Goal: Task Accomplishment & Management: Use online tool/utility

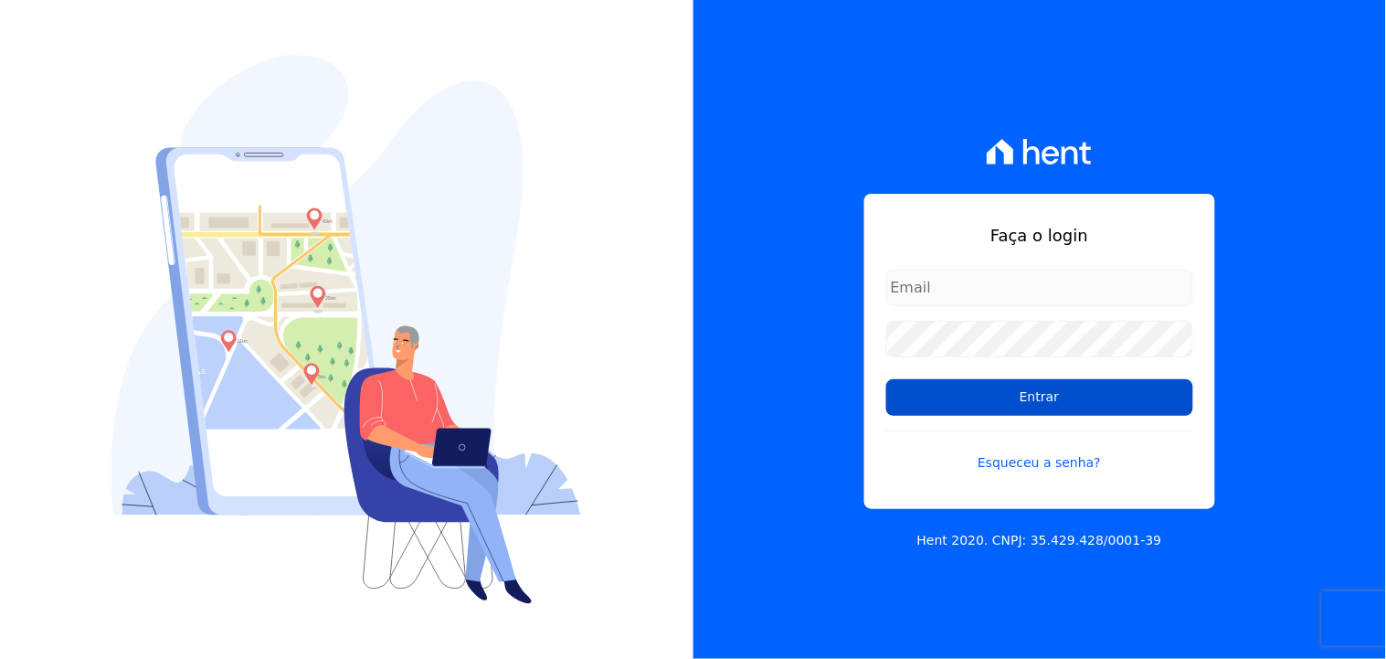
type input "[EMAIL_ADDRESS][DOMAIN_NAME]"
click at [1033, 389] on input "Entrar" at bounding box center [1039, 397] width 307 height 37
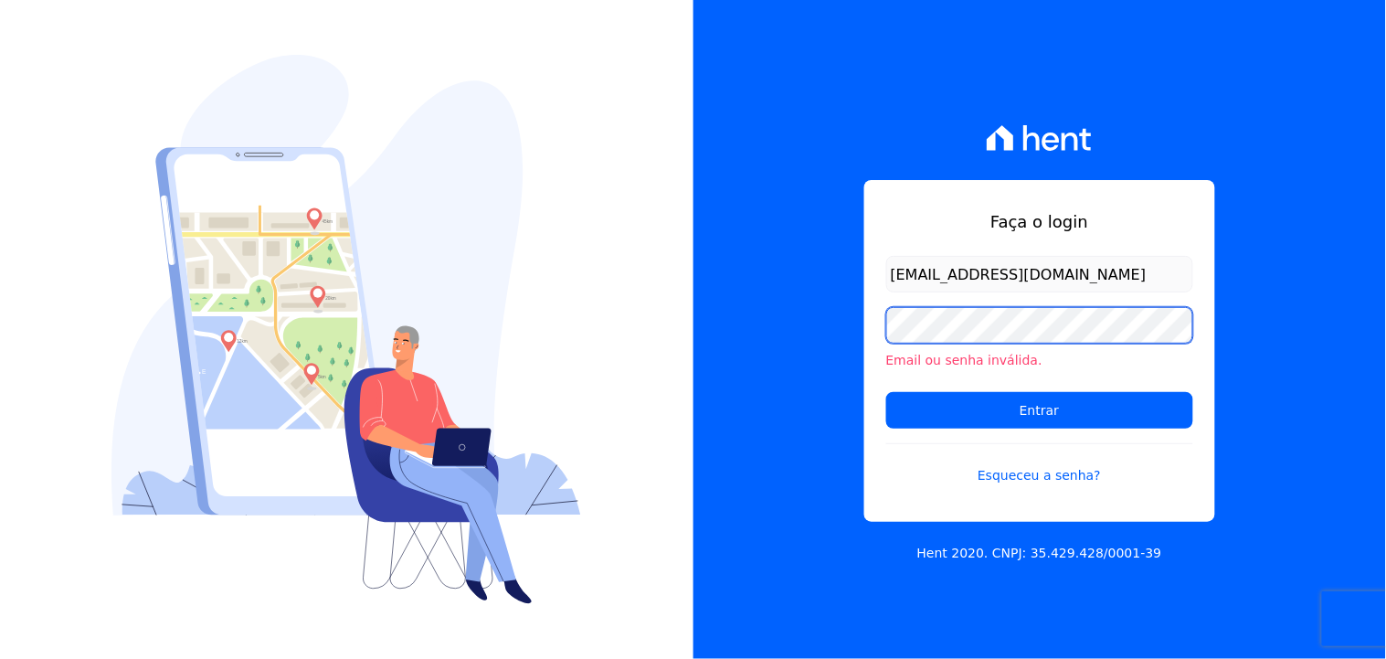
click at [722, 387] on div "Faça o login thayna@graalengenharia.com.br Email ou senha inválida. Entrar Esqu…" at bounding box center [1039, 329] width 693 height 659
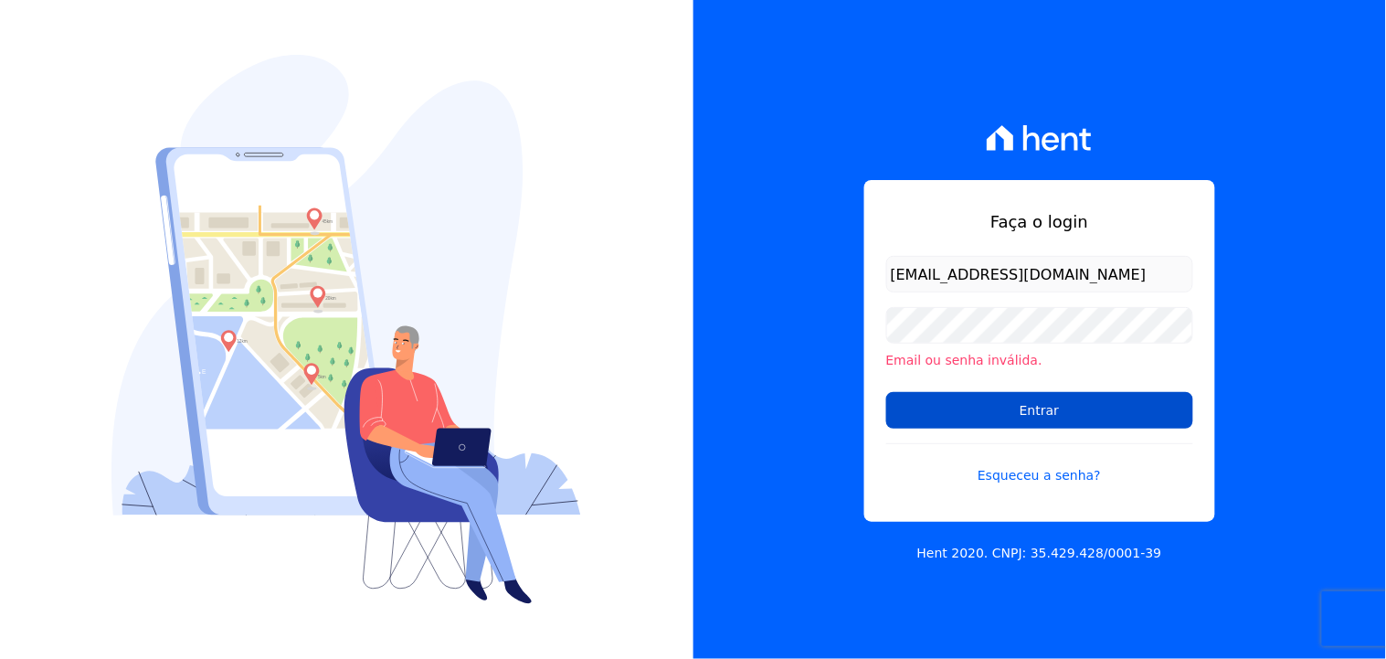
click at [930, 403] on input "Entrar" at bounding box center [1039, 410] width 307 height 37
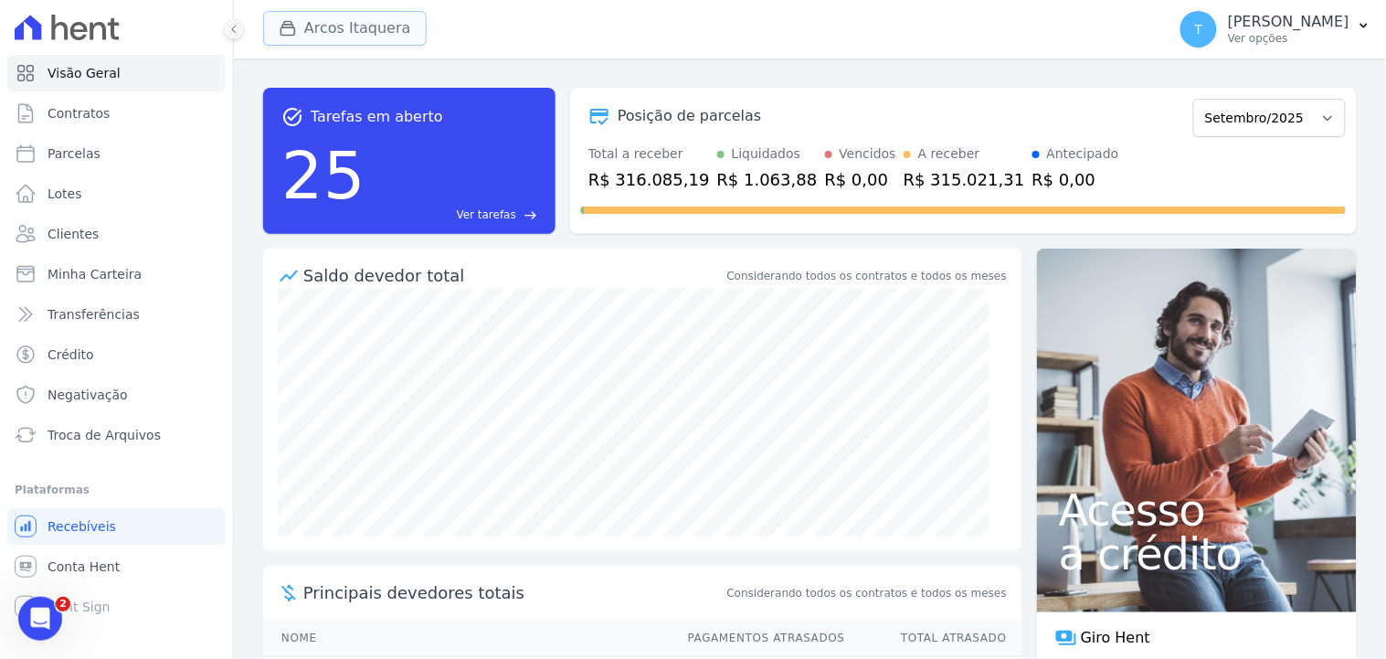
click at [368, 26] on button "Arcos Itaquera" at bounding box center [344, 28] width 163 height 35
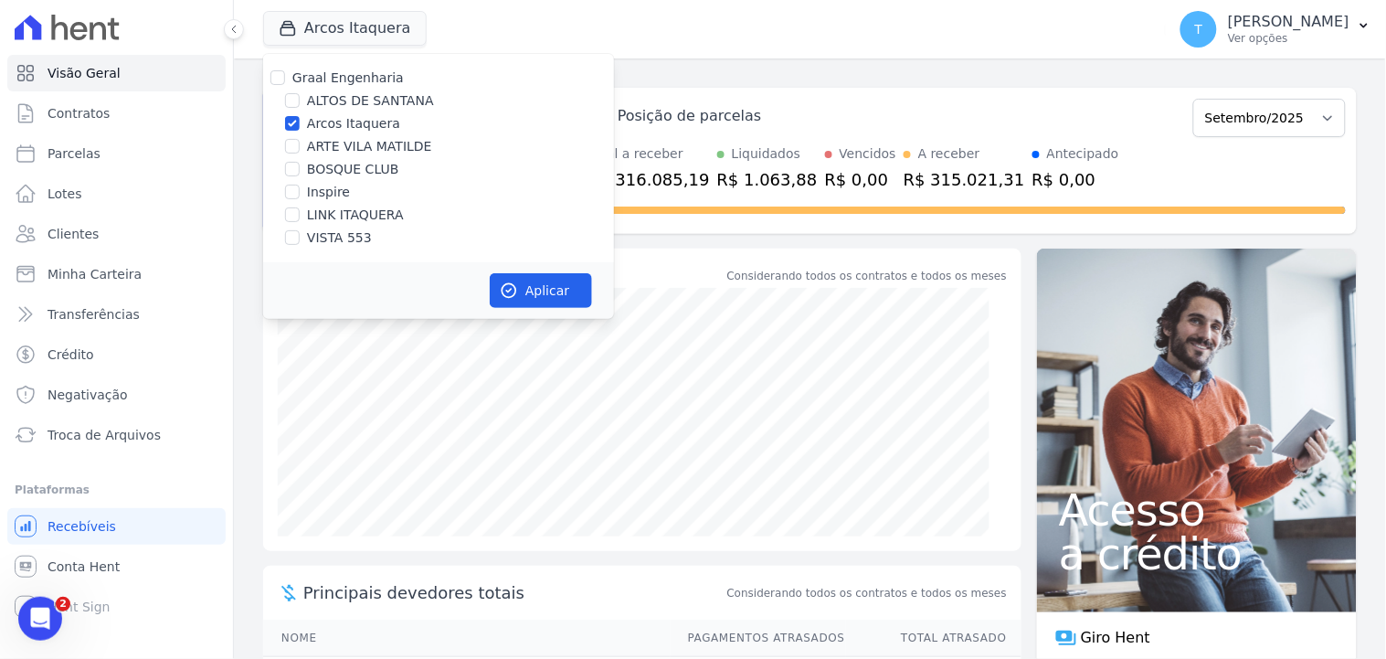
click at [356, 128] on label "Arcos Itaquera" at bounding box center [353, 123] width 93 height 19
click at [300, 128] on input "Arcos Itaquera" at bounding box center [292, 123] width 15 height 15
checkbox input "false"
click at [311, 240] on label "VISTA 553" at bounding box center [339, 237] width 65 height 19
click at [300, 240] on input "VISTA 553" at bounding box center [292, 237] width 15 height 15
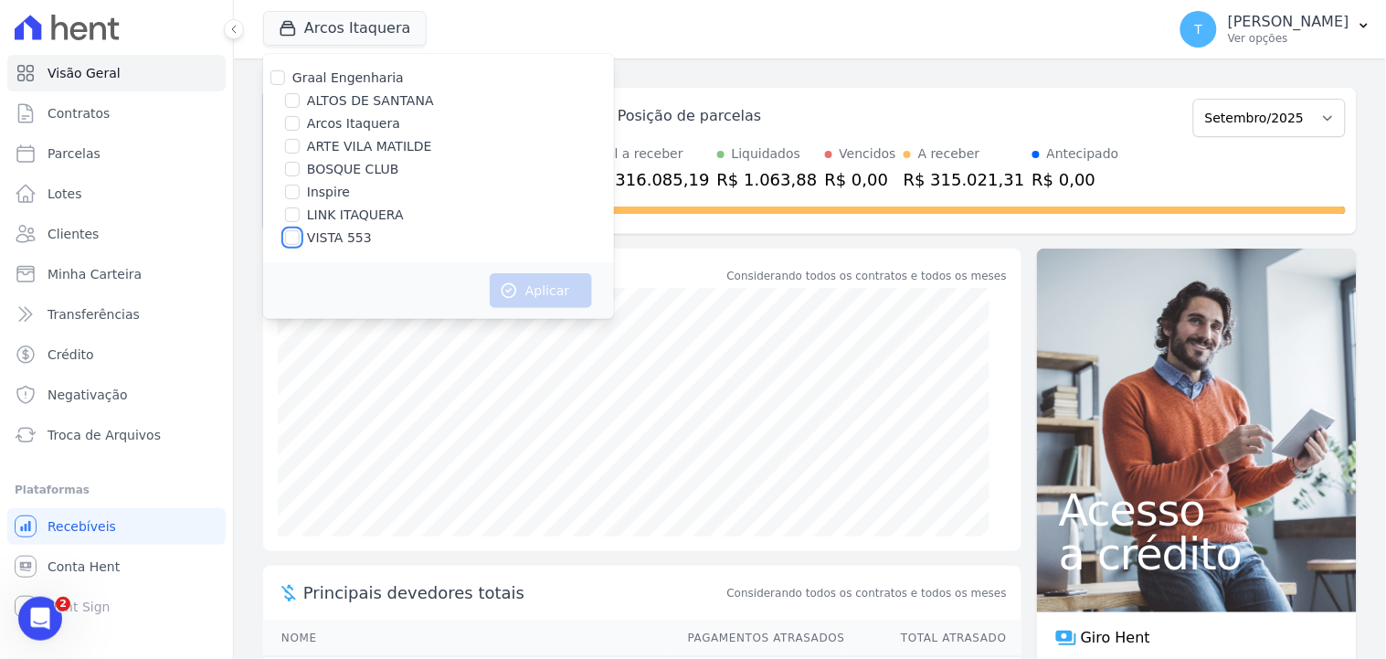
checkbox input "true"
click at [545, 296] on button "Aplicar" at bounding box center [541, 290] width 102 height 35
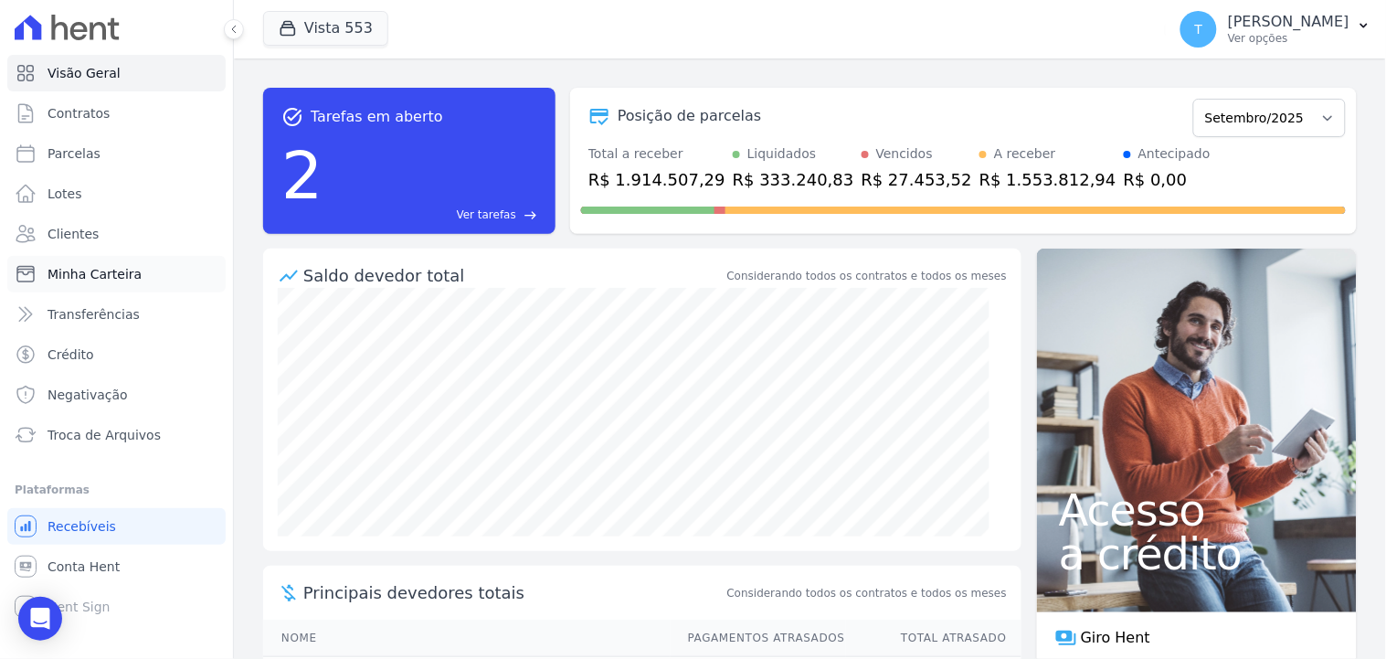
click at [96, 265] on span "Minha Carteira" at bounding box center [94, 274] width 94 height 18
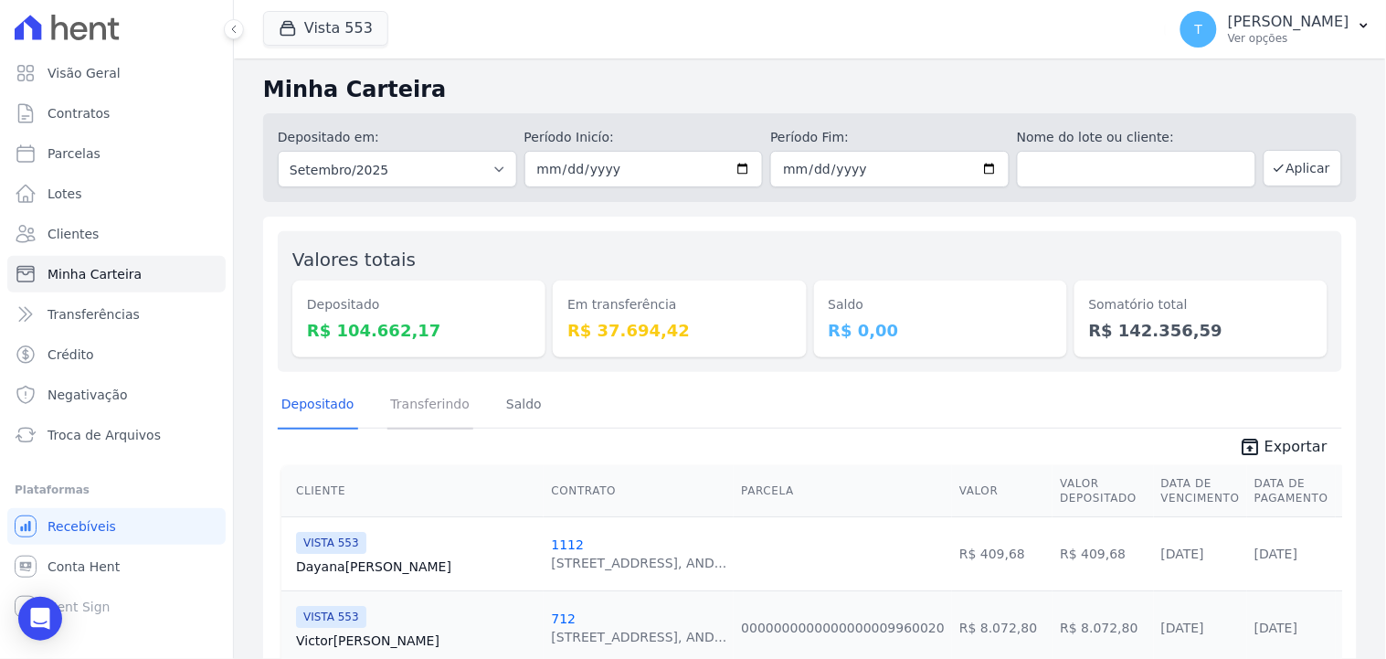
click at [427, 396] on link "Transferindo" at bounding box center [430, 405] width 87 height 47
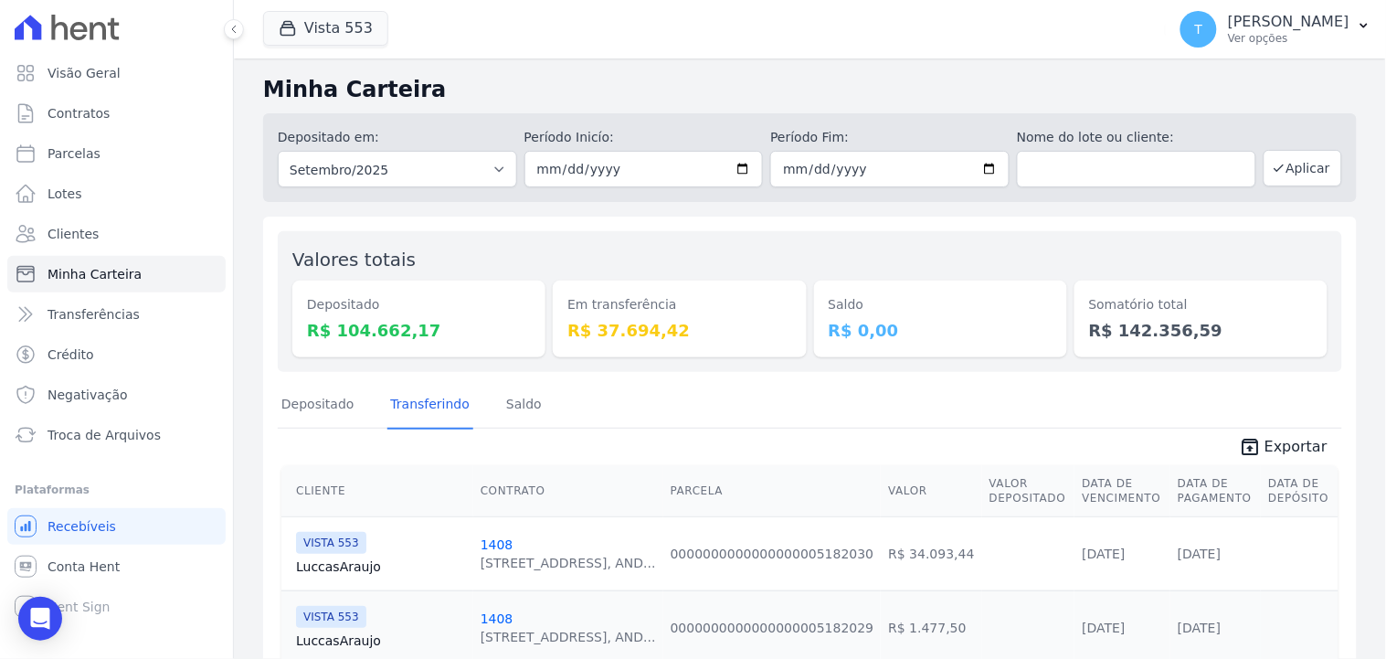
scroll to position [227, 0]
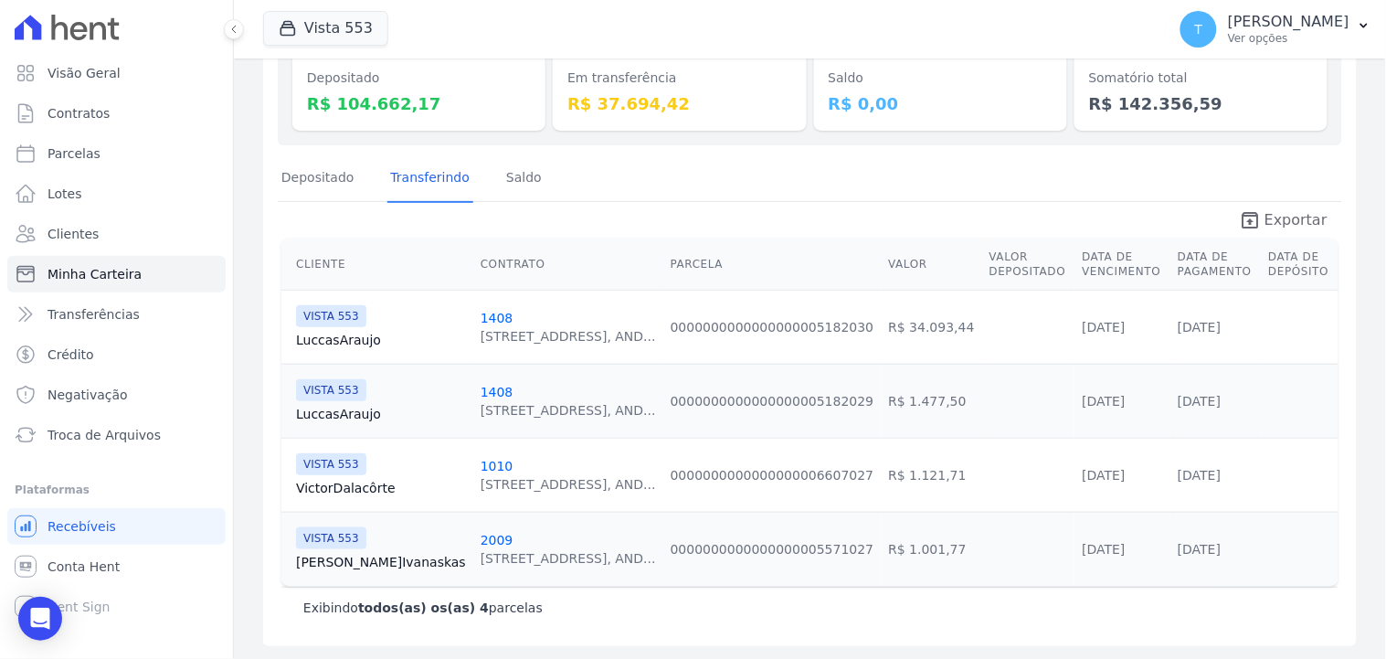
click at [1248, 217] on icon "unarchive" at bounding box center [1249, 220] width 22 height 22
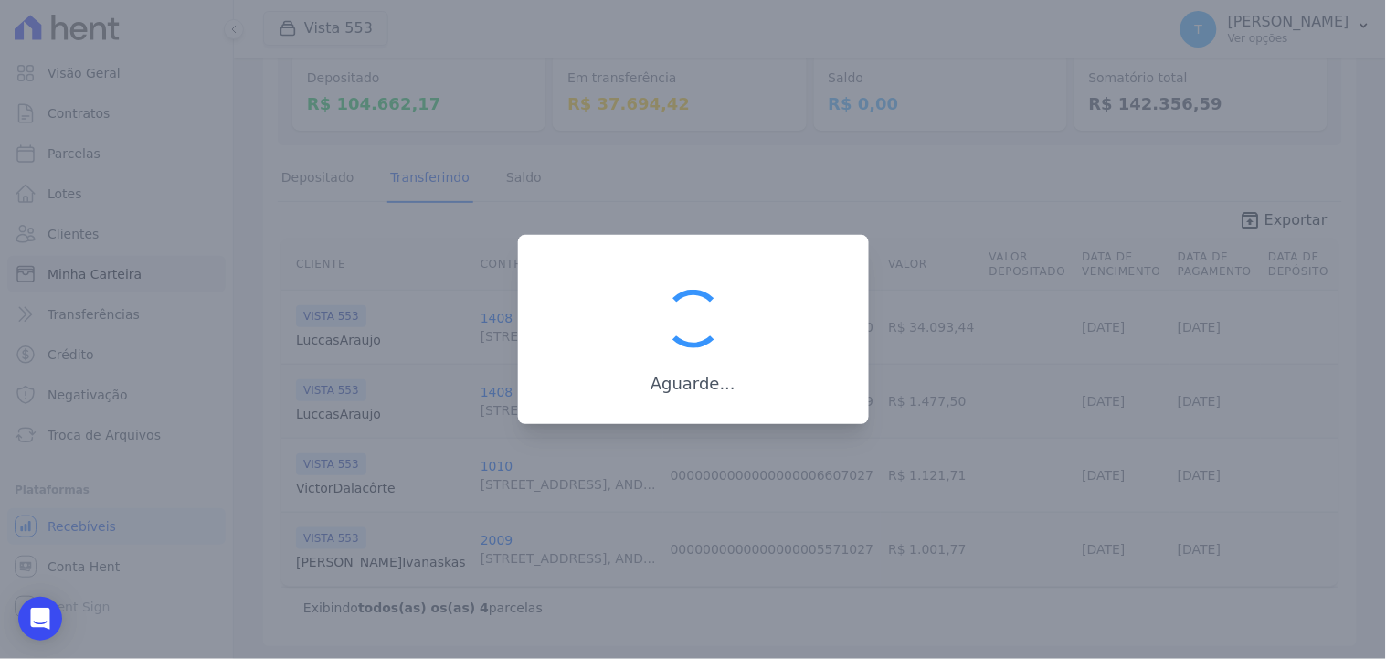
click at [1044, 205] on div at bounding box center [693, 329] width 1386 height 659
click at [35, 609] on icon "Open Intercom Messenger" at bounding box center [39, 618] width 21 height 24
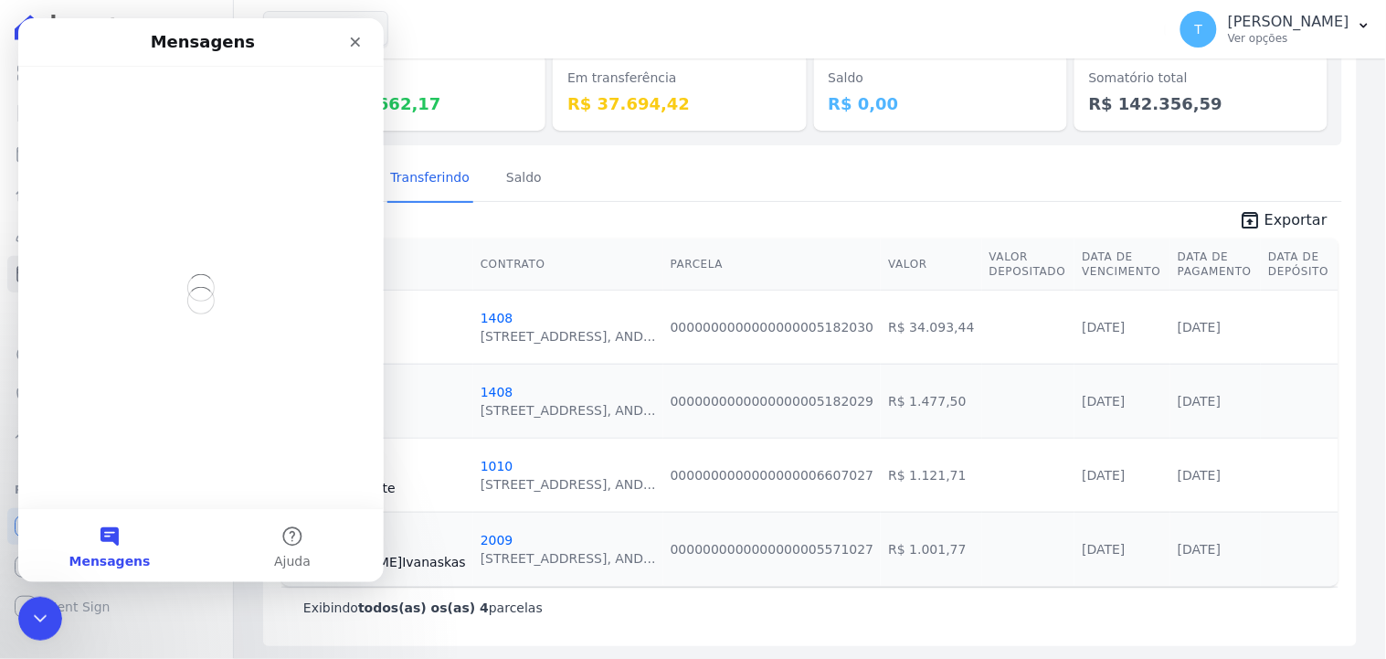
scroll to position [0, 0]
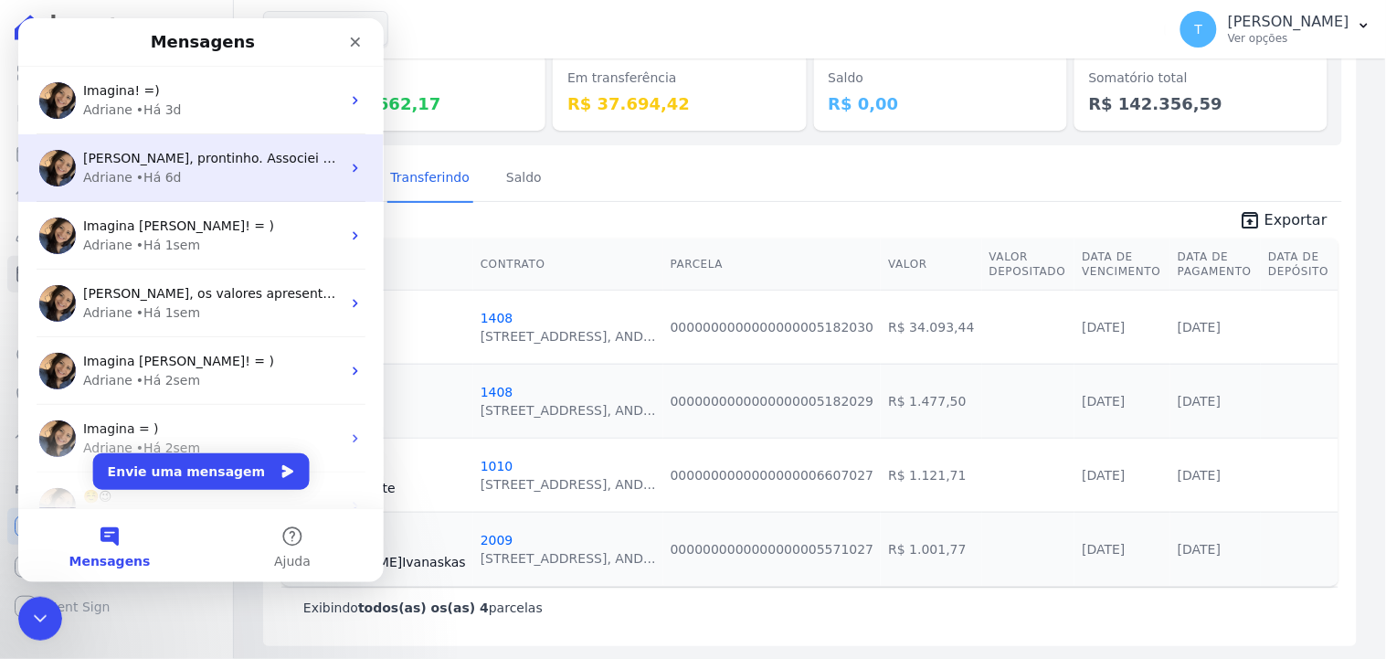
click at [226, 157] on span "Thayna, prontinho. Associei a cobrança no contrato. ;)" at bounding box center [285, 157] width 406 height 15
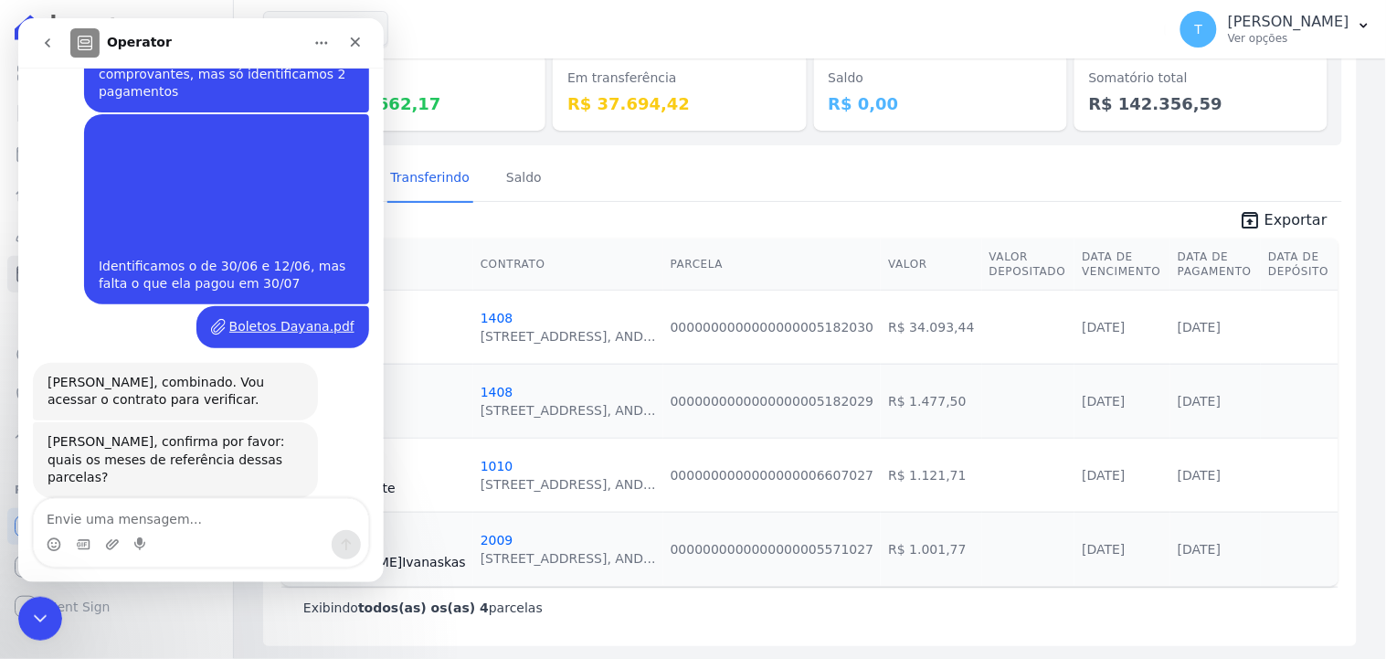
scroll to position [1959, 0]
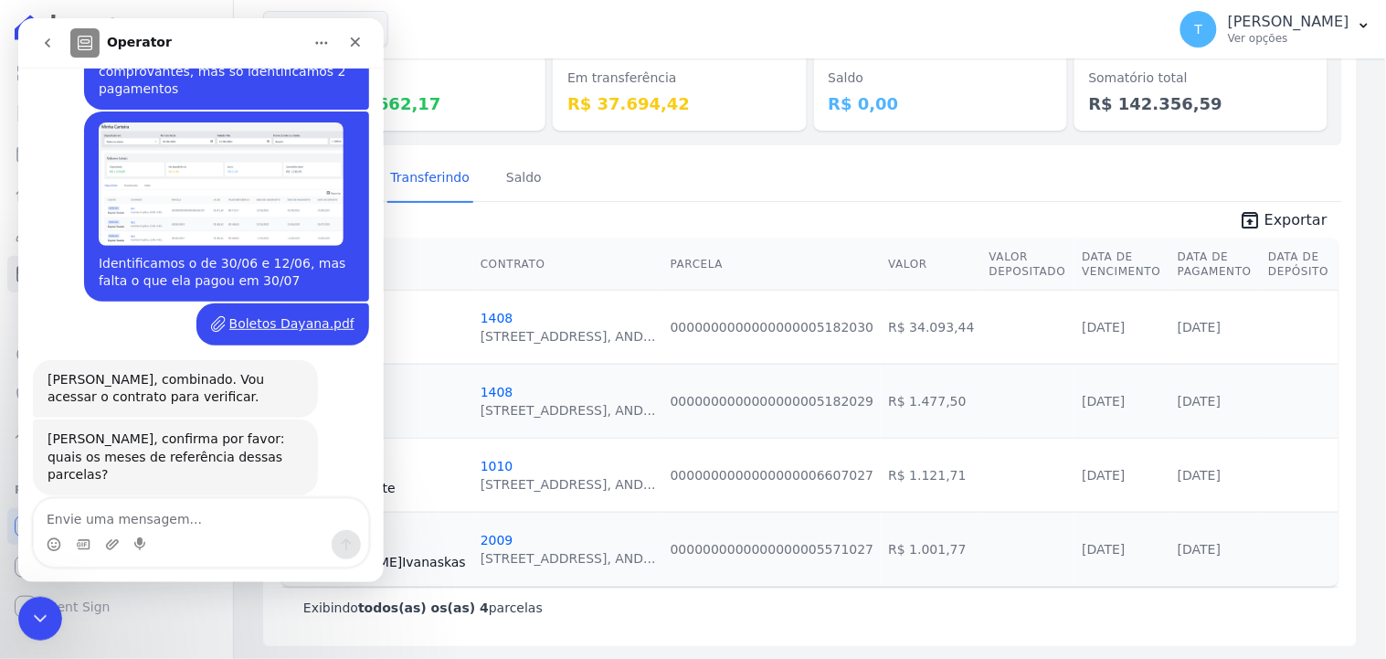
click at [633, 183] on div "Depositado Transferindo Saldo" at bounding box center [810, 178] width 1064 height 45
click at [33, 623] on icon "Encerramento do Messenger da Intercom" at bounding box center [37, 616] width 22 height 22
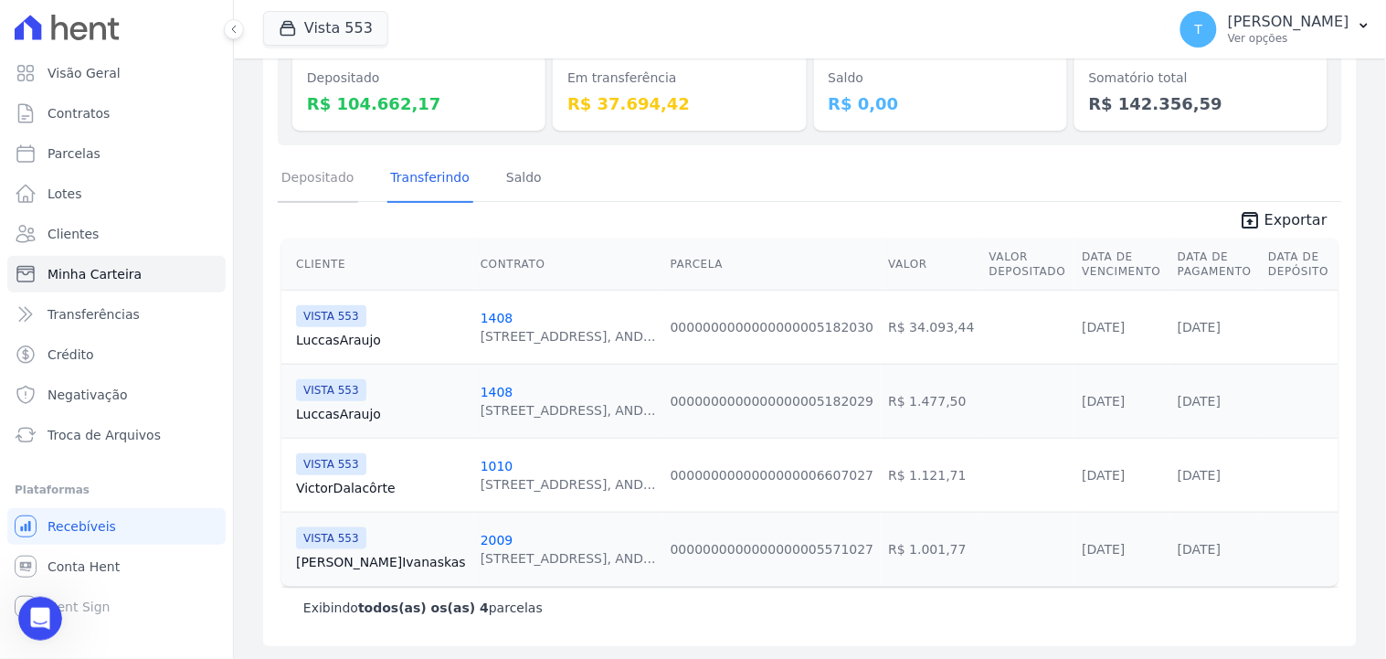
click at [321, 175] on link "Depositado" at bounding box center [318, 178] width 80 height 47
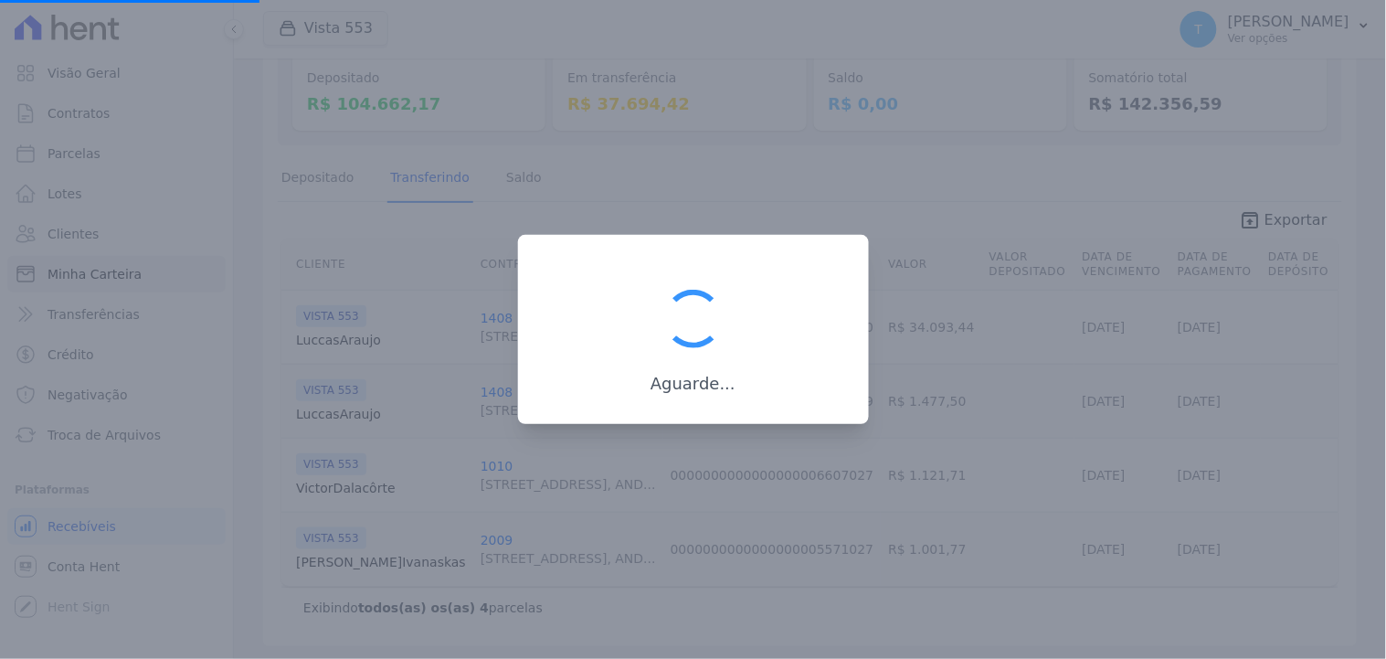
click at [1207, 427] on div at bounding box center [693, 329] width 1386 height 659
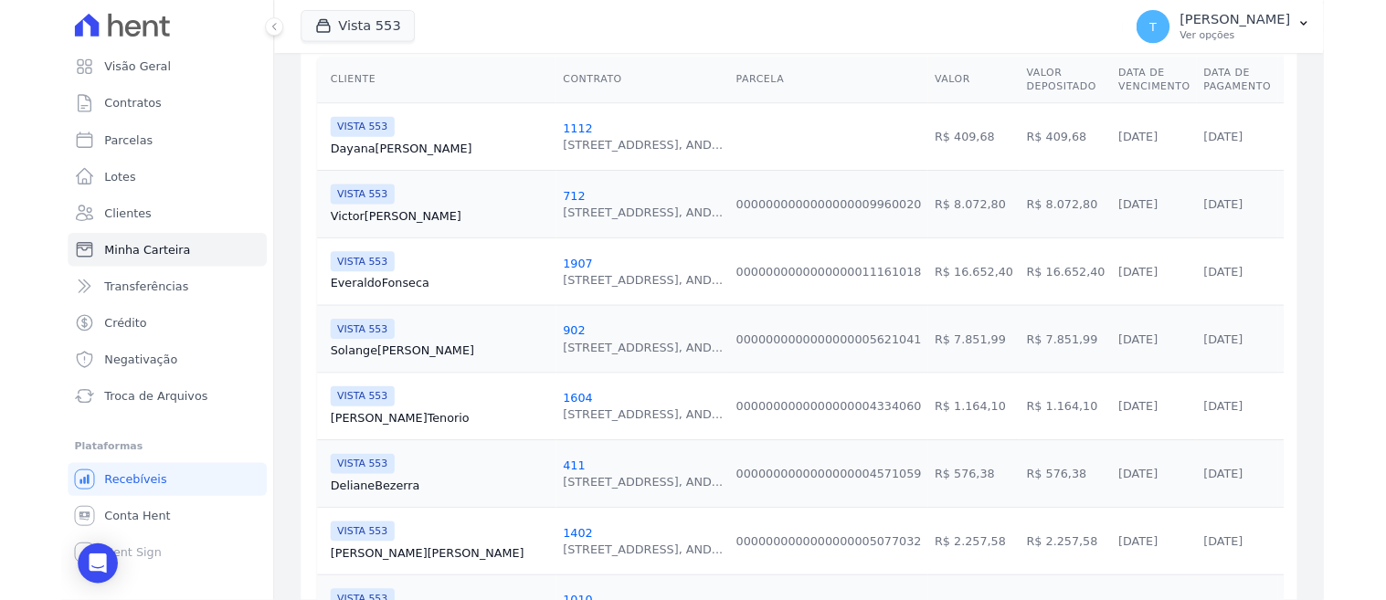
scroll to position [304, 0]
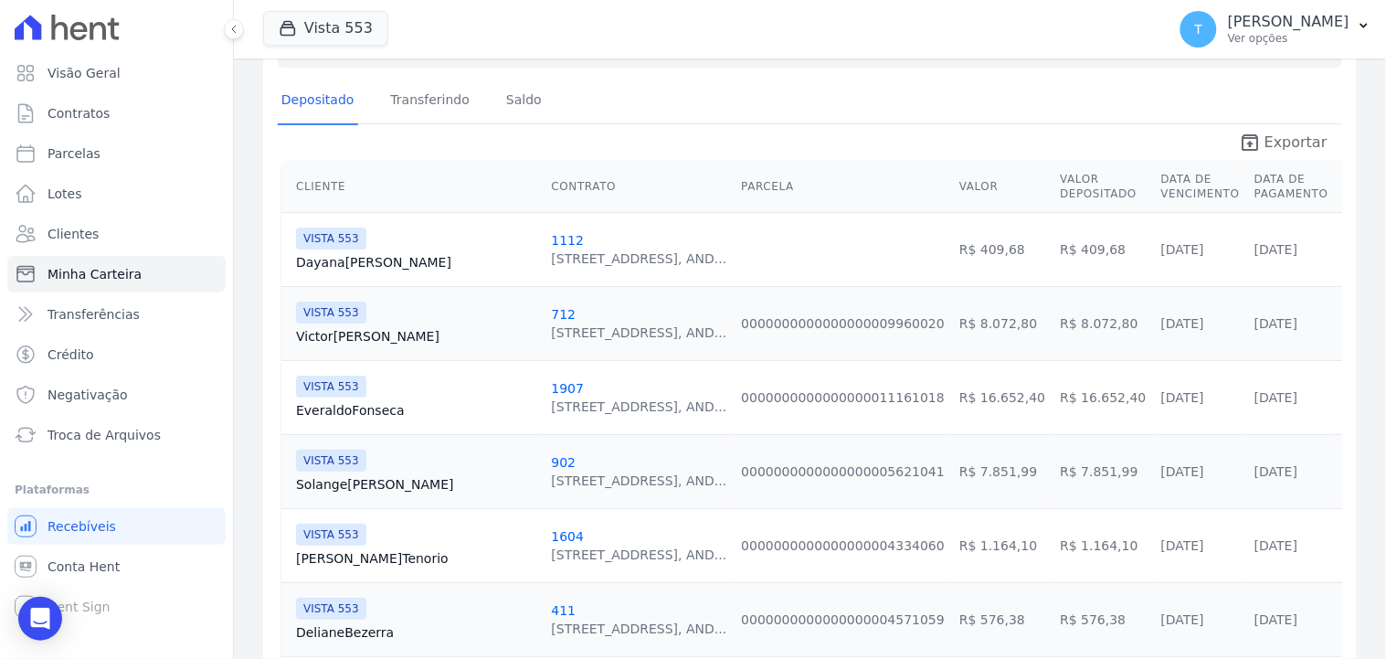
click at [1251, 133] on icon "unarchive" at bounding box center [1249, 143] width 22 height 22
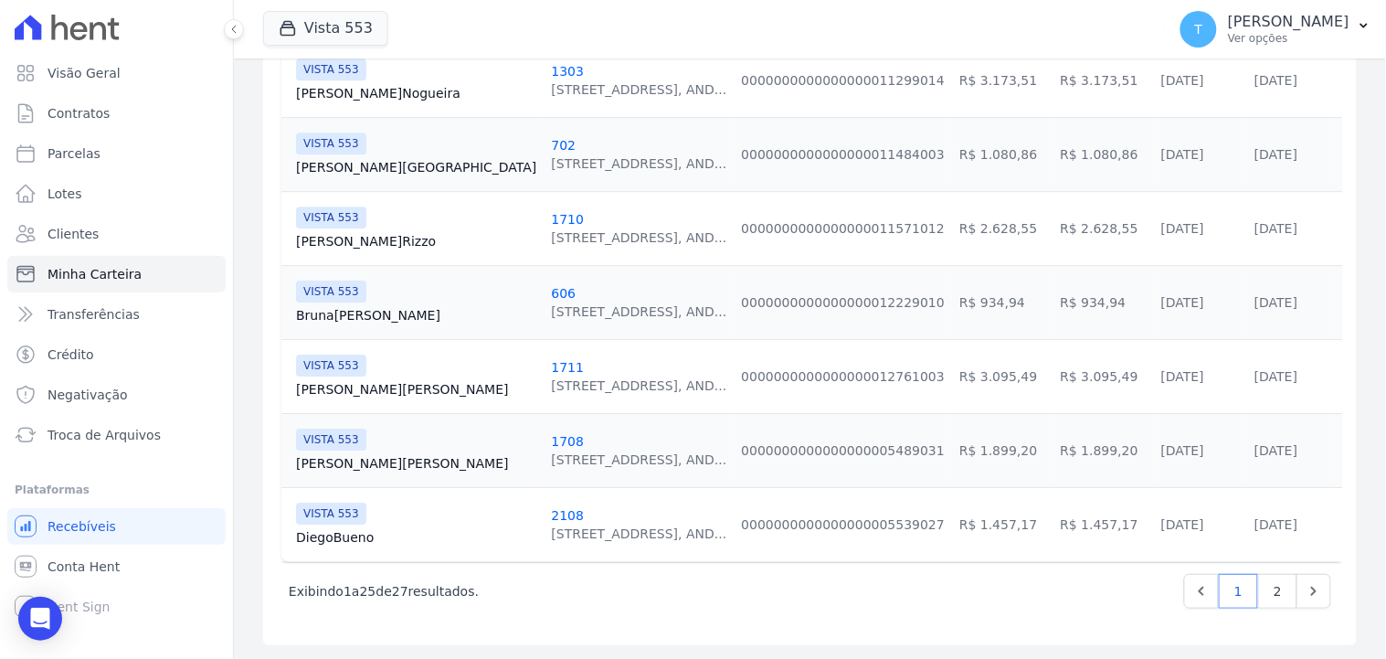
scroll to position [1806, 0]
click at [1259, 579] on link "2" at bounding box center [1277, 590] width 39 height 35
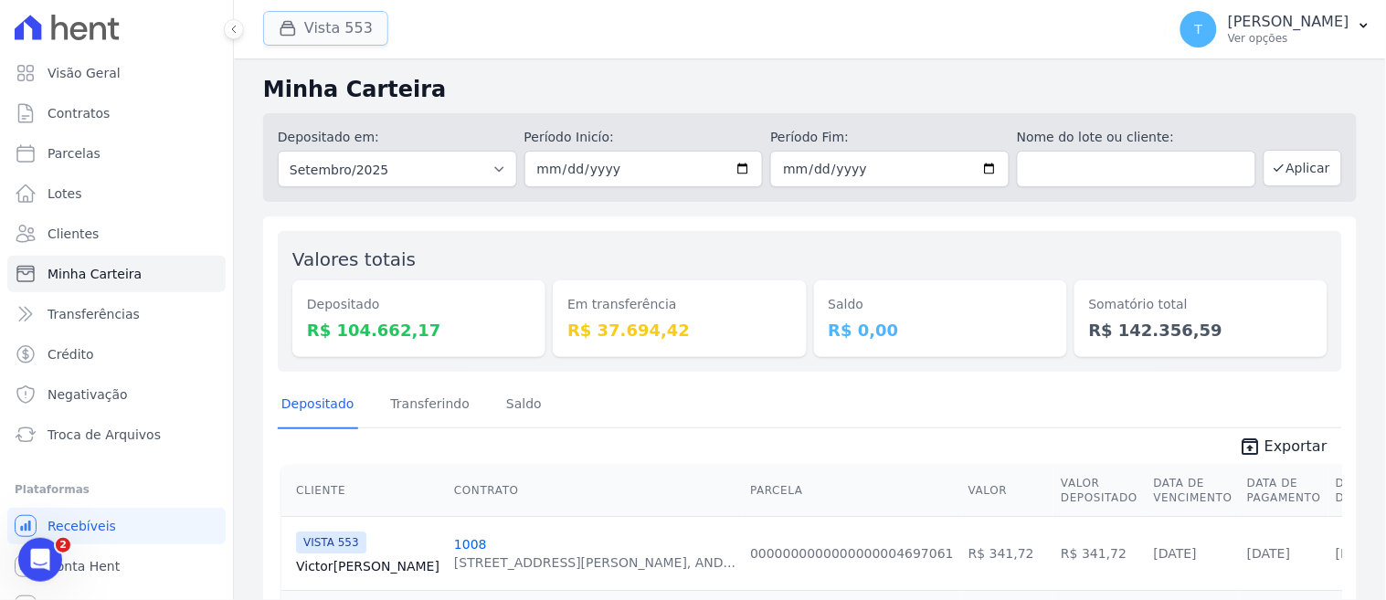
click at [358, 24] on button "Vista 553" at bounding box center [325, 28] width 125 height 35
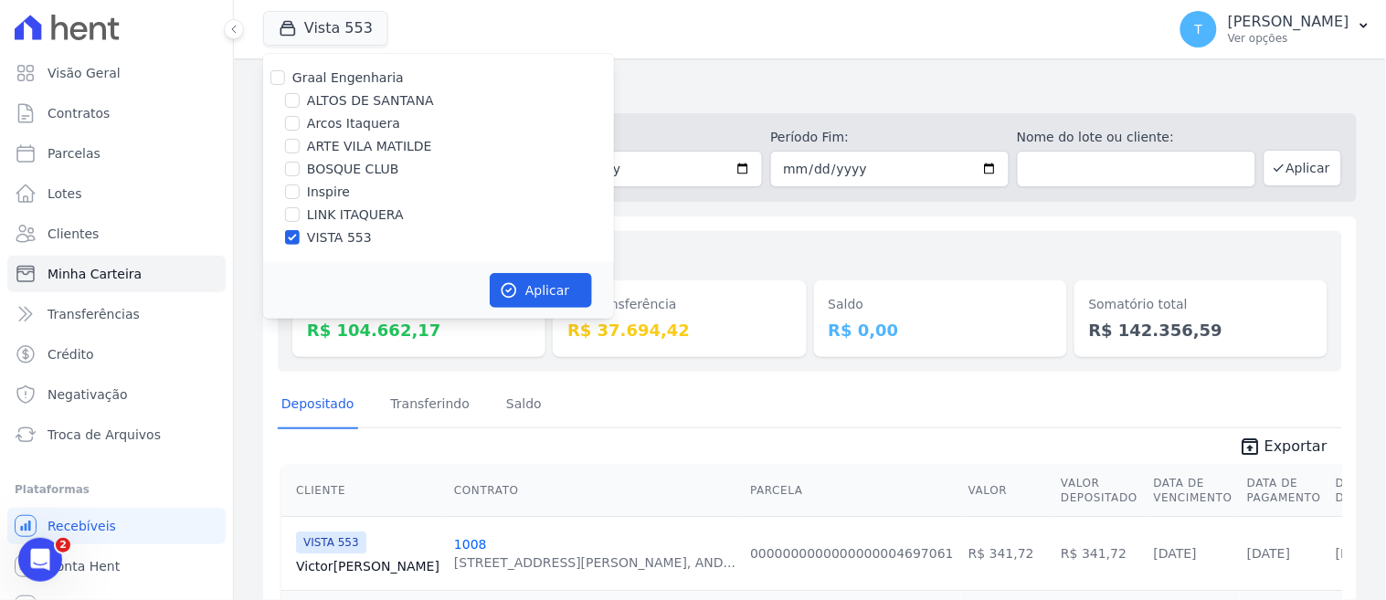
click at [343, 97] on label "ALTOS DE SANTANA" at bounding box center [370, 100] width 127 height 19
click at [300, 97] on input "ALTOS DE SANTANA" at bounding box center [292, 100] width 15 height 15
checkbox input "true"
click at [332, 83] on label "Graal Engenharia" at bounding box center [347, 77] width 111 height 15
click at [285, 83] on input "Graal Engenharia" at bounding box center [277, 77] width 15 height 15
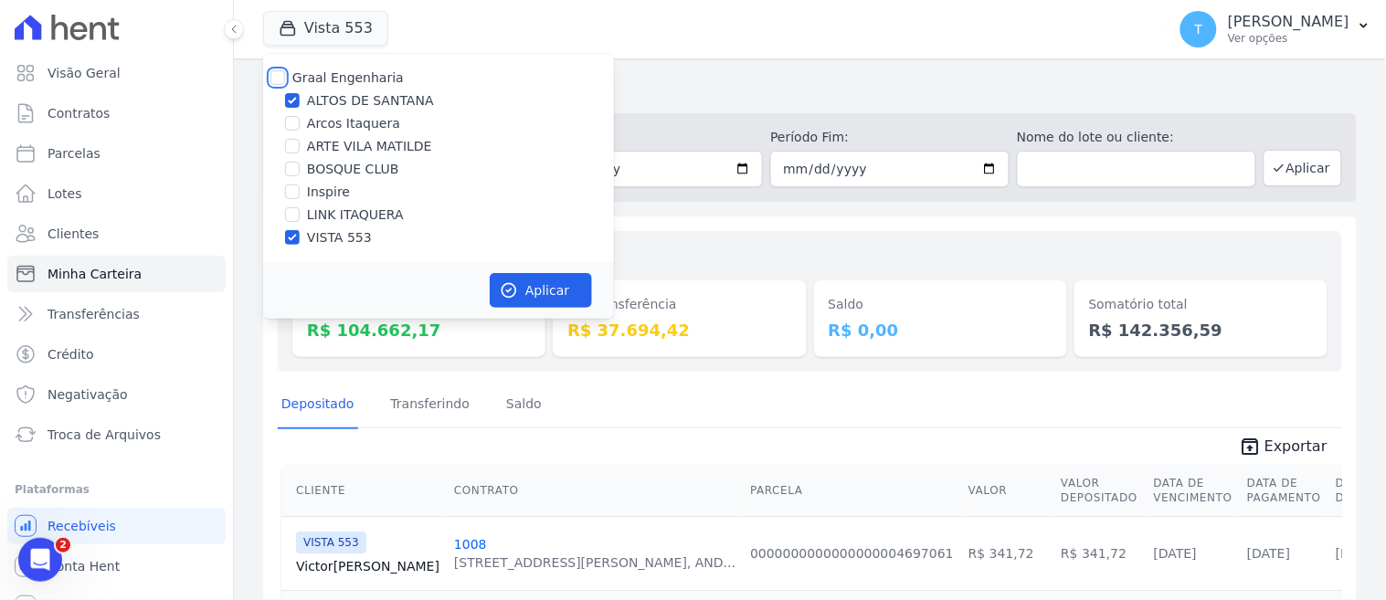
checkbox input "true"
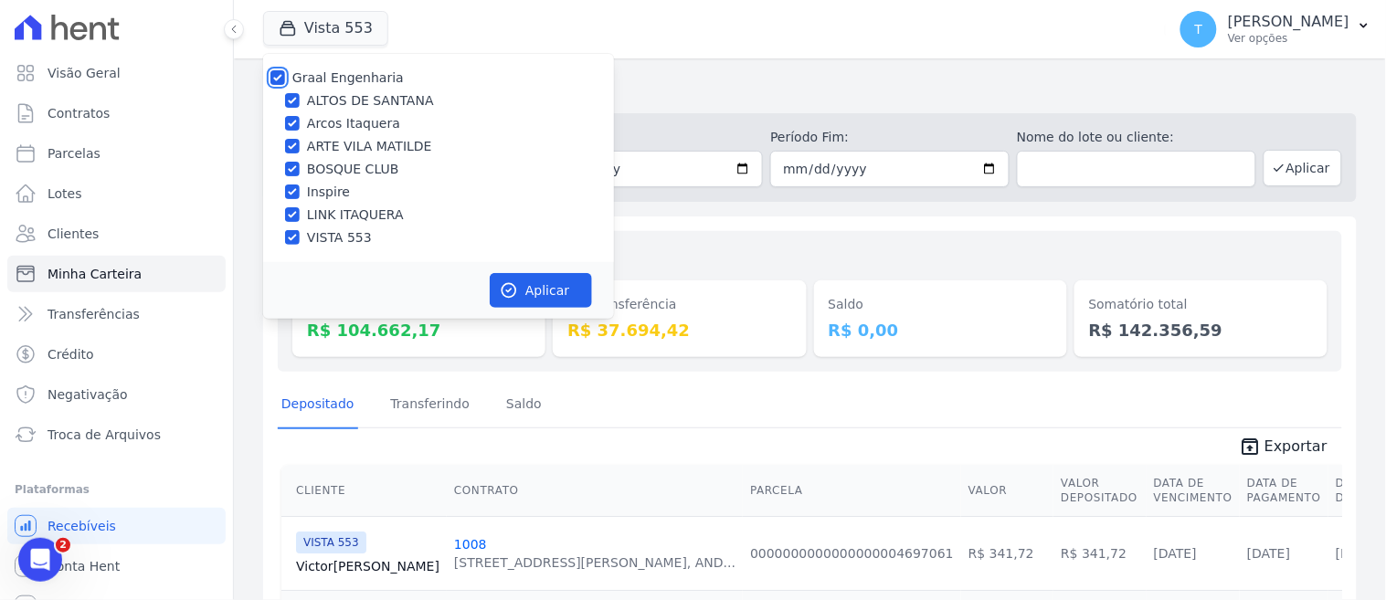
checkbox input "true"
click at [517, 292] on icon "button" at bounding box center [509, 290] width 18 height 18
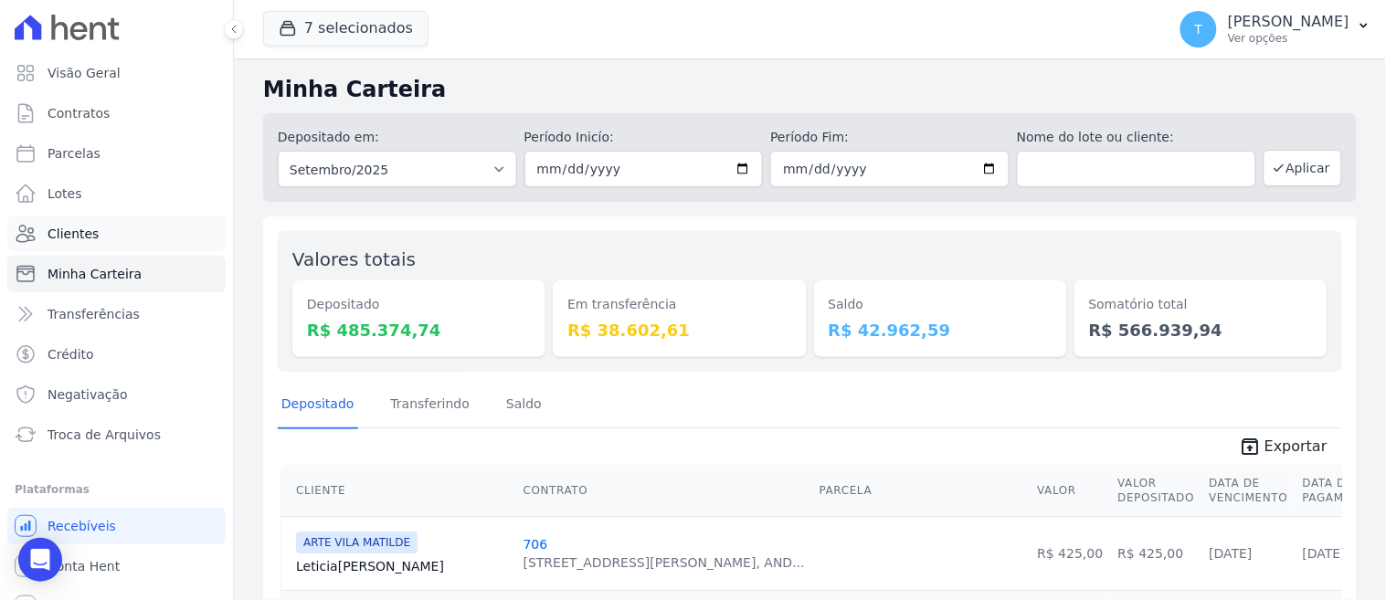
click at [65, 233] on span "Clientes" at bounding box center [72, 234] width 51 height 18
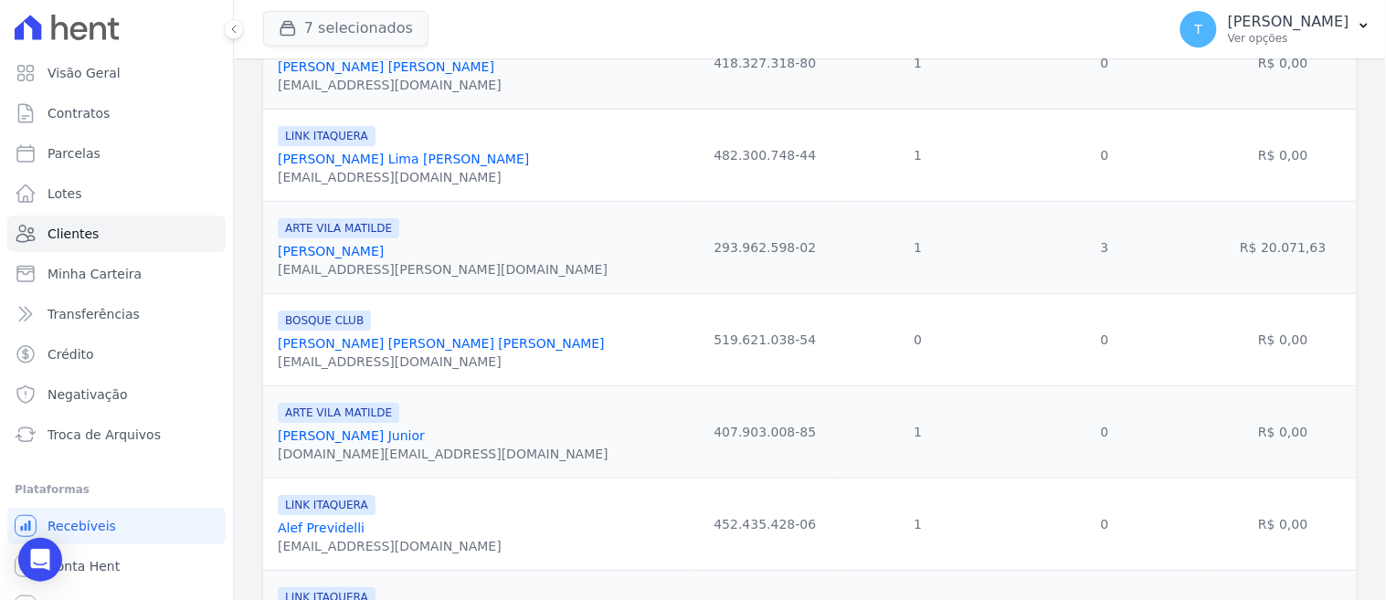
scroll to position [1217, 0]
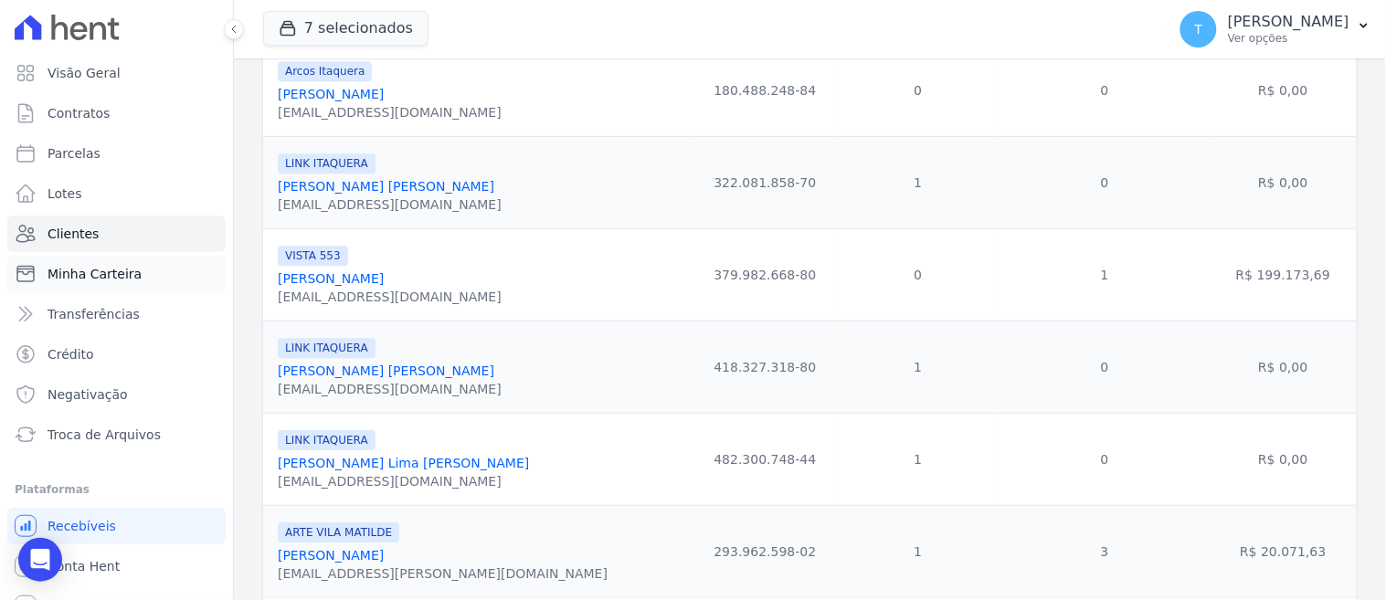
click at [123, 268] on span "Minha Carteira" at bounding box center [94, 274] width 94 height 18
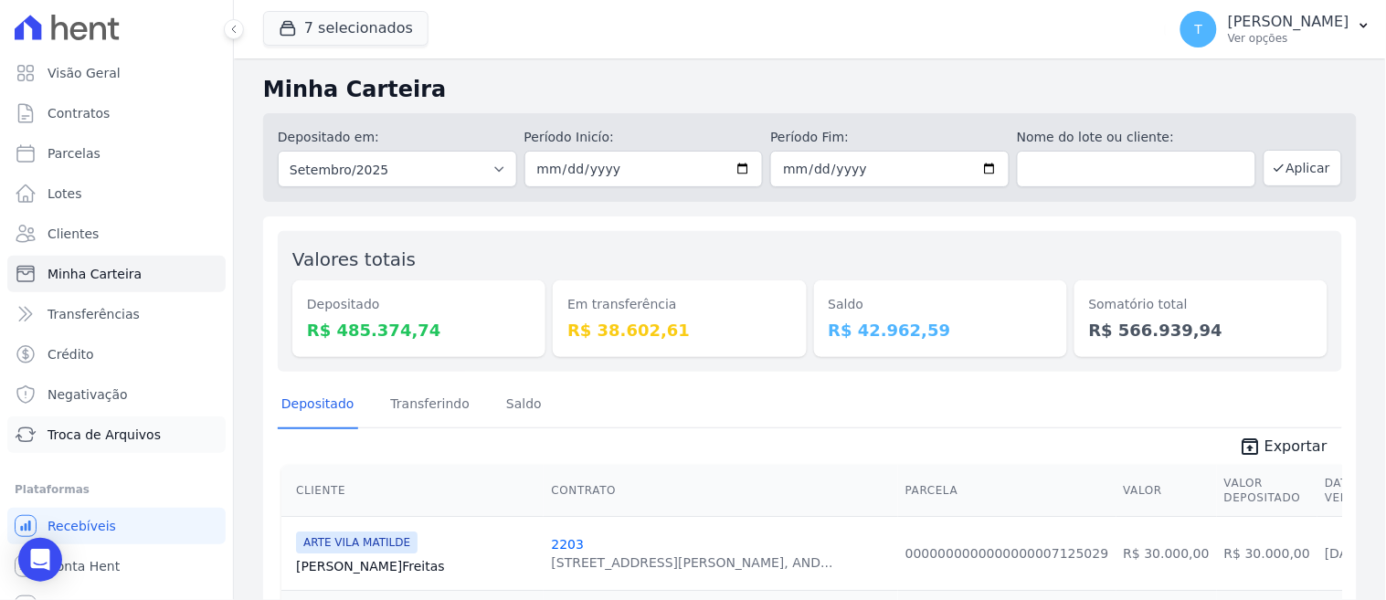
click at [107, 433] on span "Troca de Arquivos" at bounding box center [103, 435] width 113 height 18
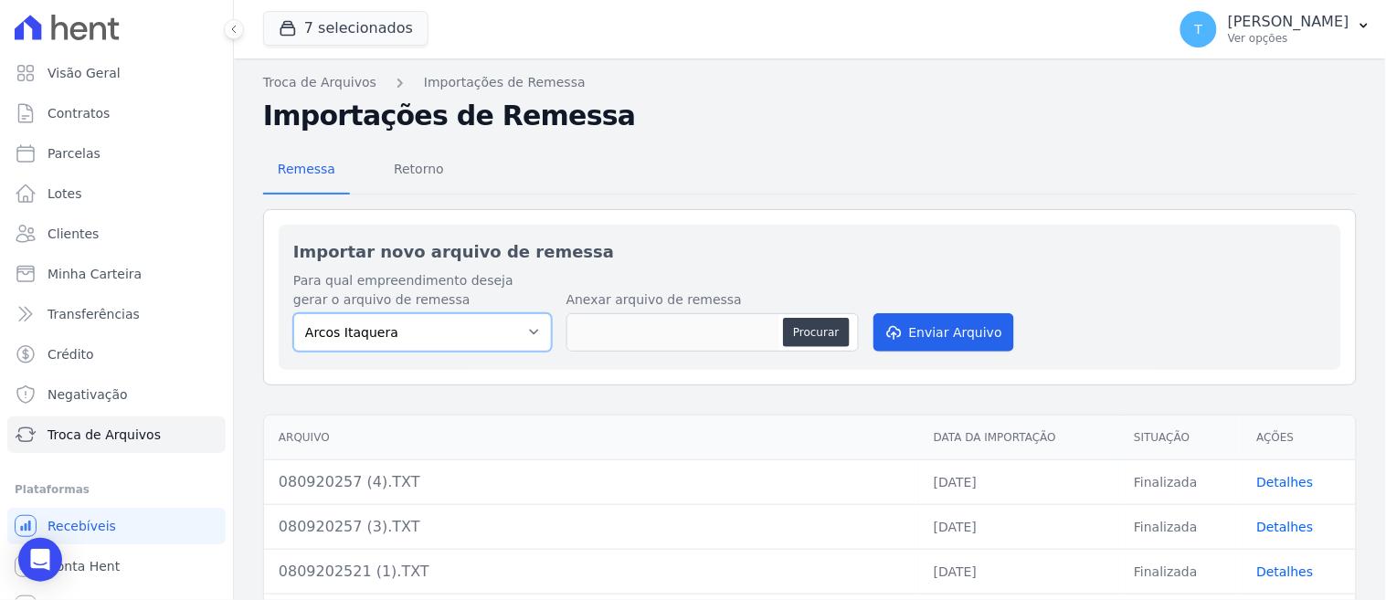
click at [518, 342] on select "Arcos Itaquera ALTOS DE SANTANA Inspire BOSQUE CLUB ARTE VILA MATILDE VISTA 553…" at bounding box center [422, 332] width 258 height 38
select select "798d34ef-1a76-4a01-aecd-278a2202ade3"
click at [293, 313] on select "Arcos Itaquera ALTOS DE SANTANA Inspire BOSQUE CLUB ARTE VILA MATILDE VISTA 553…" at bounding box center [422, 332] width 258 height 38
click at [806, 324] on button "Procurar" at bounding box center [816, 332] width 66 height 29
type input "0509202508.TXT"
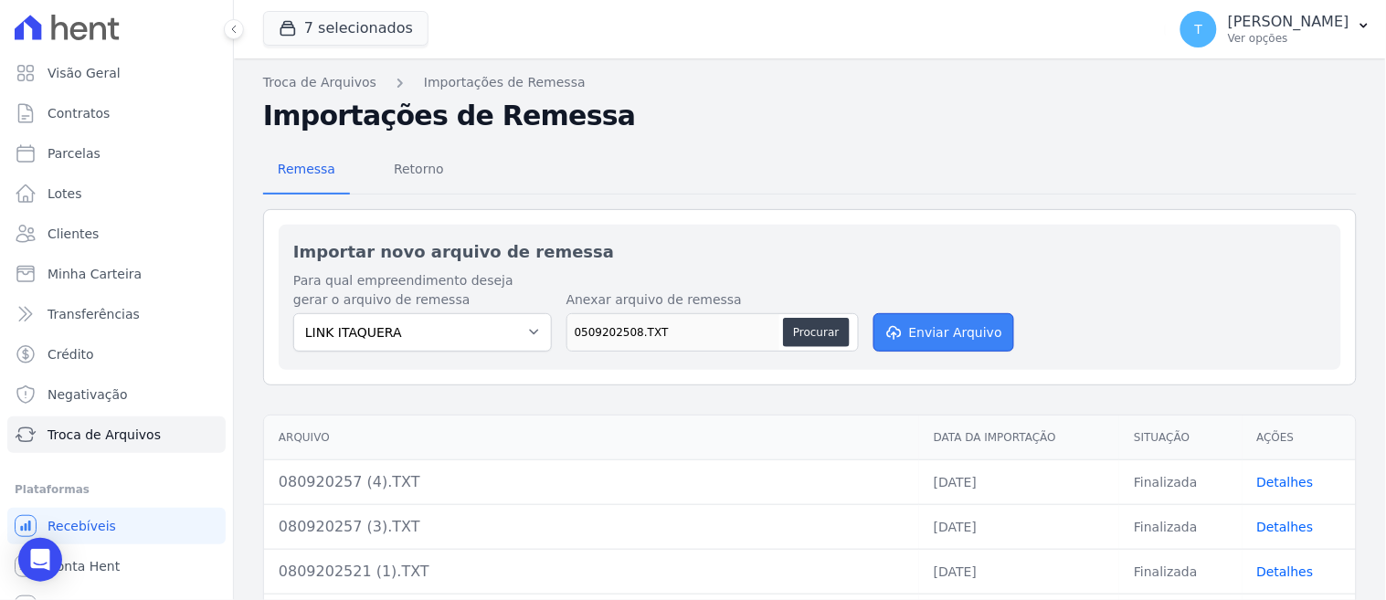
click at [935, 335] on button "Enviar Arquivo" at bounding box center [943, 332] width 141 height 38
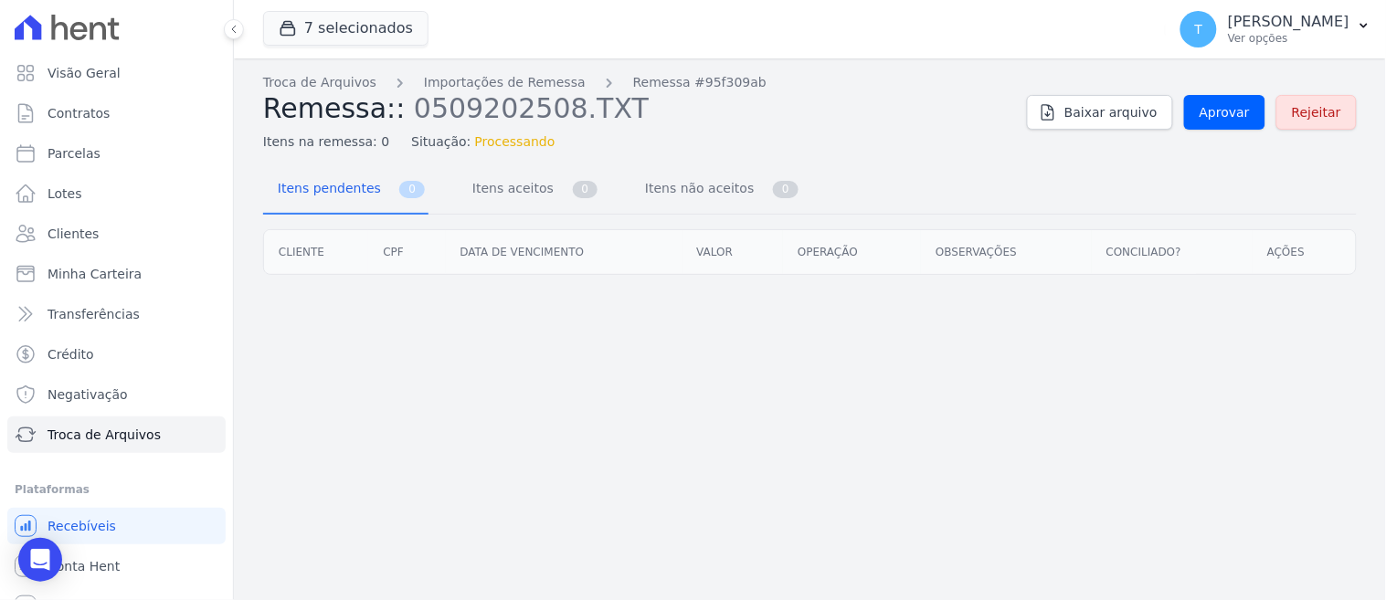
click at [525, 215] on div "Itens pendentes 0 Itens aceitos 0 Itens não aceitos 0 Cliente CPF Data de venci…" at bounding box center [809, 220] width 1093 height 109
click at [517, 204] on span "Itens aceitos" at bounding box center [509, 188] width 96 height 37
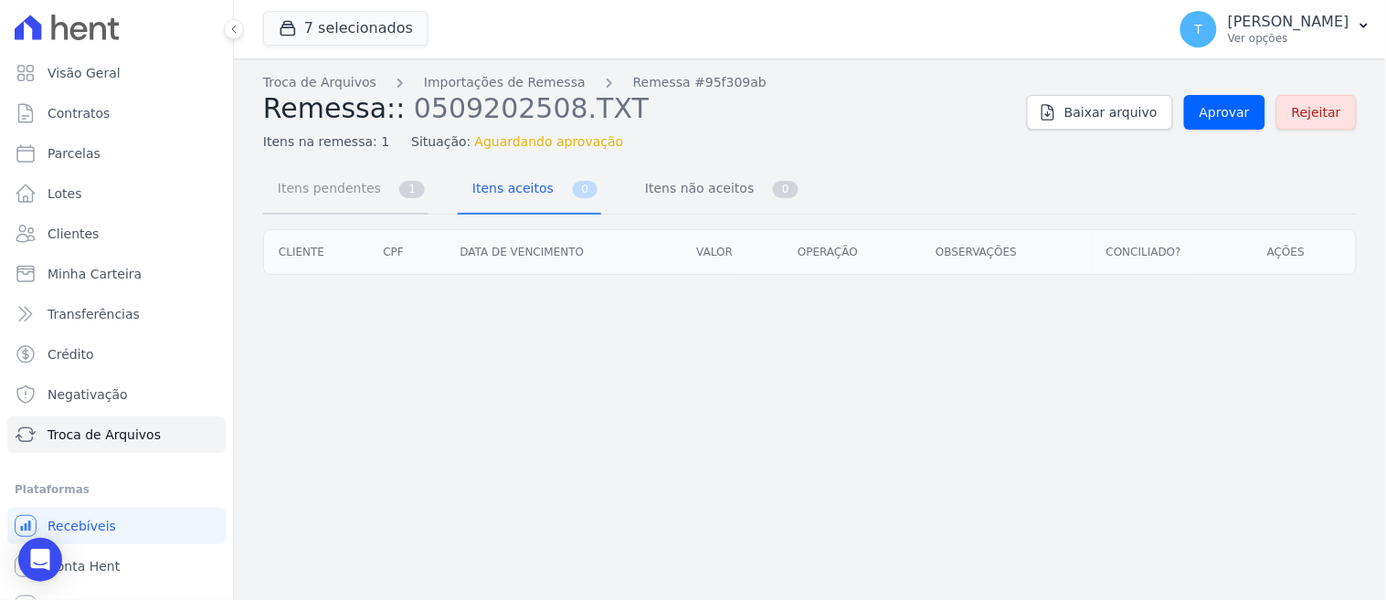
click at [385, 195] on link "Itens pendentes 1" at bounding box center [345, 190] width 165 height 48
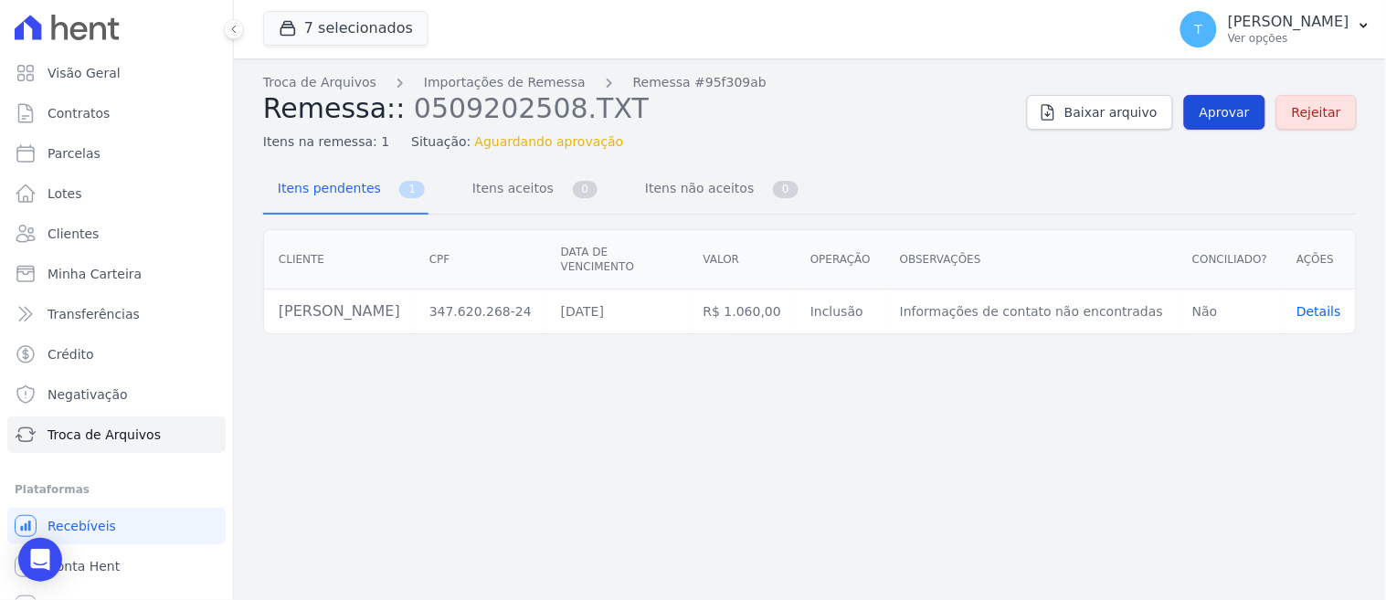
click at [1239, 116] on span "Aprovar" at bounding box center [1224, 112] width 50 height 18
click at [1334, 125] on link "Rejeitar" at bounding box center [1316, 112] width 80 height 35
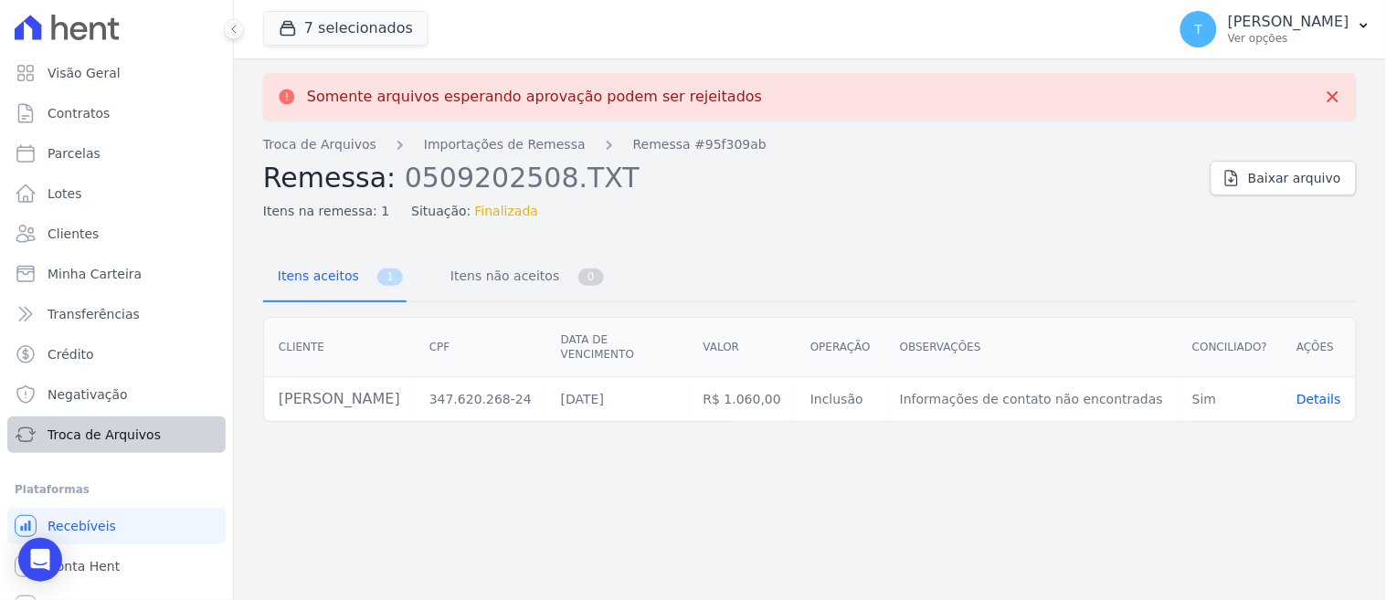
click at [141, 429] on span "Troca de Arquivos" at bounding box center [103, 435] width 113 height 18
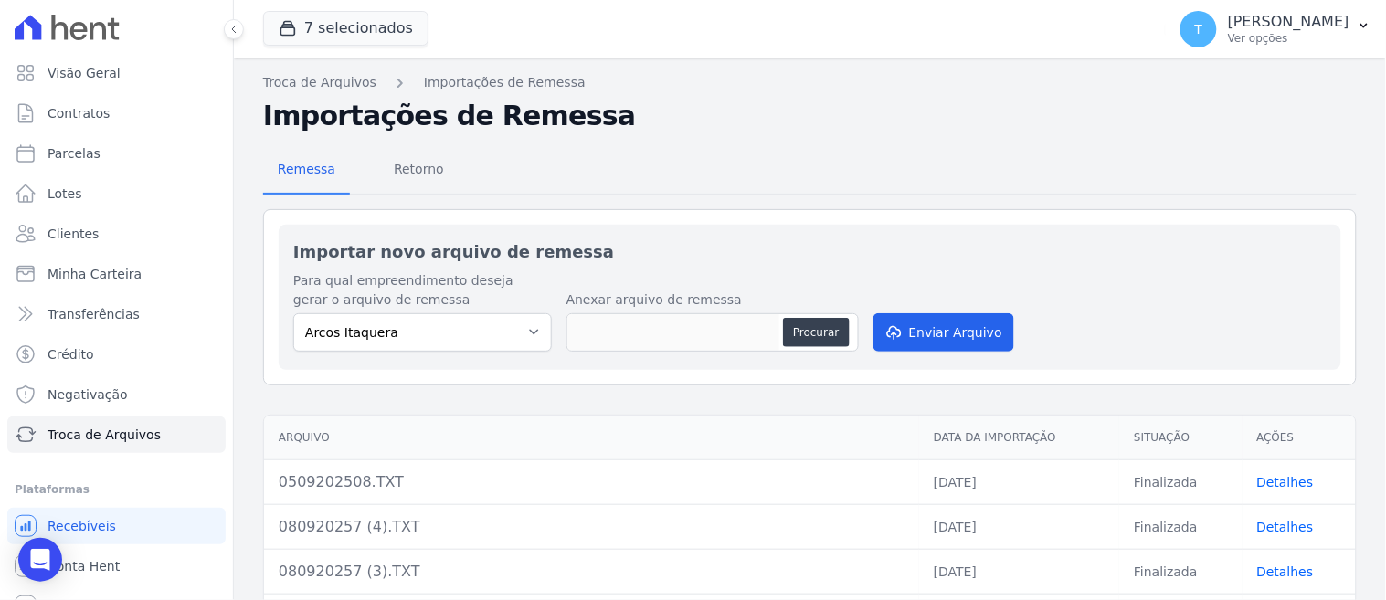
scroll to position [101, 0]
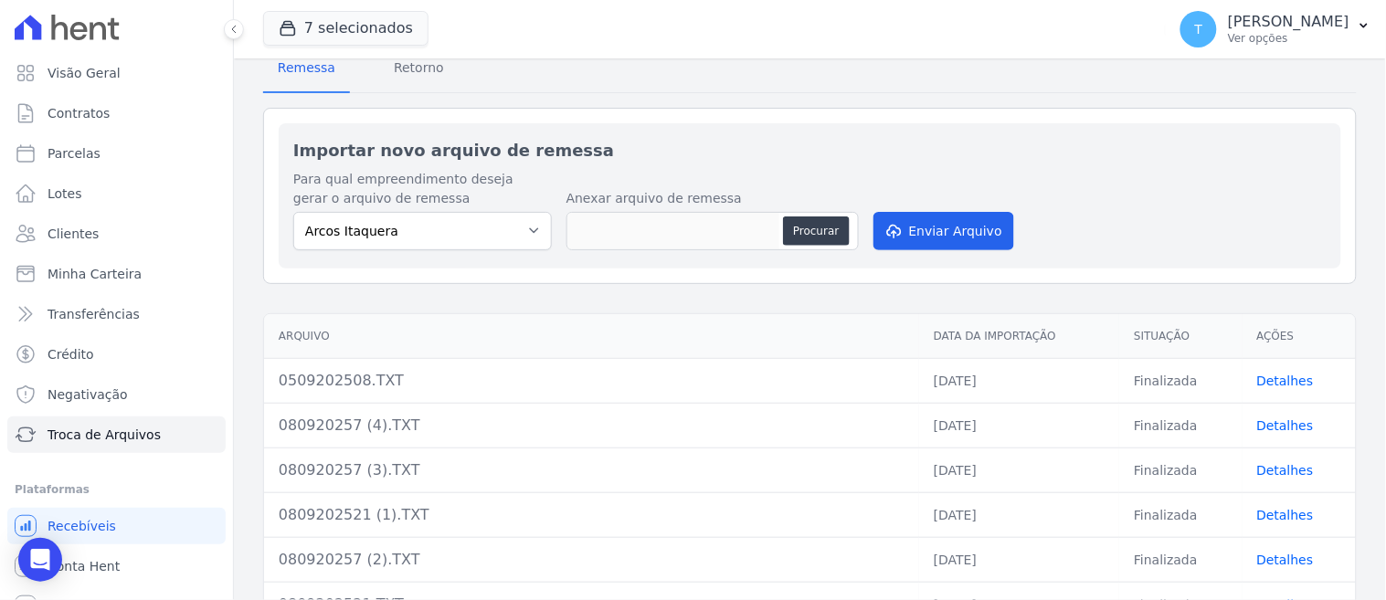
click at [1268, 374] on link "Detalhes" at bounding box center [1285, 381] width 57 height 15
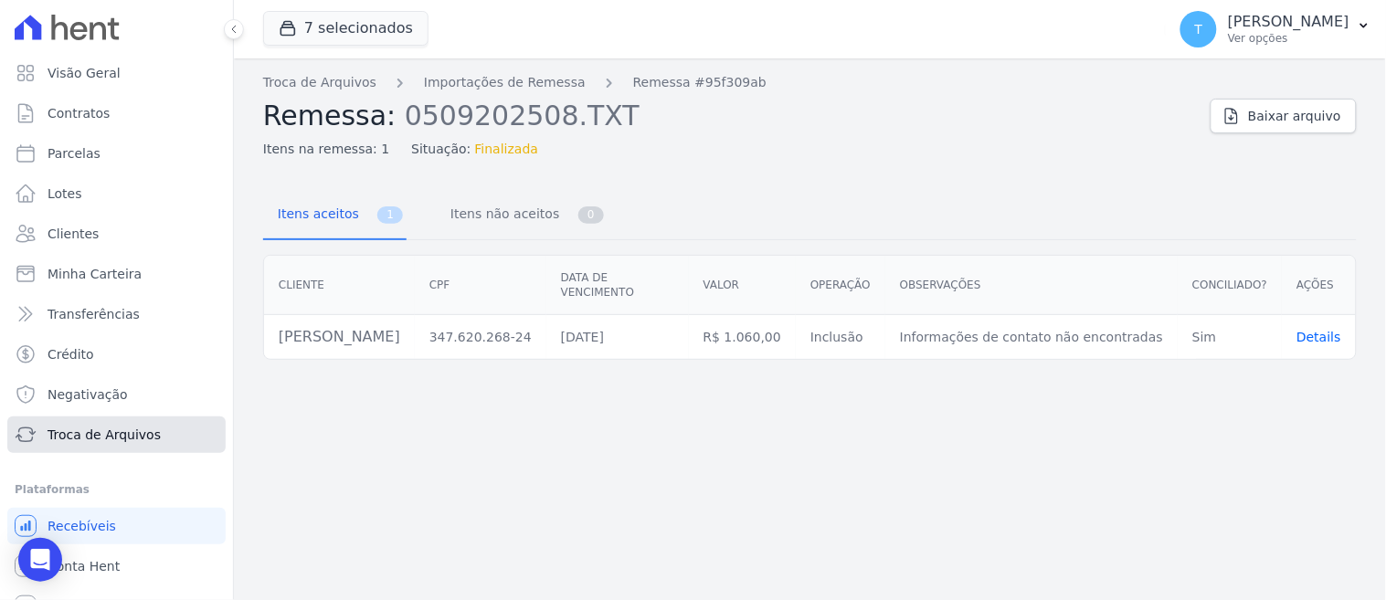
click at [142, 438] on span "Troca de Arquivos" at bounding box center [103, 435] width 113 height 18
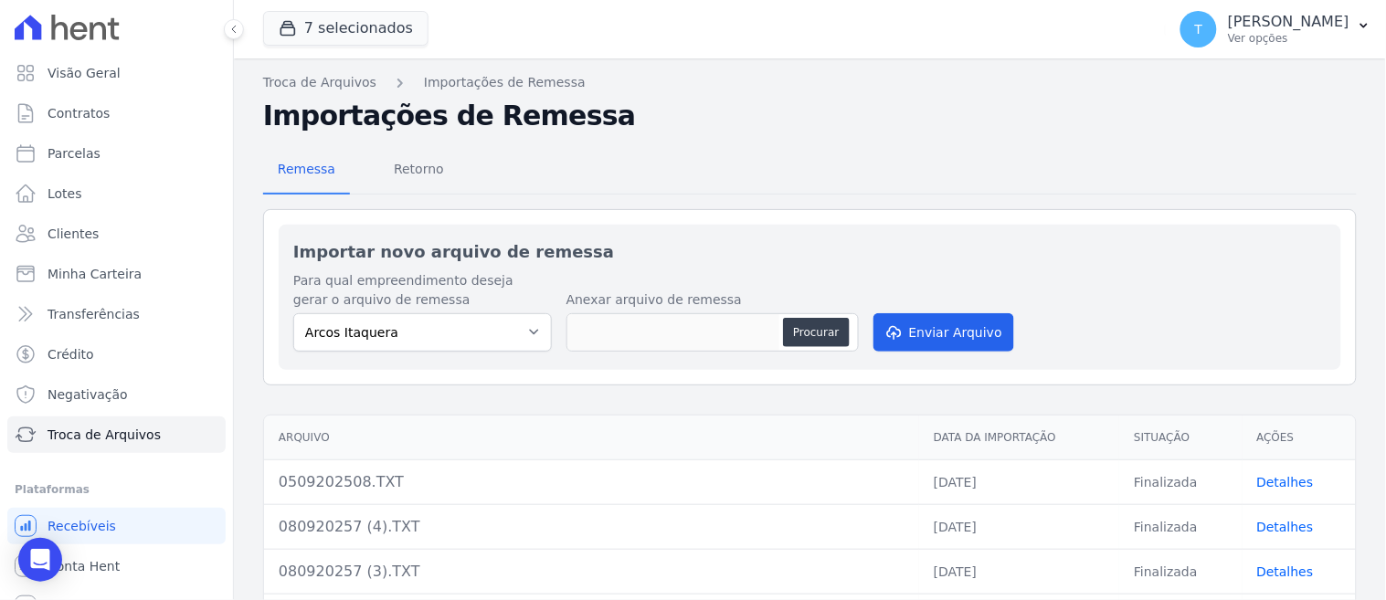
click at [488, 327] on select "Arcos Itaquera ALTOS DE SANTANA Inspire BOSQUE CLUB ARTE VILA MATILDE VISTA 553…" at bounding box center [422, 332] width 258 height 38
select select "798d34ef-1a76-4a01-aecd-278a2202ade3"
click at [293, 313] on select "Arcos Itaquera ALTOS DE SANTANA Inspire BOSQUE CLUB ARTE VILA MATILDE VISTA 553…" at bounding box center [422, 332] width 258 height 38
click at [810, 332] on button "Procurar" at bounding box center [816, 332] width 66 height 29
type input "080920257.TXT"
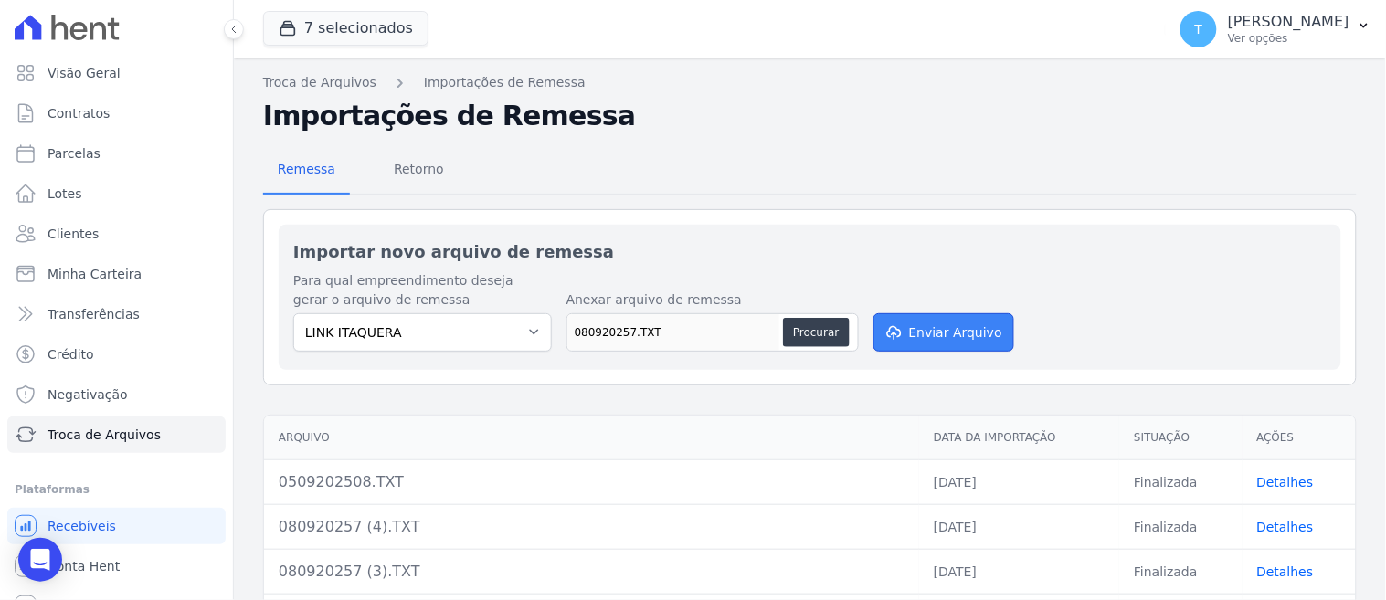
click at [961, 338] on button "Enviar Arquivo" at bounding box center [943, 332] width 141 height 38
click at [423, 326] on select "Arcos Itaquera ALTOS DE SANTANA Inspire BOSQUE CLUB ARTE VILA MATILDE VISTA 553…" at bounding box center [422, 332] width 258 height 38
click at [293, 313] on select "Arcos Itaquera ALTOS DE SANTANA Inspire BOSQUE CLUB ARTE VILA MATILDE VISTA 553…" at bounding box center [422, 332] width 258 height 38
click at [349, 331] on select "Arcos Itaquera ALTOS DE SANTANA Inspire BOSQUE CLUB ARTE VILA MATILDE VISTA 553…" at bounding box center [422, 332] width 258 height 38
select select "798d34ef-1a76-4a01-aecd-278a2202ade3"
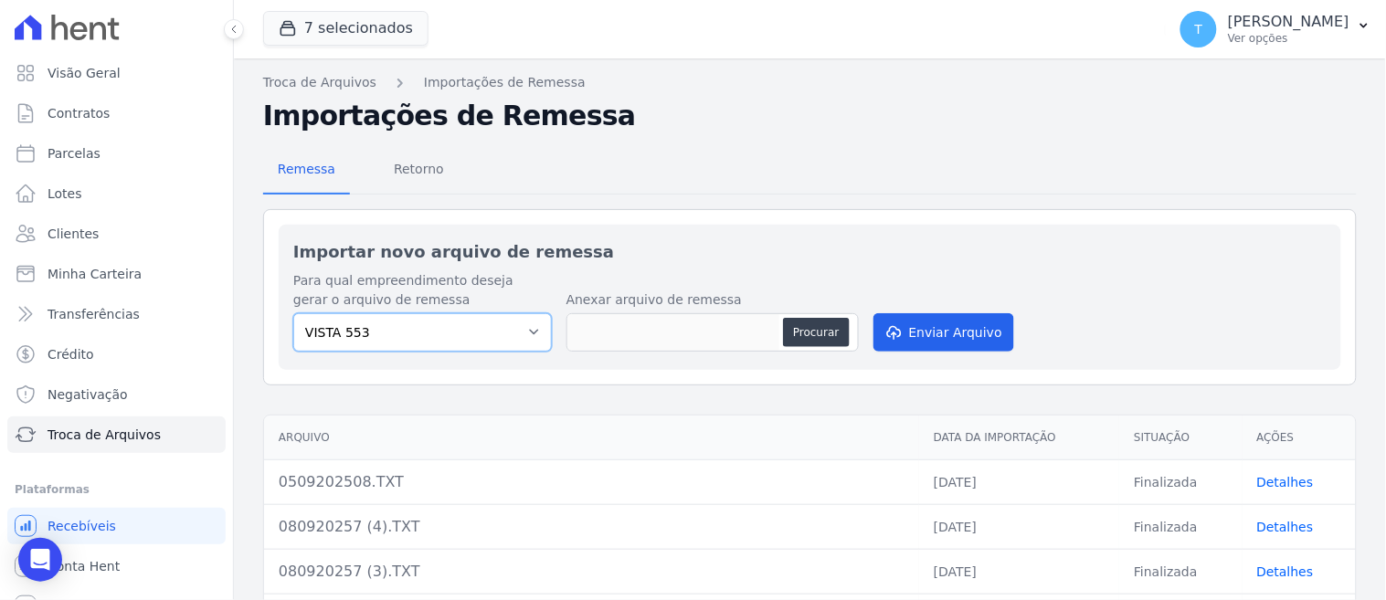
click at [293, 313] on select "Arcos Itaquera ALTOS DE SANTANA Inspire BOSQUE CLUB ARTE VILA MATILDE VISTA 553…" at bounding box center [422, 332] width 258 height 38
click at [813, 324] on button "Procurar" at bounding box center [816, 332] width 66 height 29
type input "08092025726.TXT"
click at [933, 326] on button "Enviar Arquivo" at bounding box center [943, 332] width 141 height 38
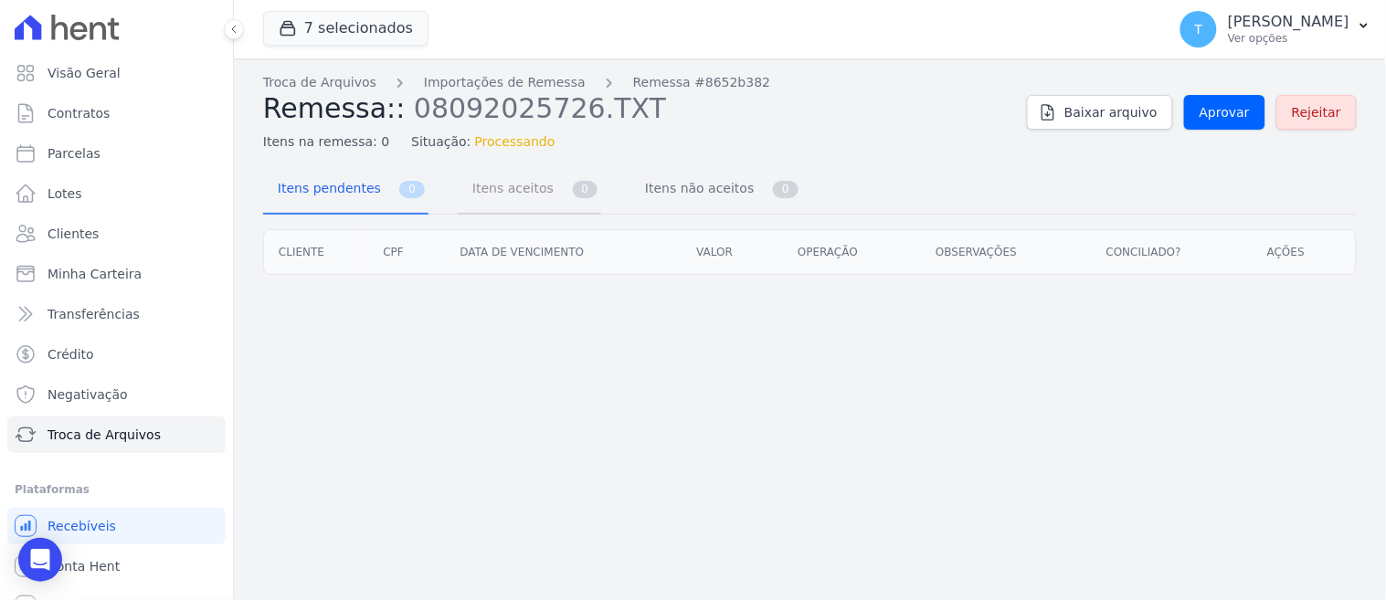
click at [521, 201] on span "Itens aceitos" at bounding box center [509, 188] width 96 height 37
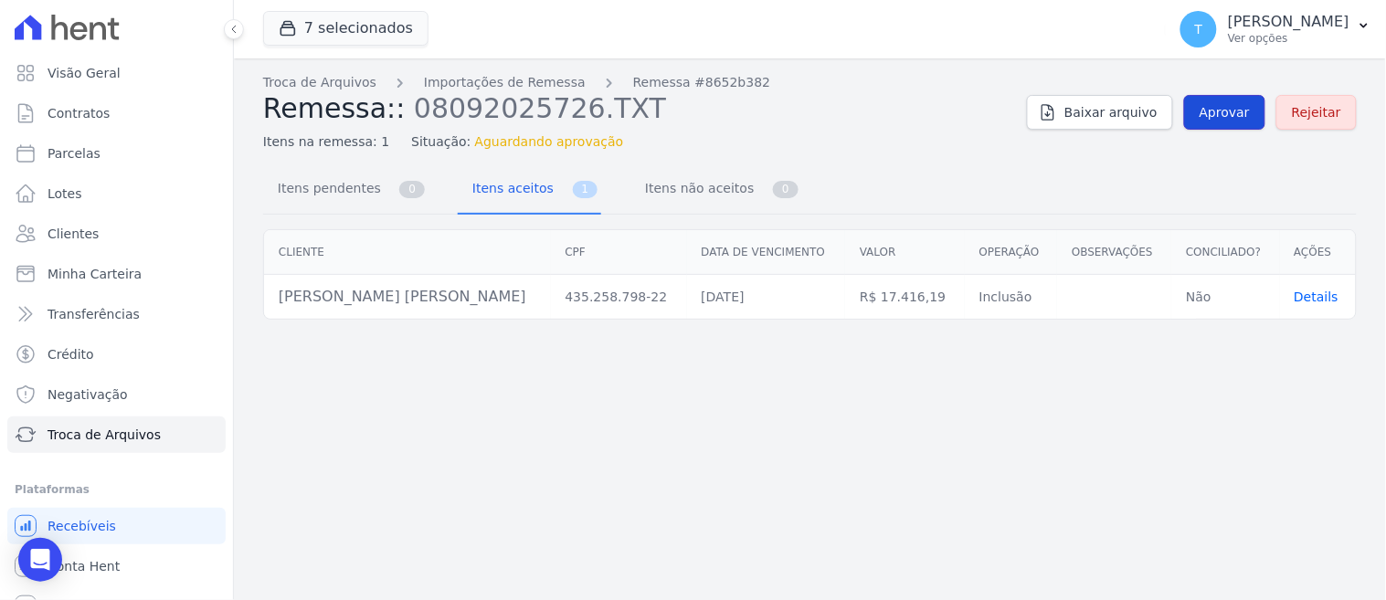
click at [1229, 112] on span "Aprovar" at bounding box center [1224, 112] width 50 height 18
click at [1208, 117] on span "Aprovar" at bounding box center [1224, 112] width 50 height 18
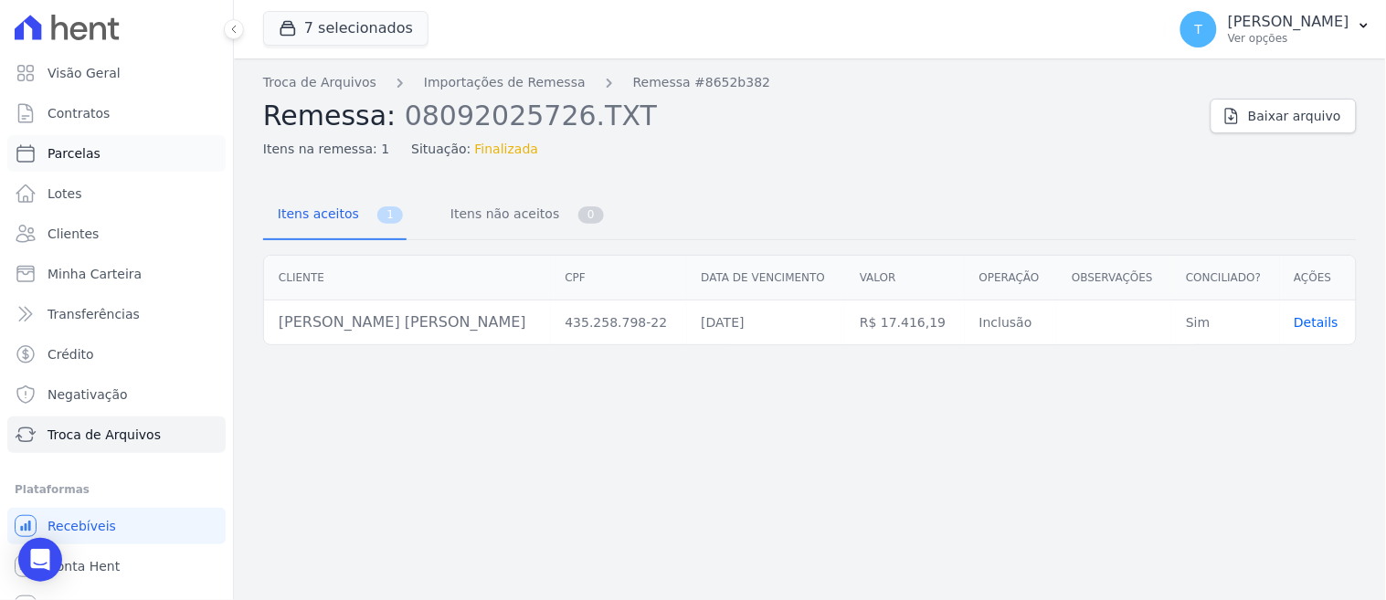
click at [88, 158] on span "Parcelas" at bounding box center [73, 153] width 53 height 18
select select
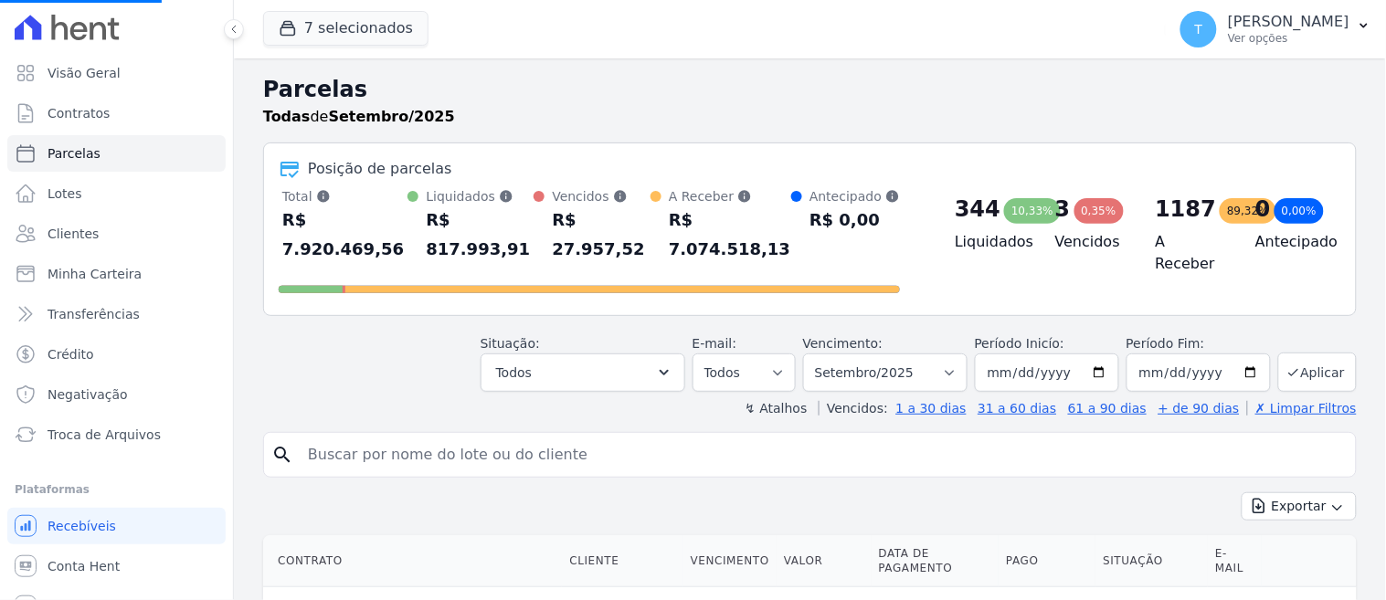
click at [525, 437] on input "search" at bounding box center [822, 455] width 1051 height 37
select select
click at [390, 437] on input "search" at bounding box center [822, 455] width 1051 height 37
type input "tauana pachec"
select select
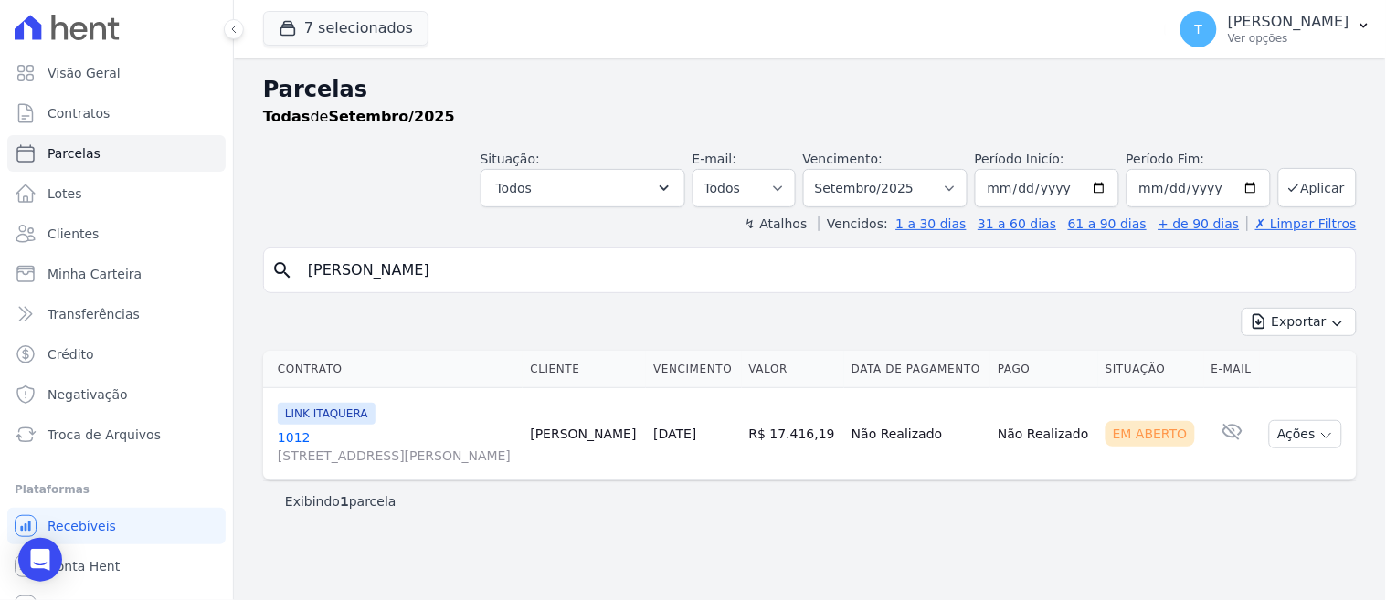
click at [1237, 511] on div "Exibindo 1 parcela" at bounding box center [809, 500] width 1093 height 41
click at [514, 460] on span "[STREET_ADDRESS][PERSON_NAME]" at bounding box center [396, 456] width 237 height 18
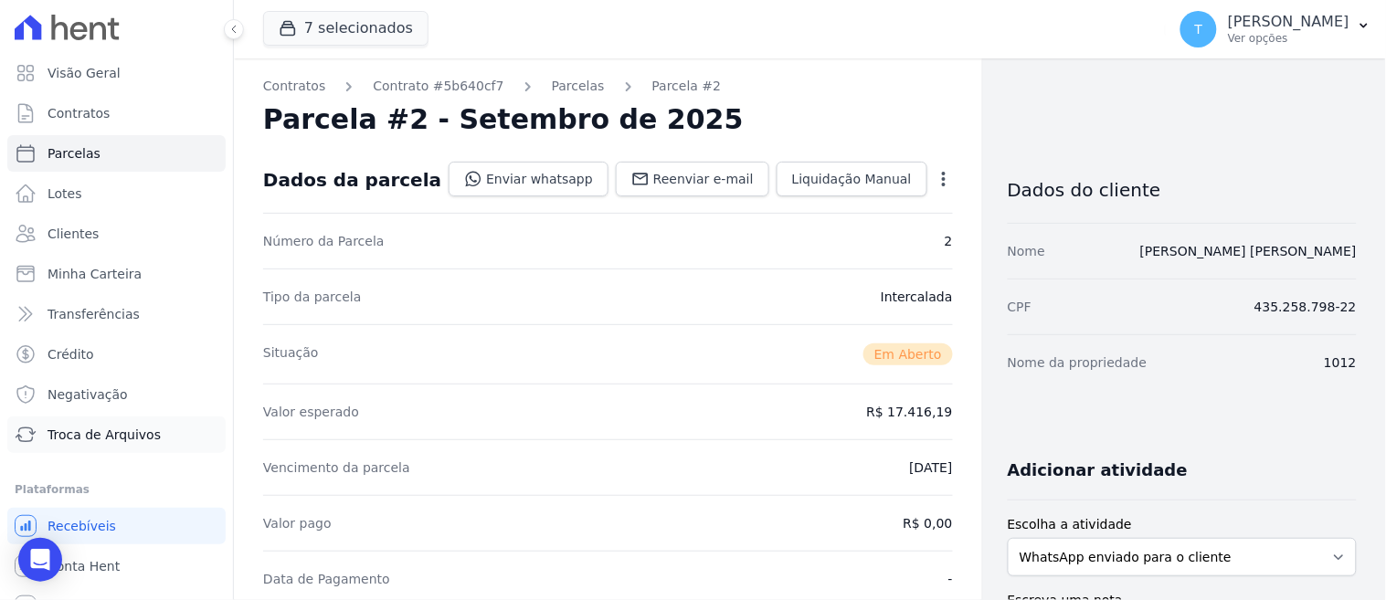
click at [122, 436] on span "Troca de Arquivos" at bounding box center [103, 435] width 113 height 18
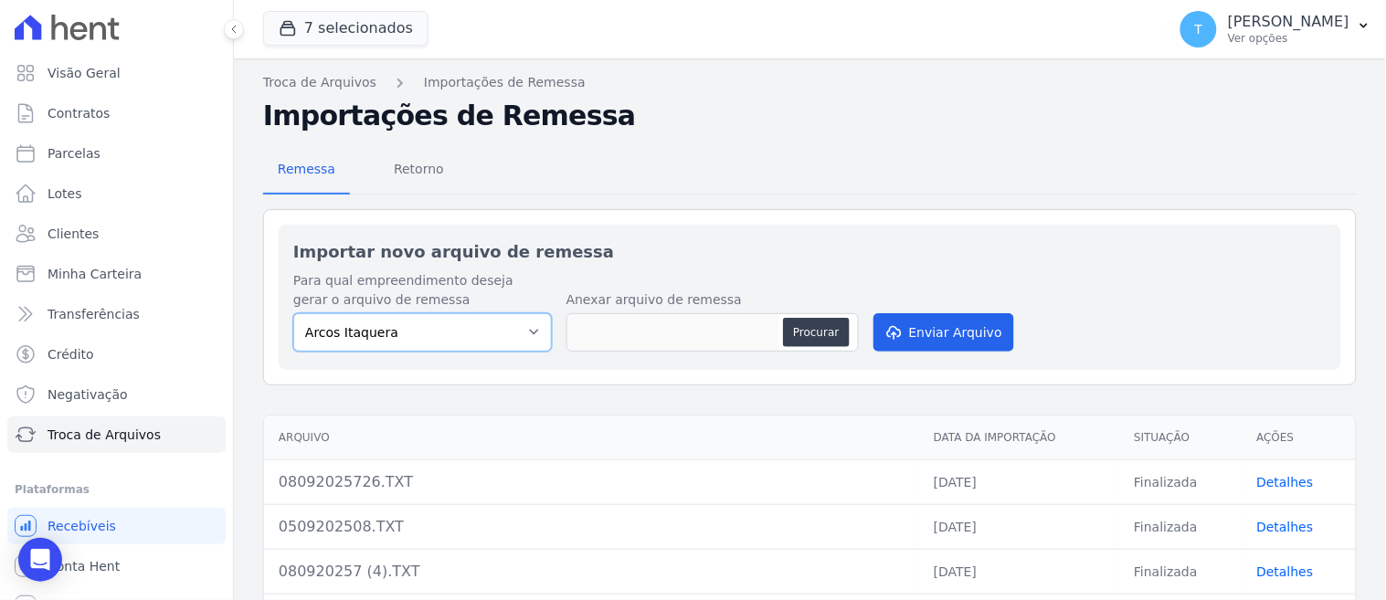
click at [445, 338] on select "Arcos Itaquera ALTOS DE SANTANA Inspire BOSQUE CLUB ARTE VILA MATILDE VISTA 553…" at bounding box center [422, 332] width 258 height 38
select select "f2036c47-f869-4cf7-aa49-d68e524f2024"
click at [293, 313] on select "Arcos Itaquera ALTOS DE SANTANA Inspire BOSQUE CLUB ARTE VILA MATILDE VISTA 553…" at bounding box center [422, 332] width 258 height 38
click at [809, 341] on button "Procurar" at bounding box center [816, 332] width 66 height 29
type input "080920250.TXT"
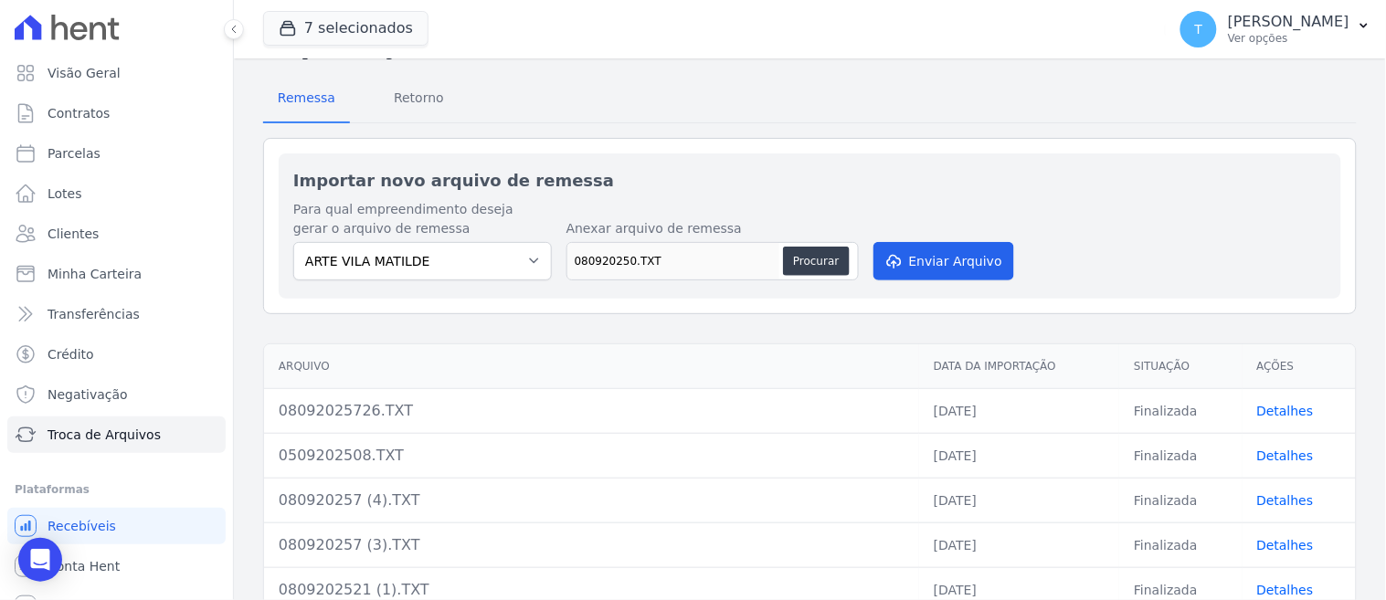
scroll to position [101, 0]
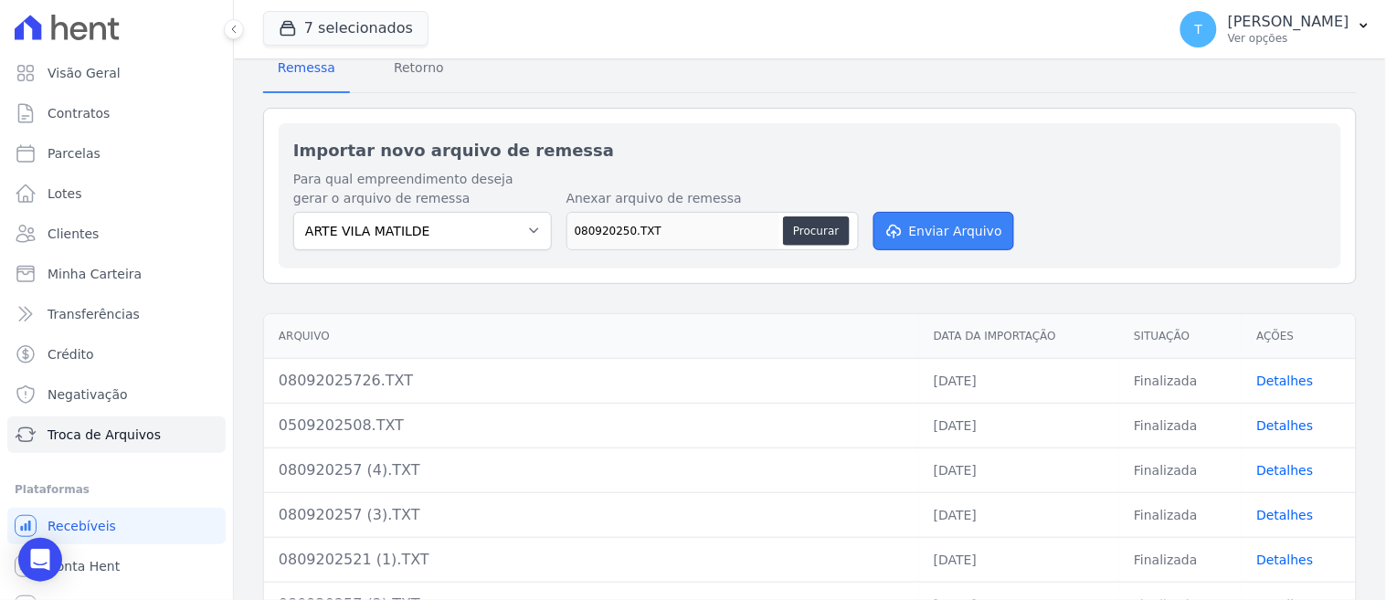
click at [950, 237] on button "Enviar Arquivo" at bounding box center [943, 231] width 141 height 38
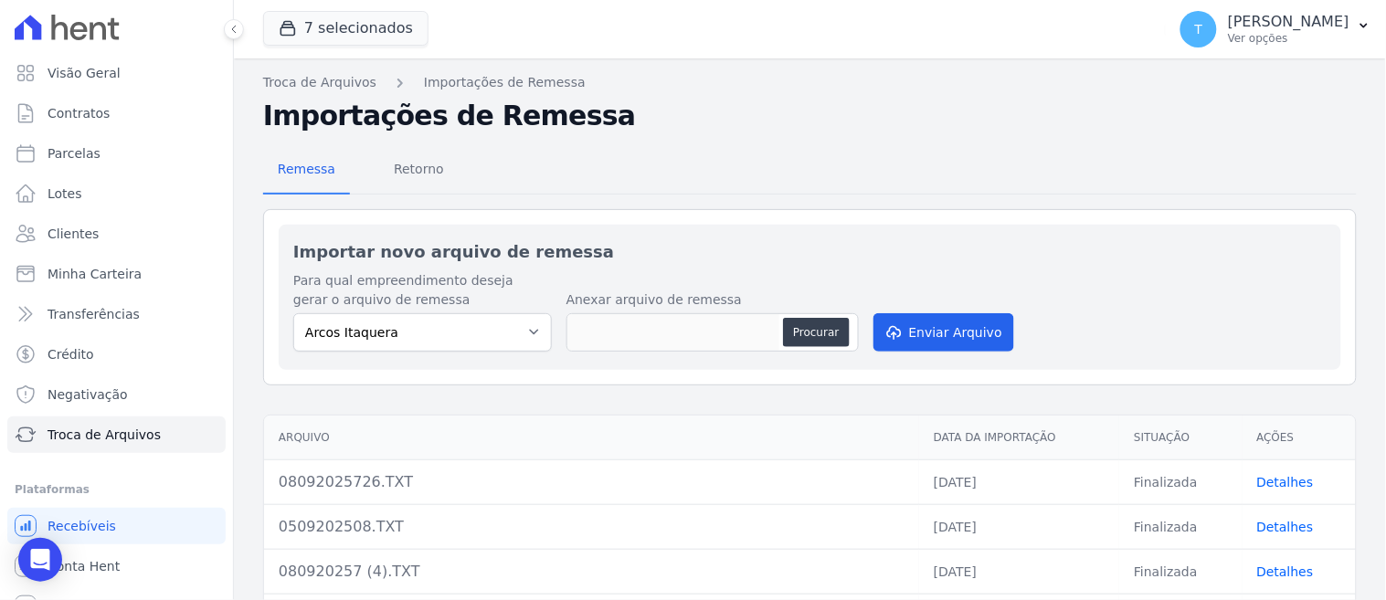
click at [1265, 403] on div "Importar novo arquivo de remessa Para qual empreendimento deseja gerar o arquiv…" at bounding box center [809, 594] width 1093 height 771
click at [489, 329] on select "Arcos Itaquera ALTOS DE SANTANA Inspire BOSQUE CLUB ARTE VILA MATILDE VISTA 553…" at bounding box center [422, 332] width 258 height 38
select select "f2036c47-f869-4cf7-aa49-d68e524f2024"
click at [293, 313] on select "Arcos Itaquera ALTOS DE SANTANA Inspire BOSQUE CLUB ARTE VILA MATILDE VISTA 553…" at bounding box center [422, 332] width 258 height 38
click at [826, 341] on button "Procurar" at bounding box center [816, 332] width 66 height 29
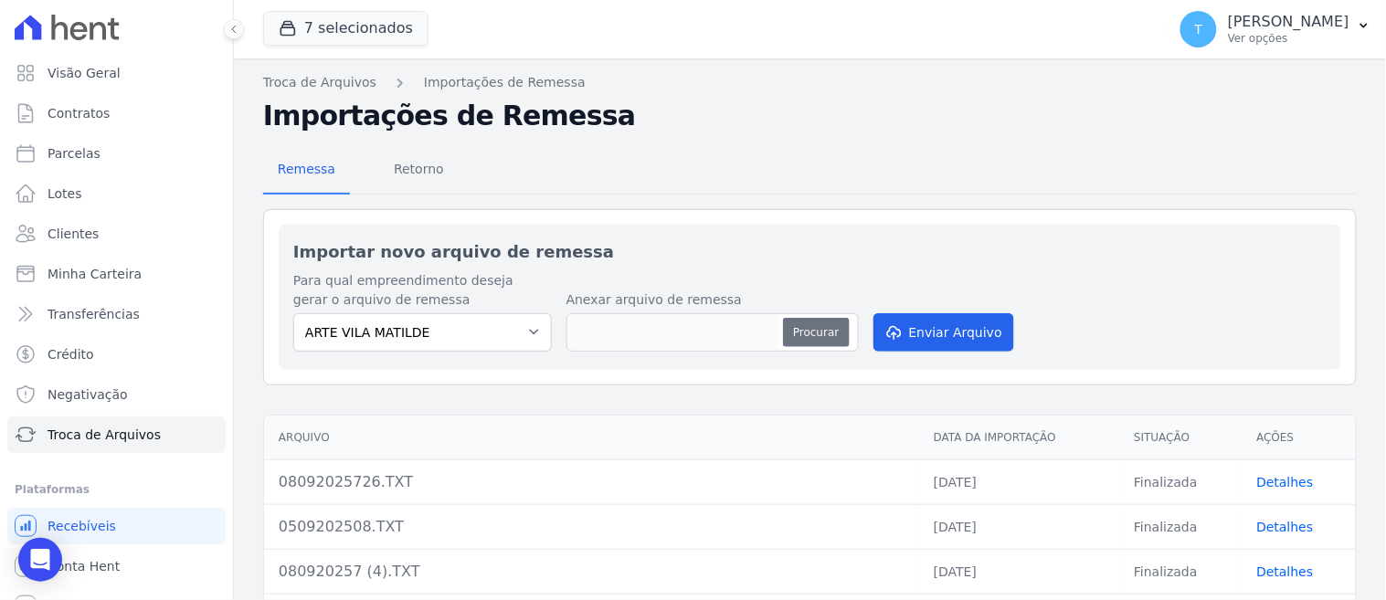
click at [806, 320] on button "Procurar" at bounding box center [816, 332] width 66 height 29
type input "08092025026.TXT"
click at [913, 336] on button "Enviar Arquivo" at bounding box center [943, 332] width 141 height 38
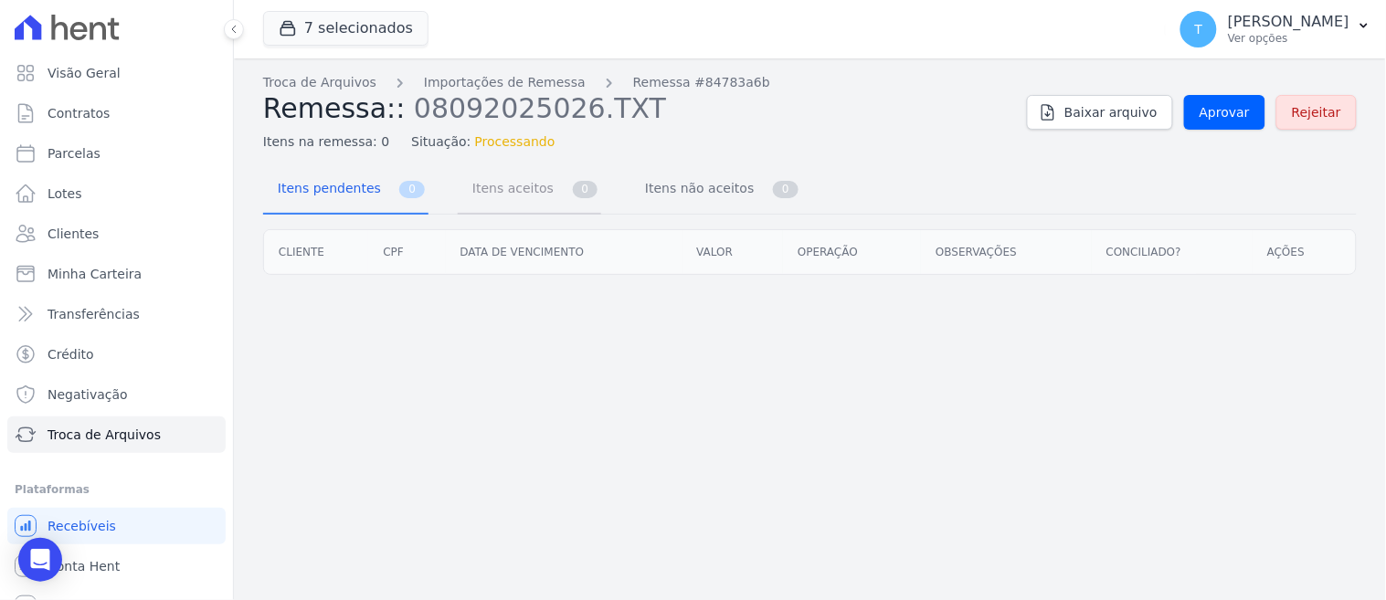
click at [544, 197] on link "Itens aceitos 0" at bounding box center [529, 190] width 143 height 48
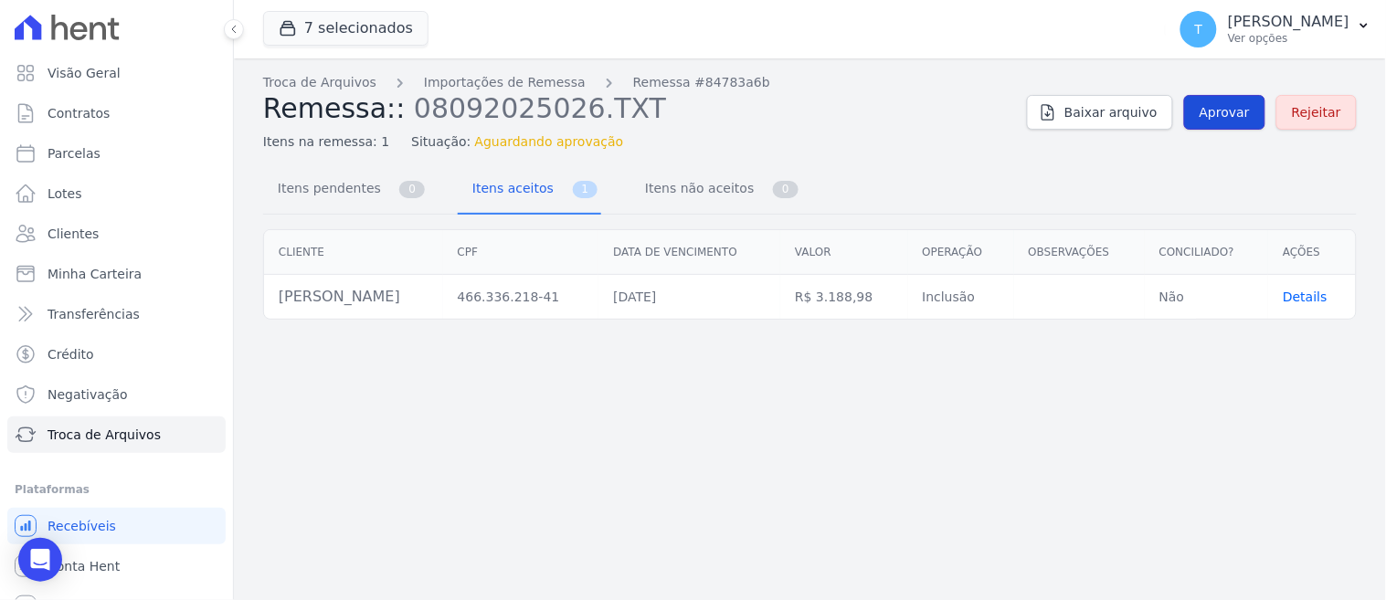
click at [1231, 103] on span "Aprovar" at bounding box center [1224, 112] width 50 height 18
click at [819, 450] on div "Troca de Arquivos Importações de Remessa Remessa #84783a6b Remessa:: 0809202502…" at bounding box center [810, 329] width 1152 height 542
click at [1207, 108] on link "Aprovar" at bounding box center [1224, 112] width 81 height 35
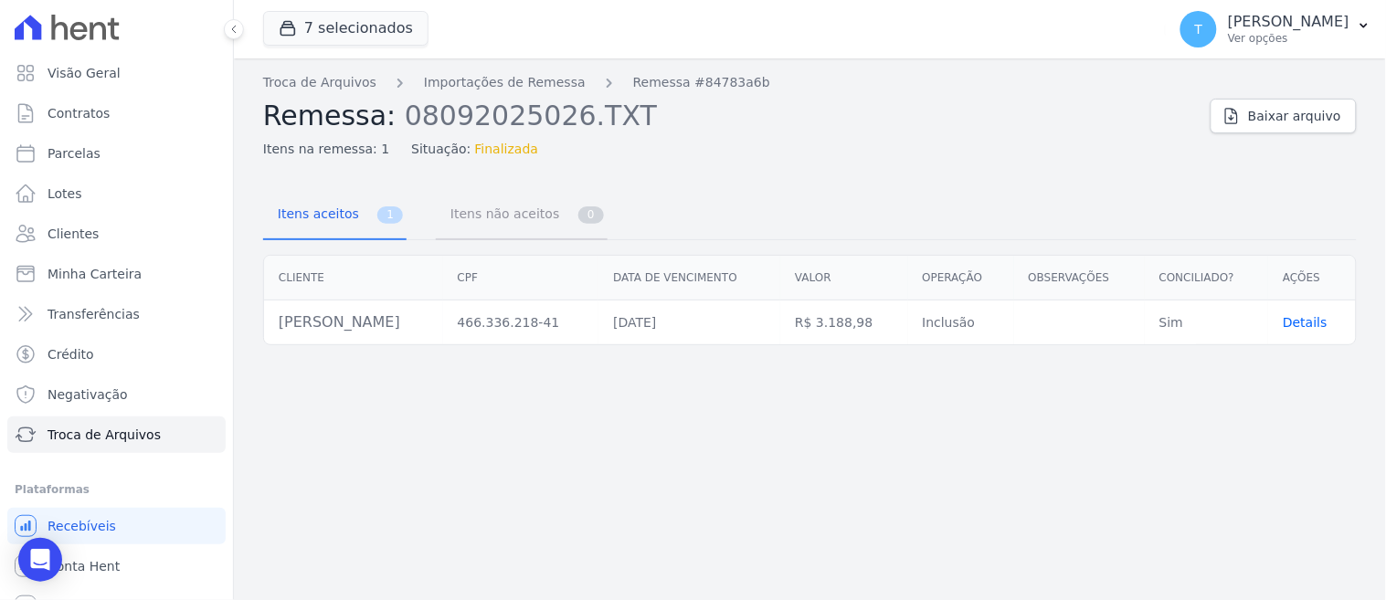
click at [488, 224] on span "Itens não aceitos" at bounding box center [500, 213] width 123 height 37
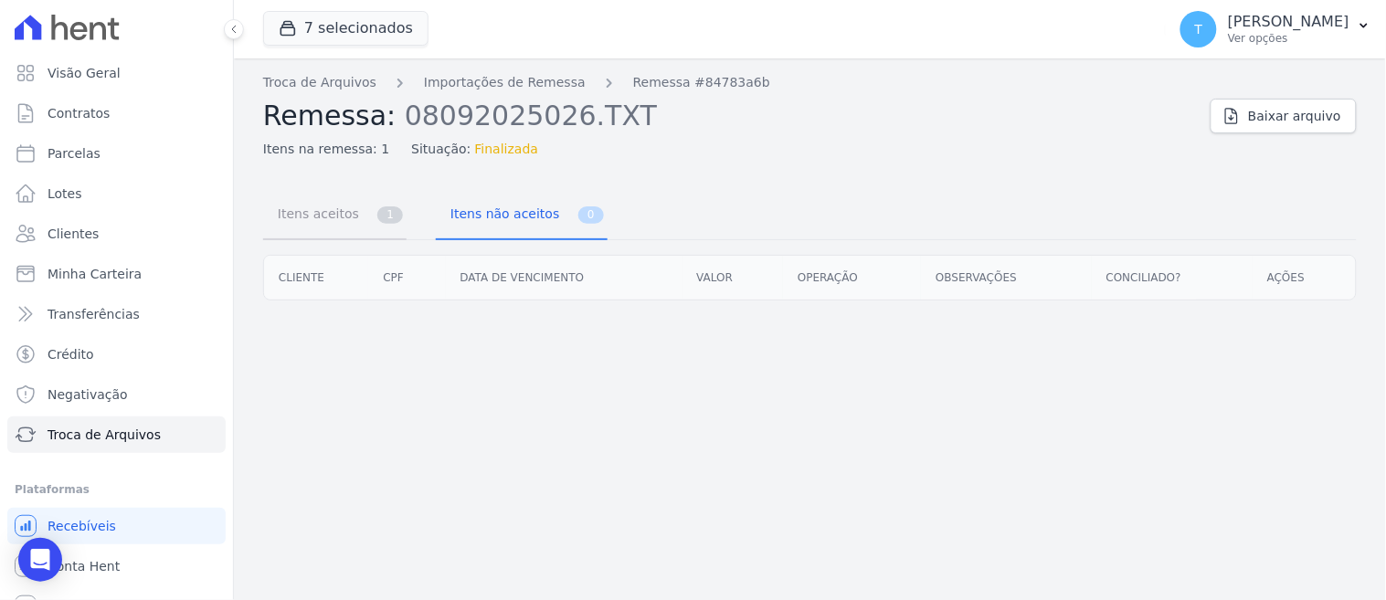
click at [349, 224] on span "Itens aceitos" at bounding box center [315, 213] width 96 height 37
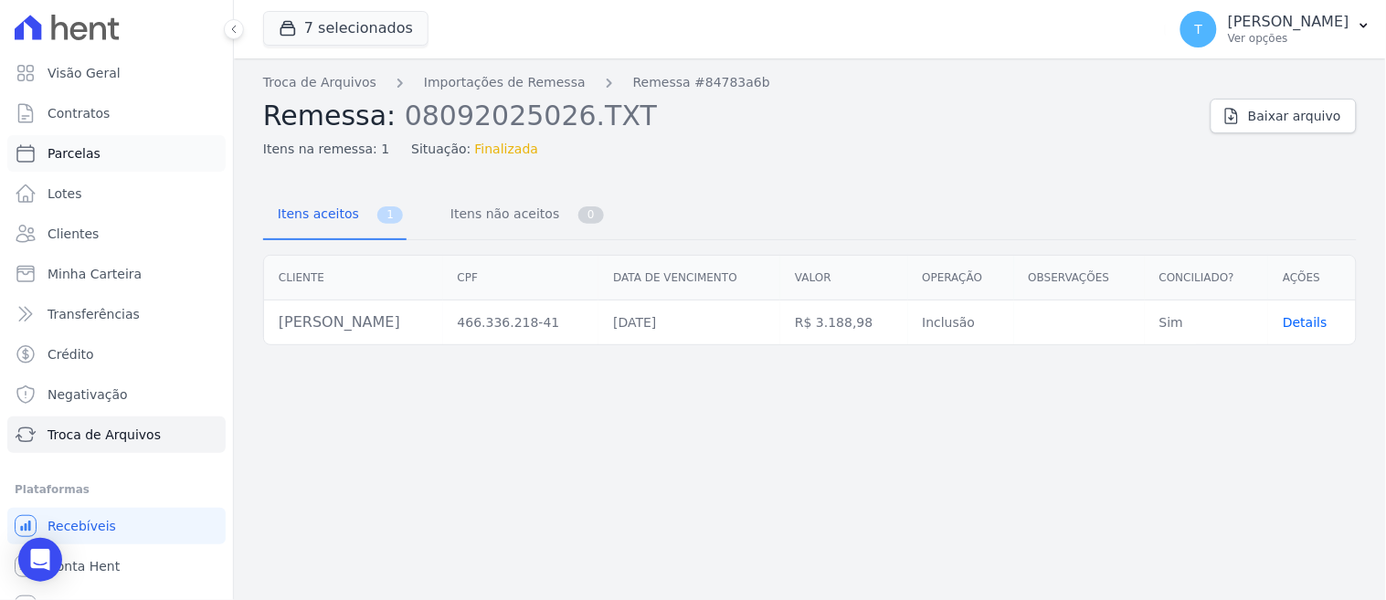
click at [85, 149] on span "Parcelas" at bounding box center [73, 153] width 53 height 18
select select
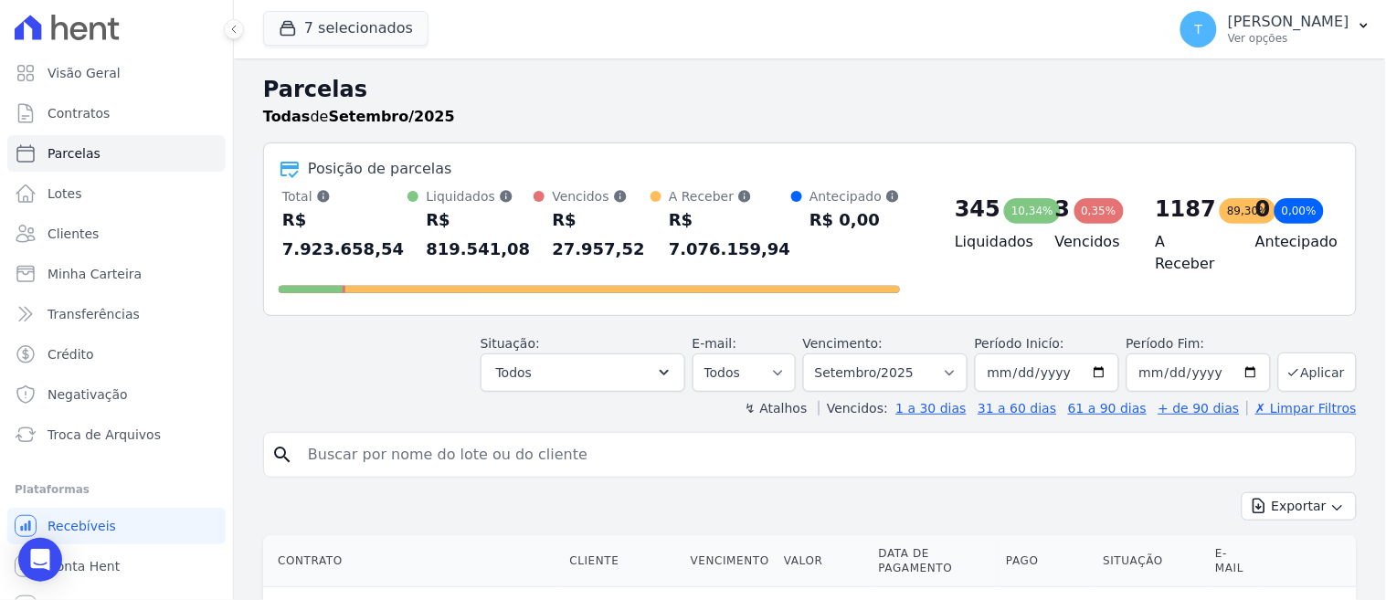
click at [416, 437] on input "search" at bounding box center [822, 455] width 1051 height 37
paste input "Mauricio Barbosa dos Anjos"
click at [932, 437] on input "Mauricio Barbosa dos Anjos" at bounding box center [822, 455] width 1051 height 37
click at [907, 437] on input "Mauricio Barbosa dos Anjos" at bounding box center [822, 455] width 1051 height 37
type input "Mauricio Barbosa dos Anjos"
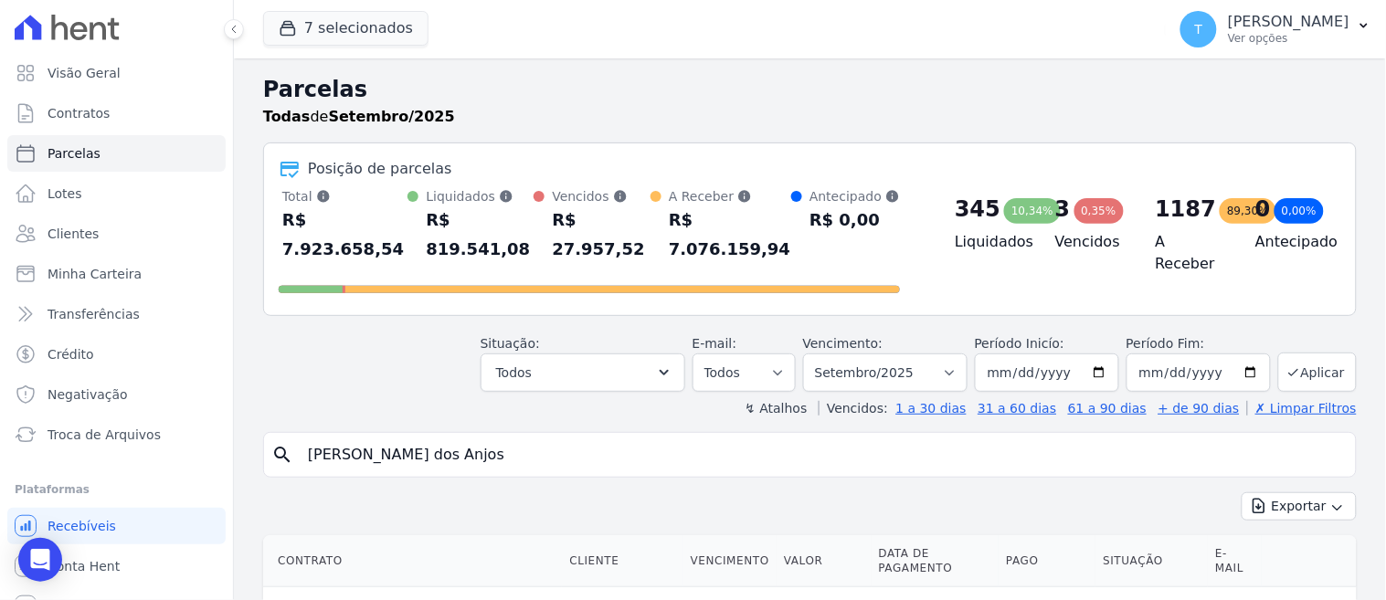
select select
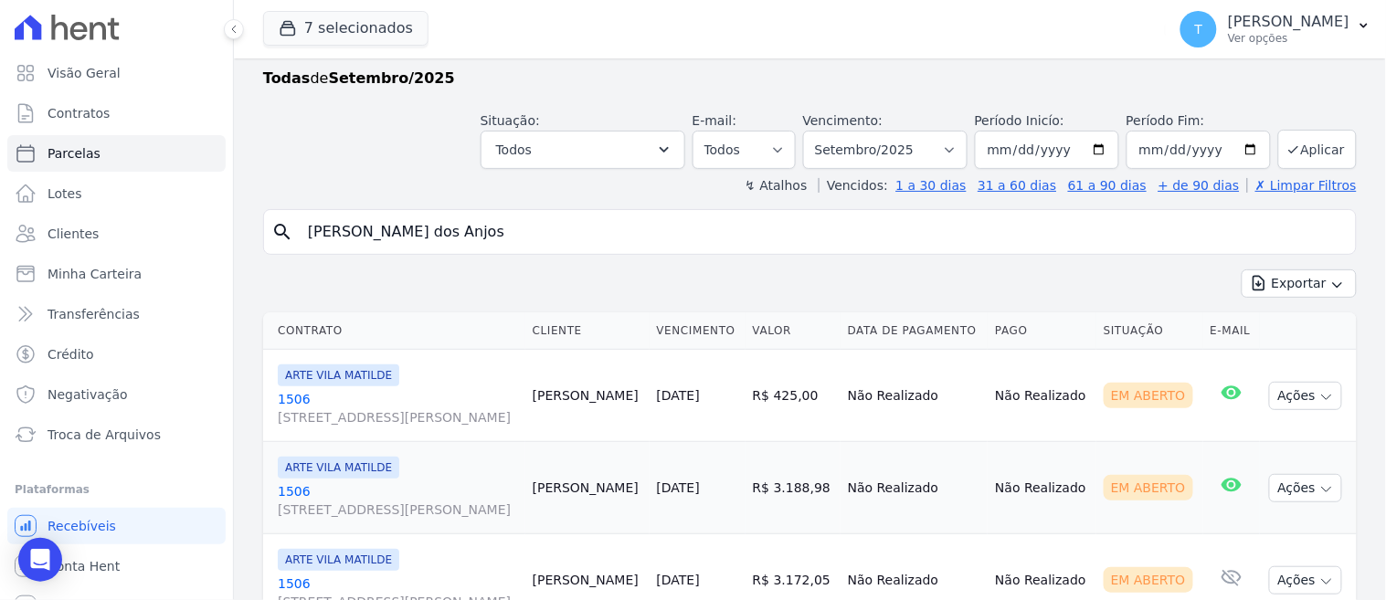
scroll to position [101, 0]
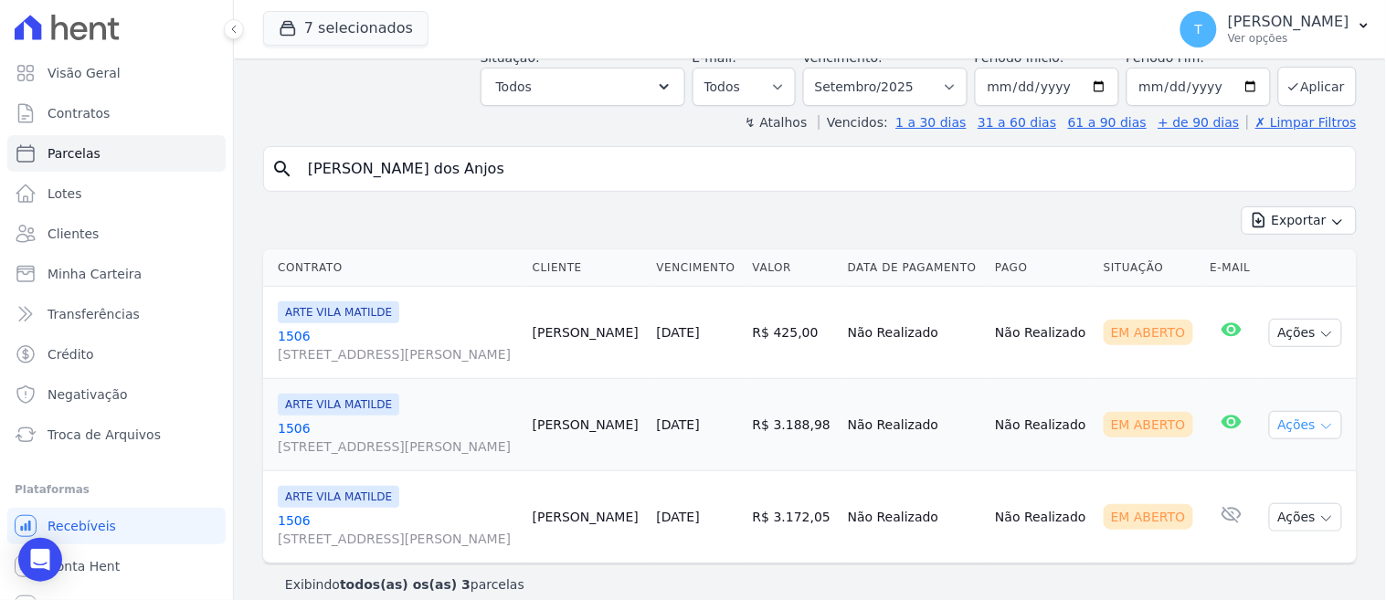
click at [1284, 411] on button "Ações" at bounding box center [1305, 425] width 73 height 28
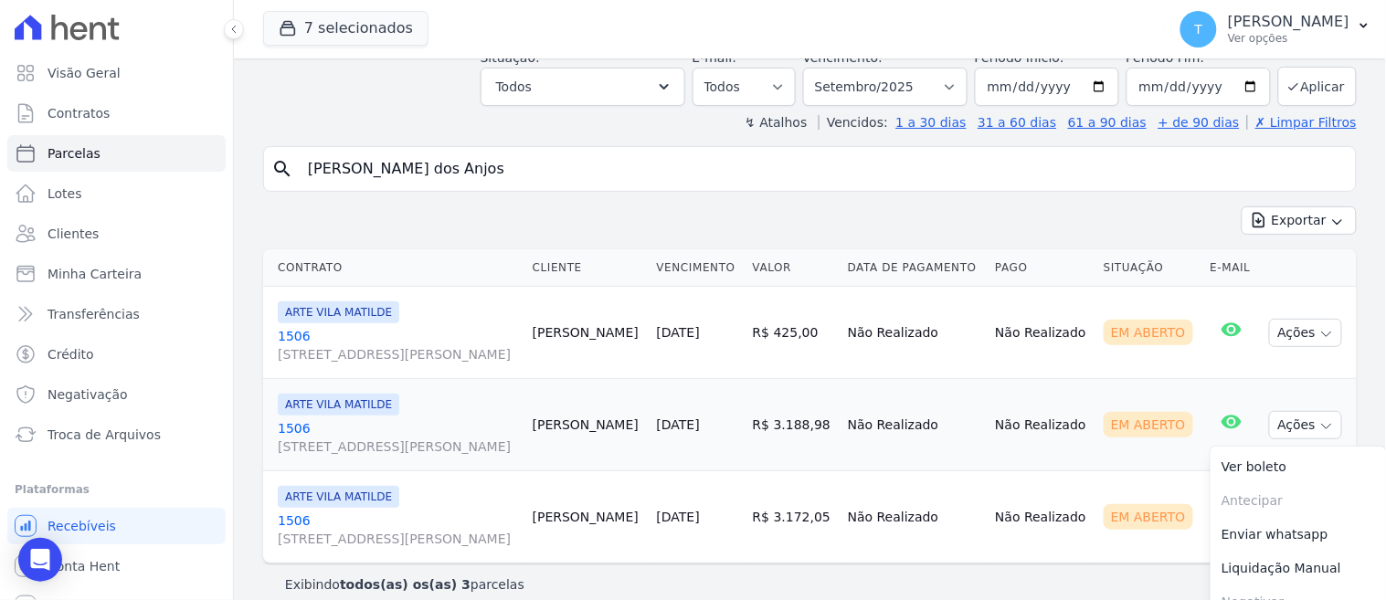
click at [1000, 551] on td "Não Realizado" at bounding box center [1041, 517] width 109 height 92
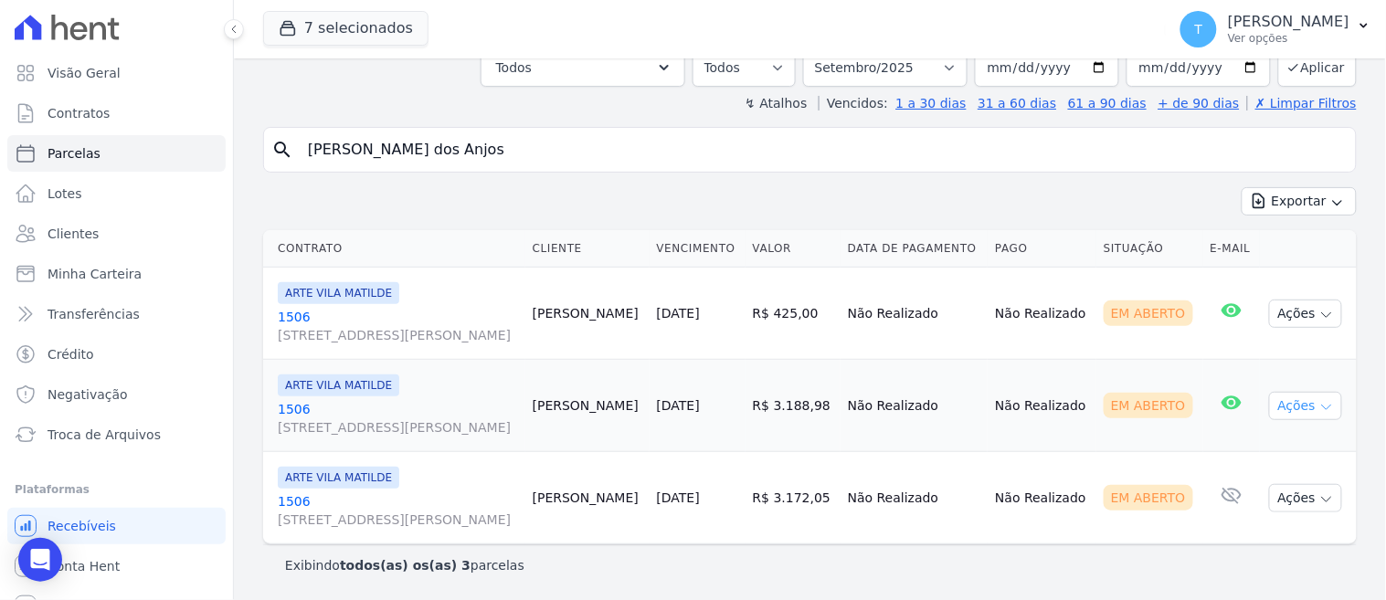
click at [1273, 403] on button "Ações" at bounding box center [1305, 406] width 73 height 28
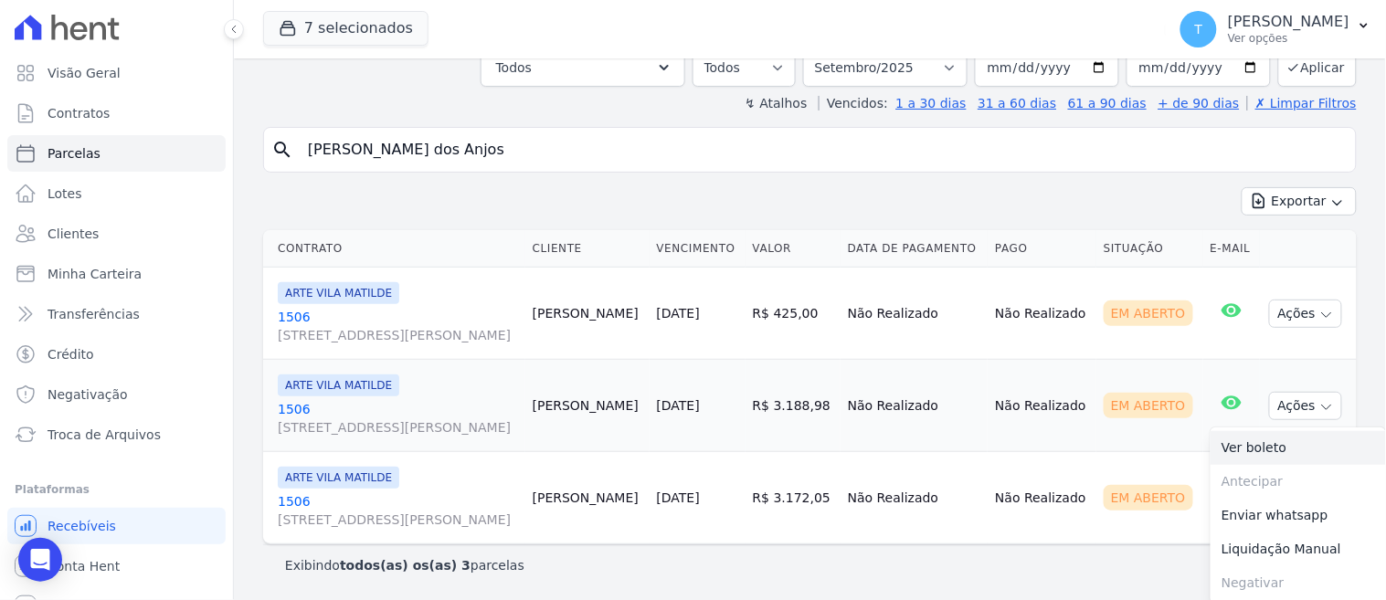
click at [1234, 453] on link "Ver boleto" at bounding box center [1297, 448] width 175 height 34
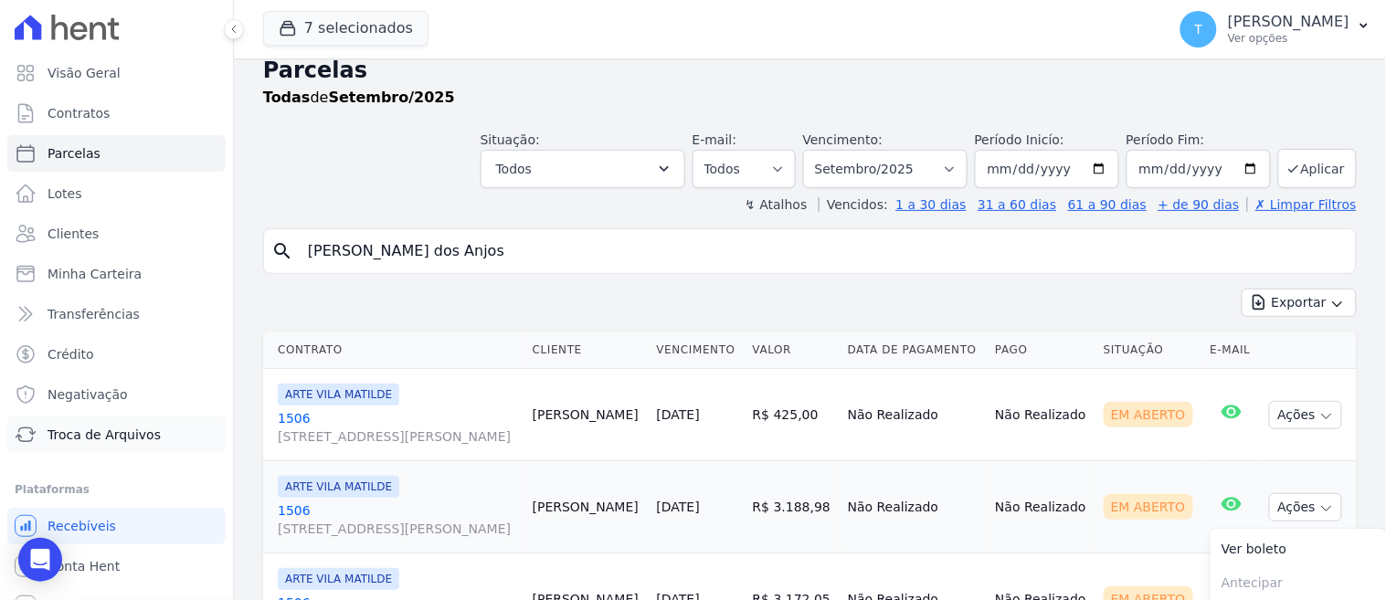
click at [122, 427] on span "Troca de Arquivos" at bounding box center [103, 435] width 113 height 18
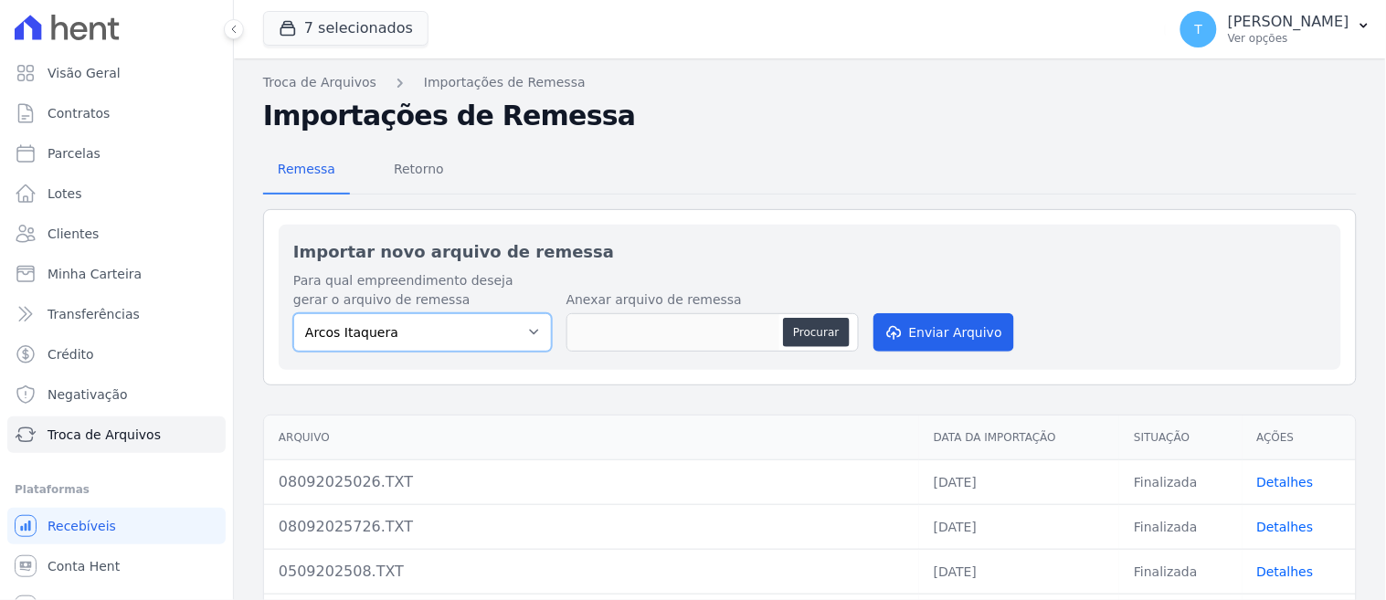
click at [418, 336] on select "Arcos Itaquera ALTOS DE SANTANA Inspire BOSQUE CLUB ARTE VILA MATILDE VISTA 553…" at bounding box center [422, 332] width 258 height 38
select select "d58a895b-122e-4f60-b248-6168def9ff2e"
click at [293, 313] on select "Arcos Itaquera ALTOS DE SANTANA Inspire BOSQUE CLUB ARTE VILA MATILDE VISTA 553…" at bounding box center [422, 332] width 258 height 38
click at [806, 332] on button "Procurar" at bounding box center [816, 332] width 66 height 29
type input "0809202521.TXT"
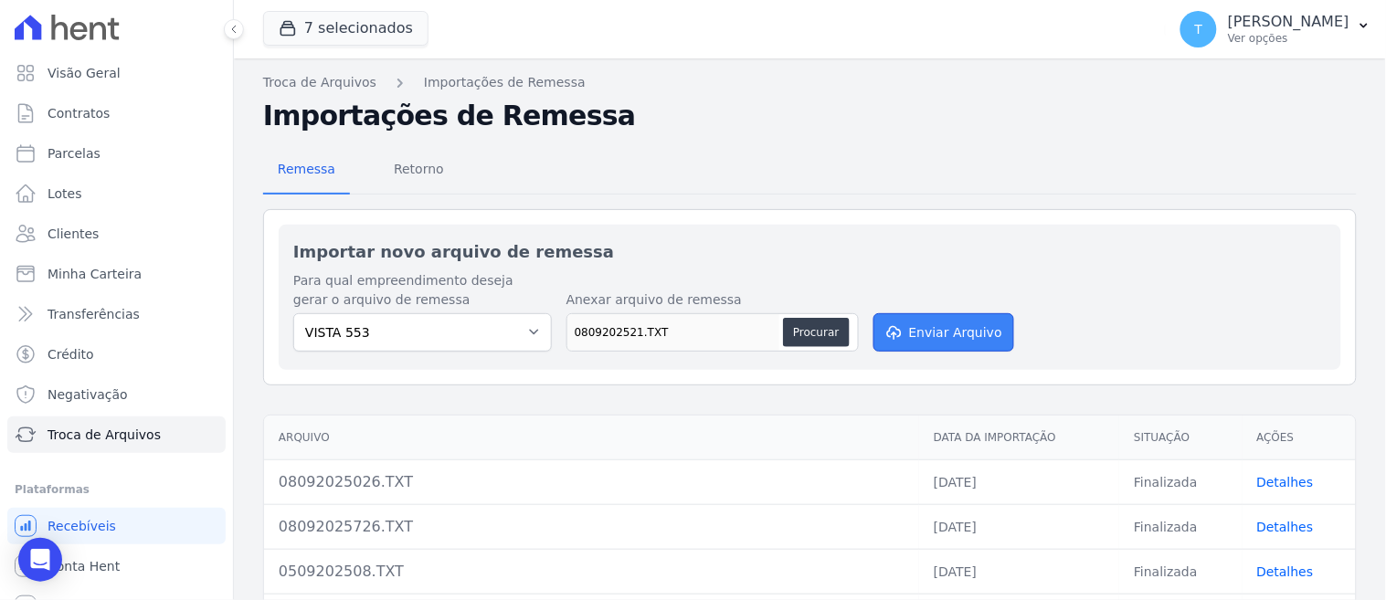
click at [960, 332] on button "Enviar Arquivo" at bounding box center [943, 332] width 141 height 38
click at [827, 330] on button "Procurar" at bounding box center [816, 332] width 66 height 29
type input "0809202521151.TXT"
click at [899, 332] on button "Enviar Arquivo" at bounding box center [943, 332] width 141 height 38
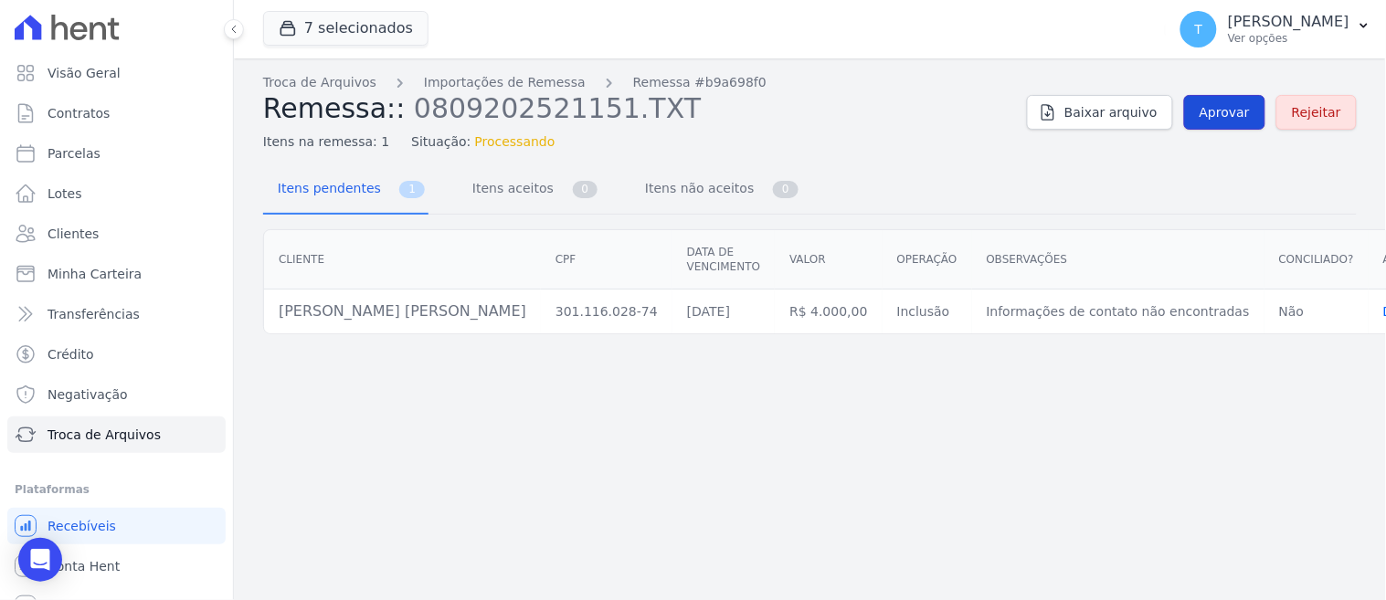
click at [1222, 112] on span "Aprovar" at bounding box center [1224, 112] width 50 height 18
click at [1227, 112] on span "Aprovar" at bounding box center [1224, 112] width 50 height 18
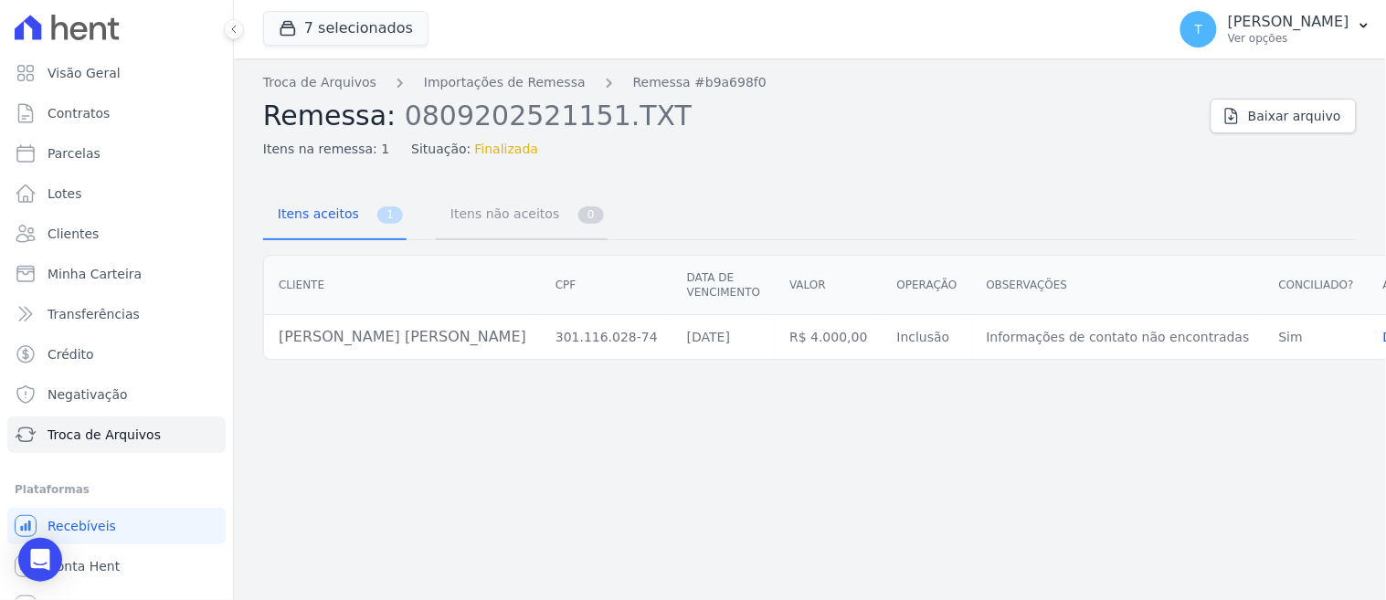
click at [482, 217] on span "Itens não aceitos" at bounding box center [500, 213] width 123 height 37
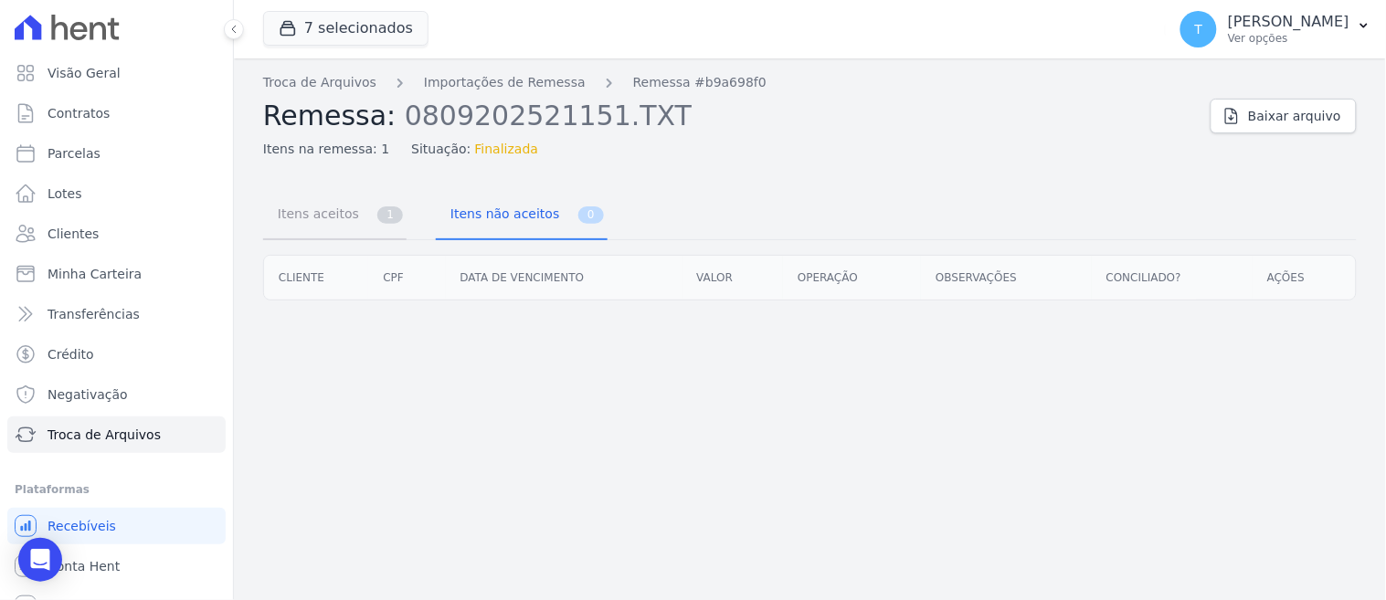
click at [329, 226] on span "Itens aceitos" at bounding box center [315, 213] width 96 height 37
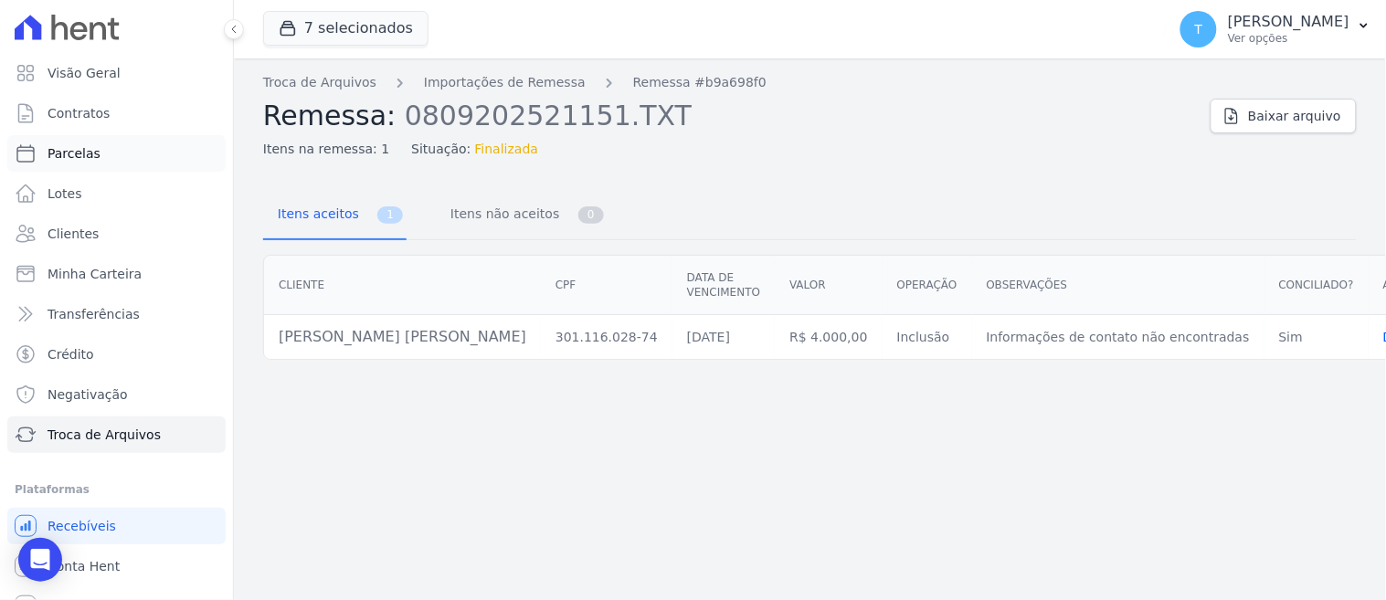
click at [93, 150] on span "Parcelas" at bounding box center [73, 153] width 53 height 18
select select
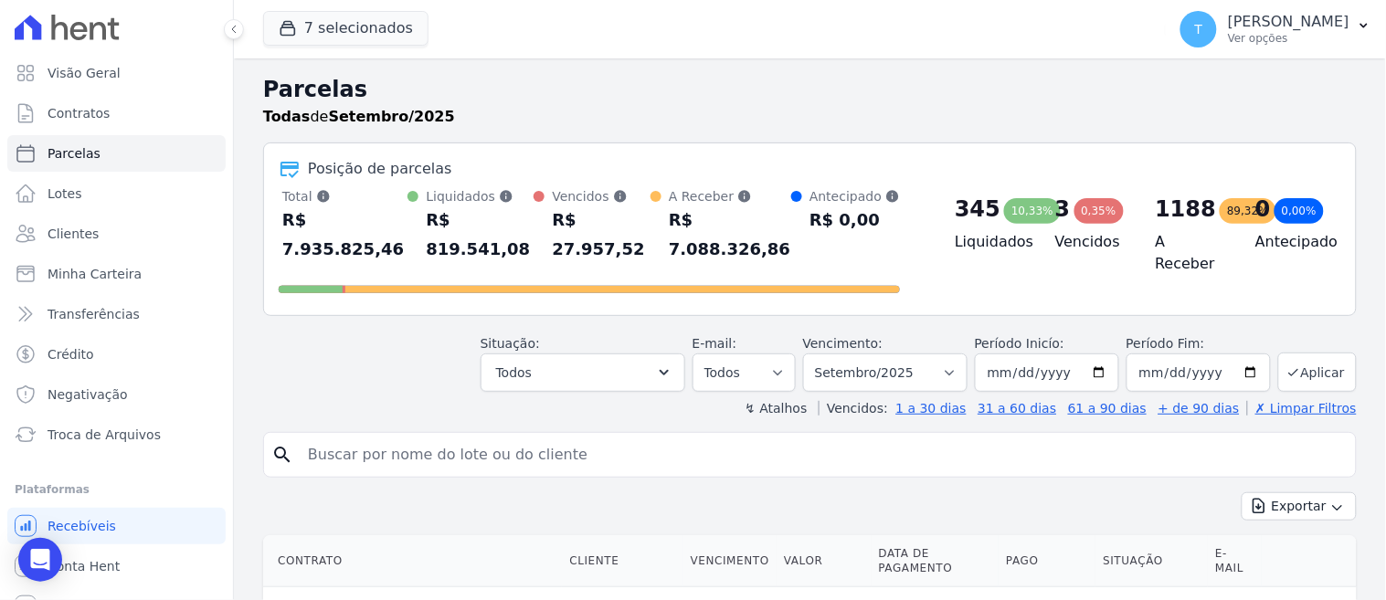
click at [476, 438] on input "search" at bounding box center [822, 455] width 1051 height 37
paste input "Fernanda Cristina Muniz Silva"
type input "Fernanda Cristina Muniz Silva"
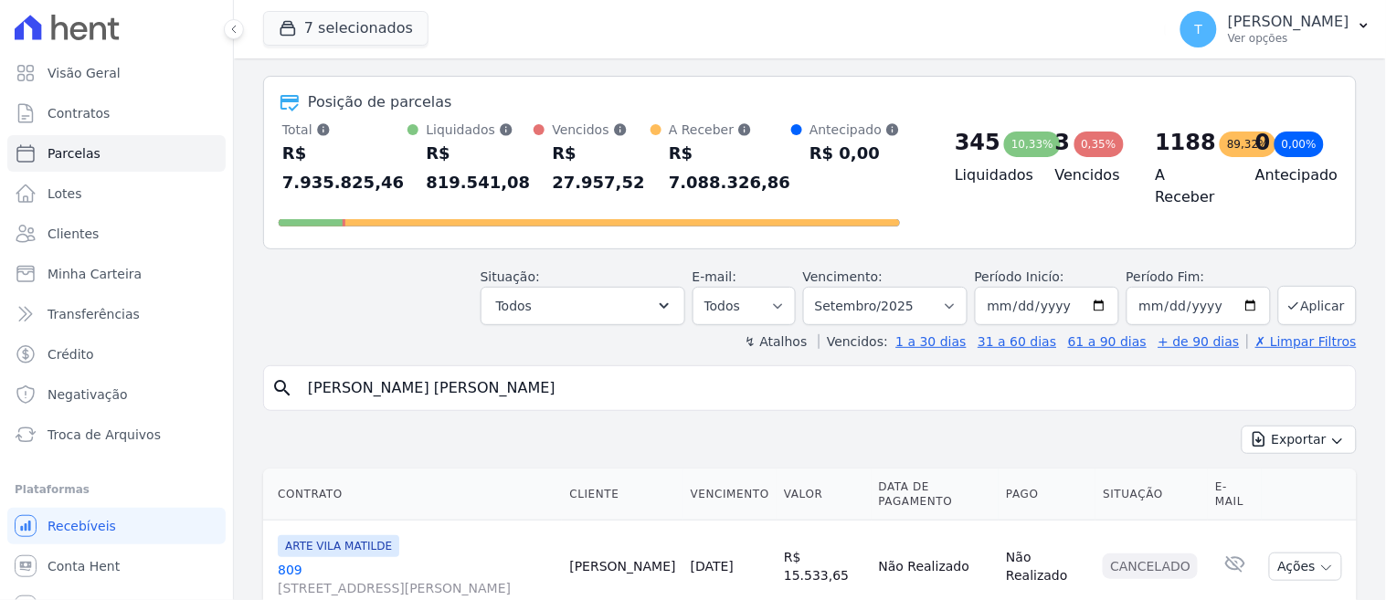
select select
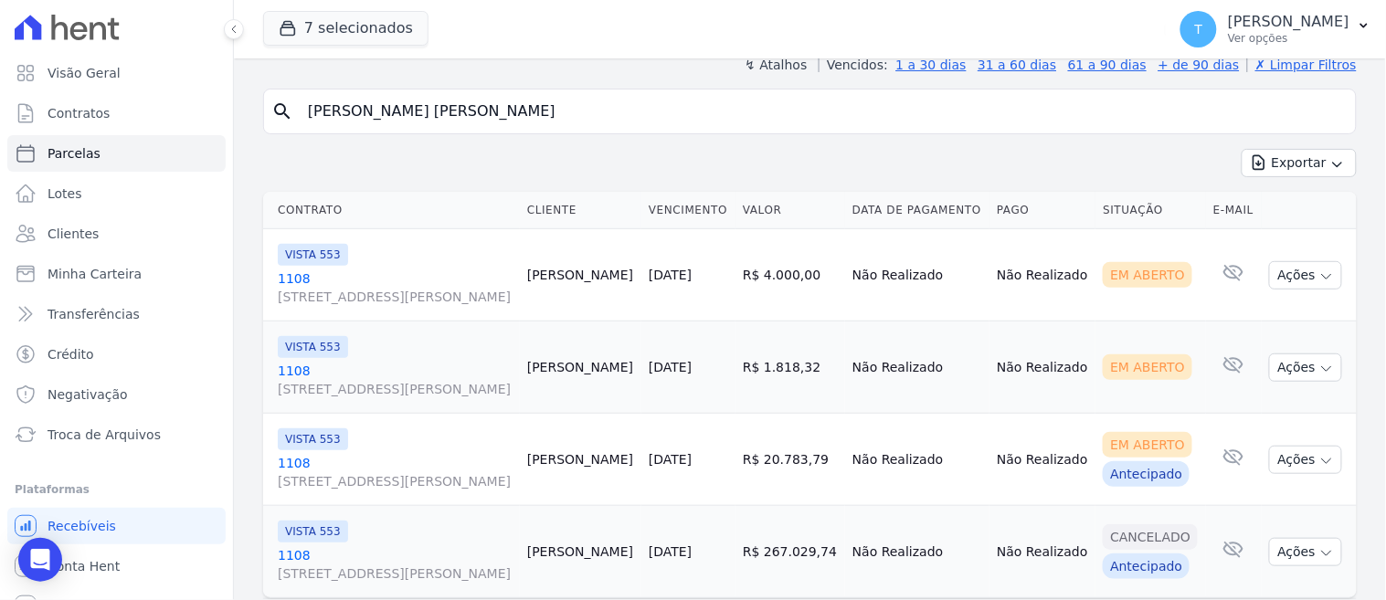
scroll to position [203, 0]
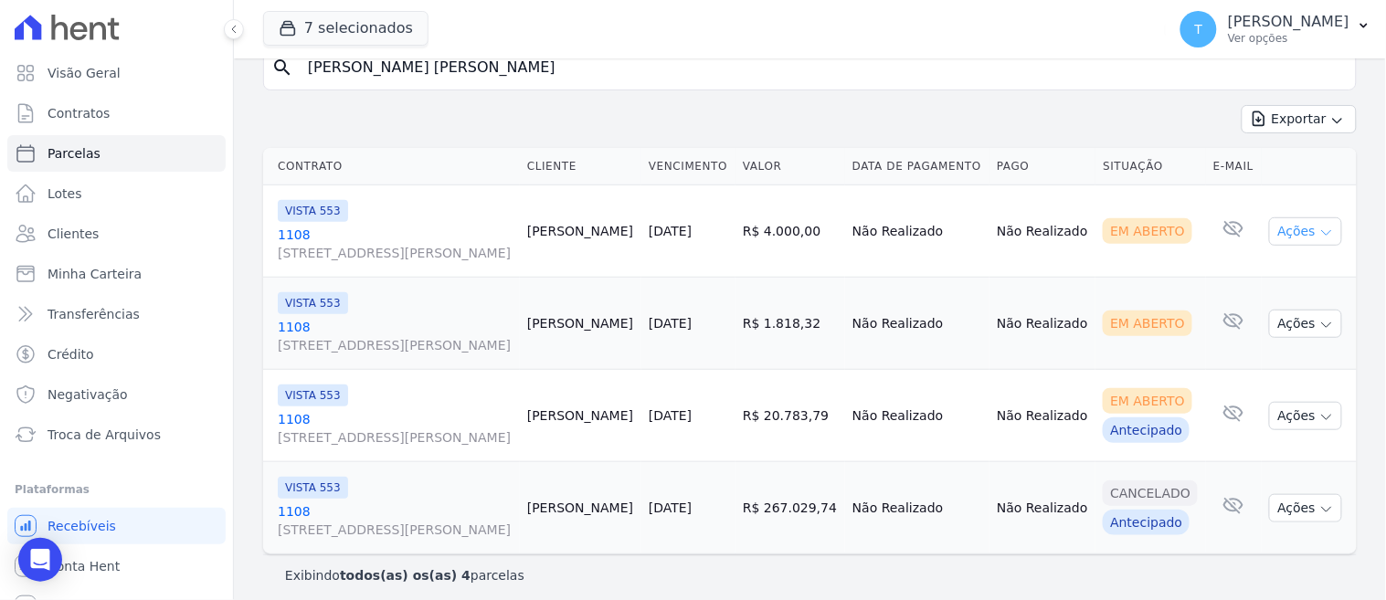
click at [1298, 219] on button "Ações" at bounding box center [1305, 231] width 73 height 28
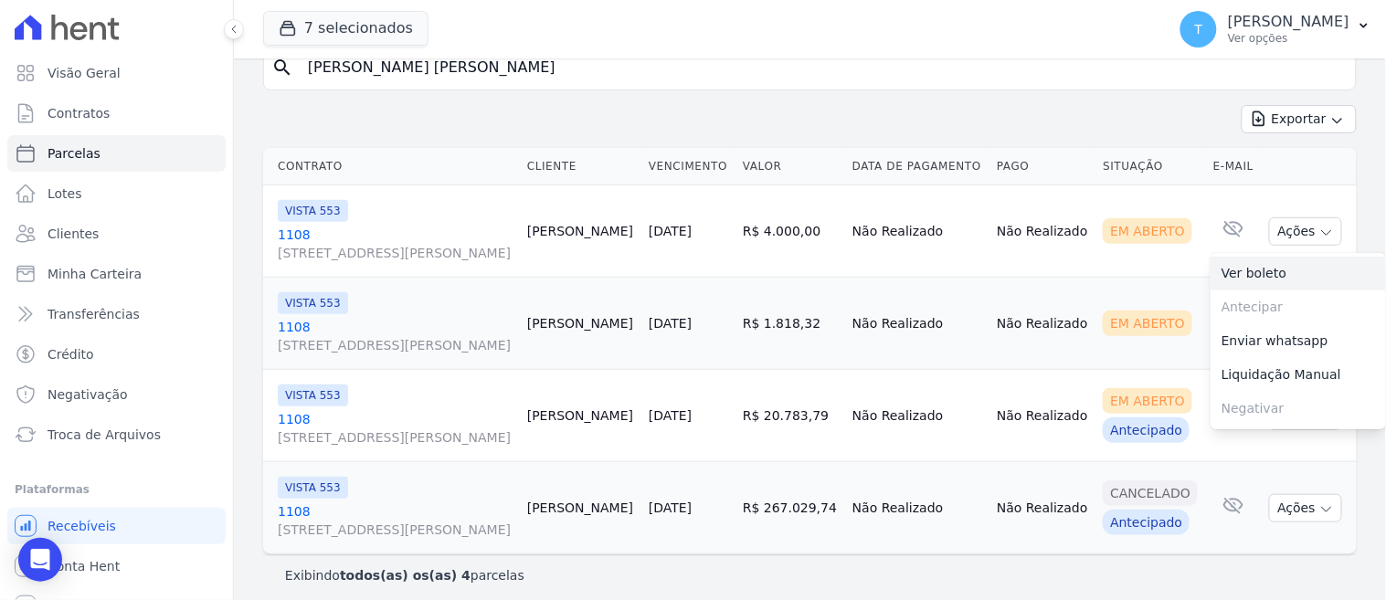
click at [1249, 269] on link "Ver boleto" at bounding box center [1297, 274] width 175 height 34
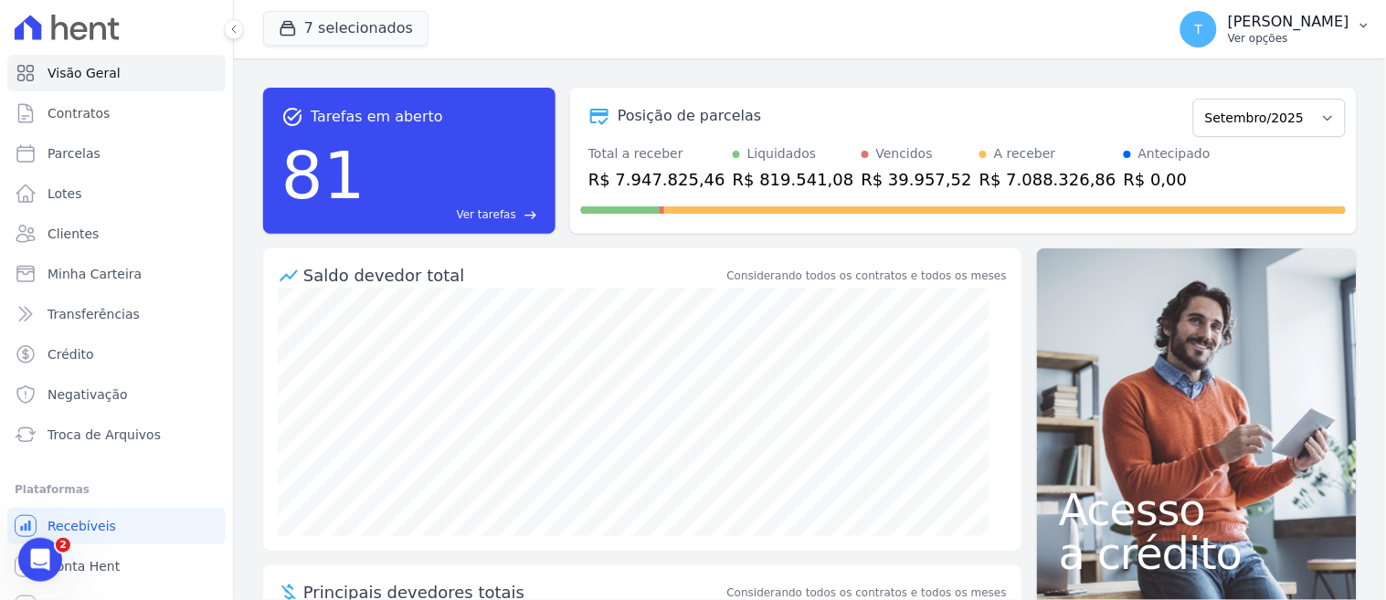
click at [1228, 37] on p "Ver opções" at bounding box center [1288, 38] width 121 height 15
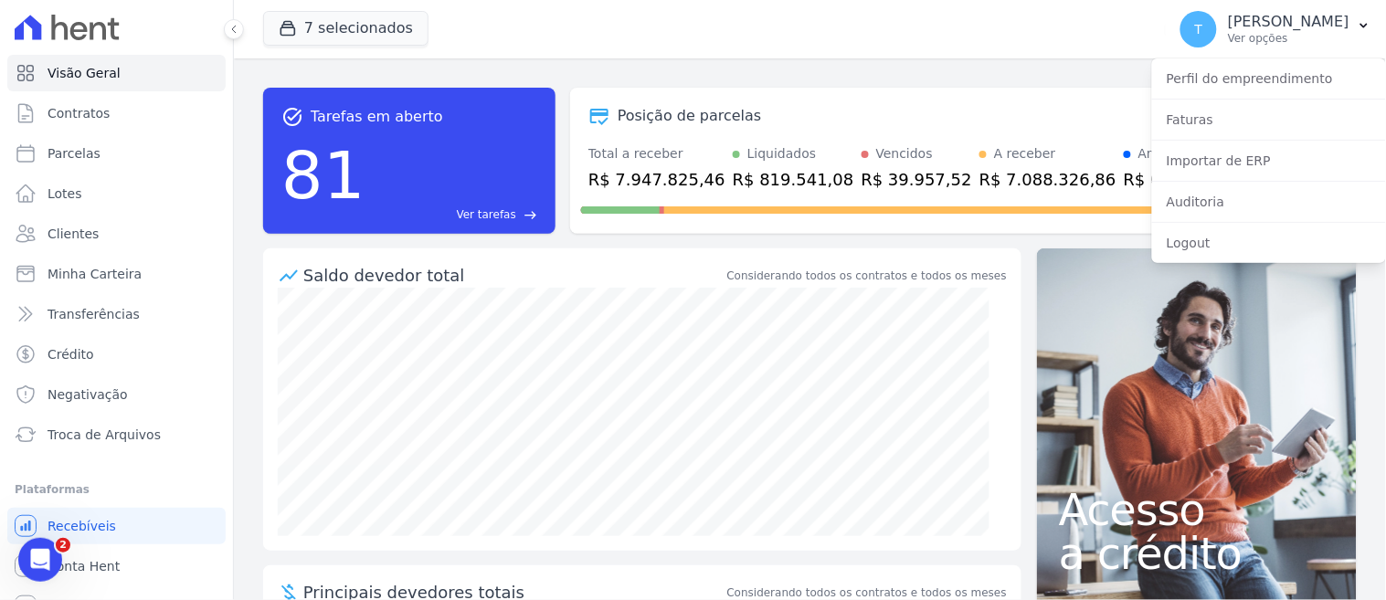
click at [1047, 51] on div "7 selecionados Graal Engenharia ALTOS DE SANTANA Arcos Itaquera ARTE VILA MATIL…" at bounding box center [710, 29] width 895 height 60
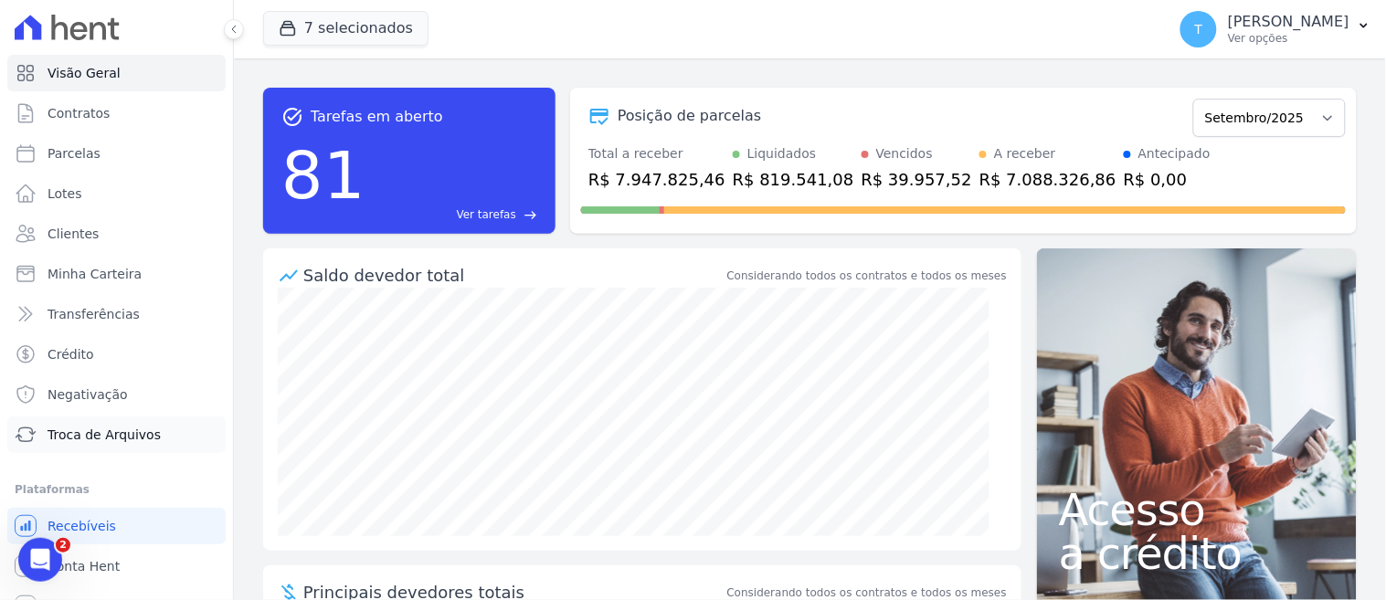
click at [121, 436] on span "Troca de Arquivos" at bounding box center [103, 435] width 113 height 18
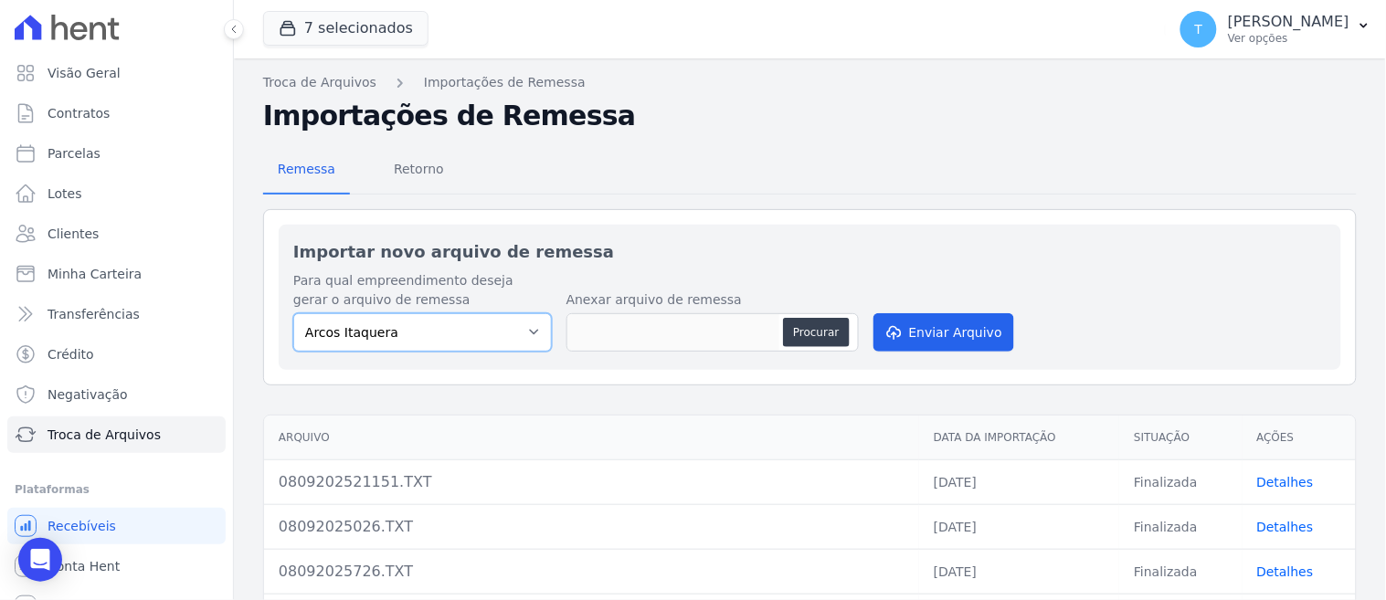
click at [407, 323] on select "Arcos Itaquera ALTOS DE SANTANA Inspire BOSQUE CLUB ARTE VILA MATILDE VISTA 553…" at bounding box center [422, 332] width 258 height 38
select select "f2036c47-f869-4cf7-aa49-d68e524f2024"
click at [293, 313] on select "Arcos Itaquera ALTOS DE SANTANA Inspire BOSQUE CLUB ARTE VILA MATILDE VISTA 553…" at bounding box center [422, 332] width 258 height 38
click at [802, 324] on button "Procurar" at bounding box center [816, 332] width 66 height 29
type input "08092025052945.TXT"
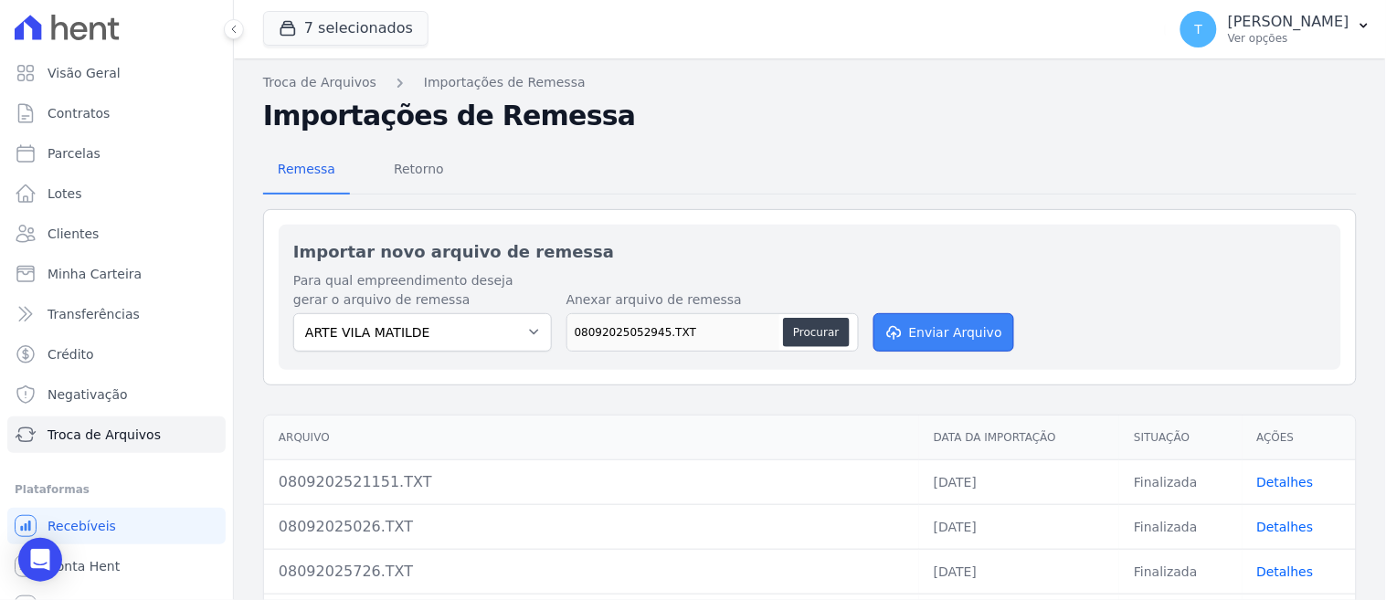
click at [920, 325] on button "Enviar Arquivo" at bounding box center [943, 332] width 141 height 38
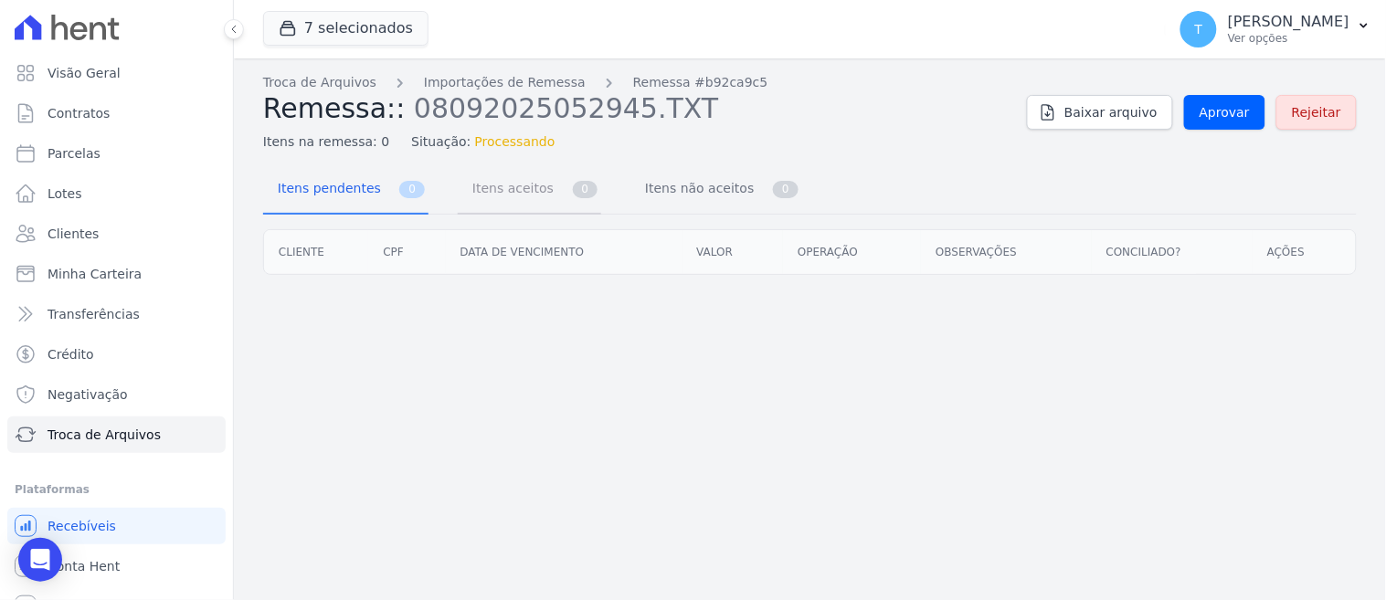
click at [530, 183] on span "Itens aceitos" at bounding box center [509, 188] width 96 height 37
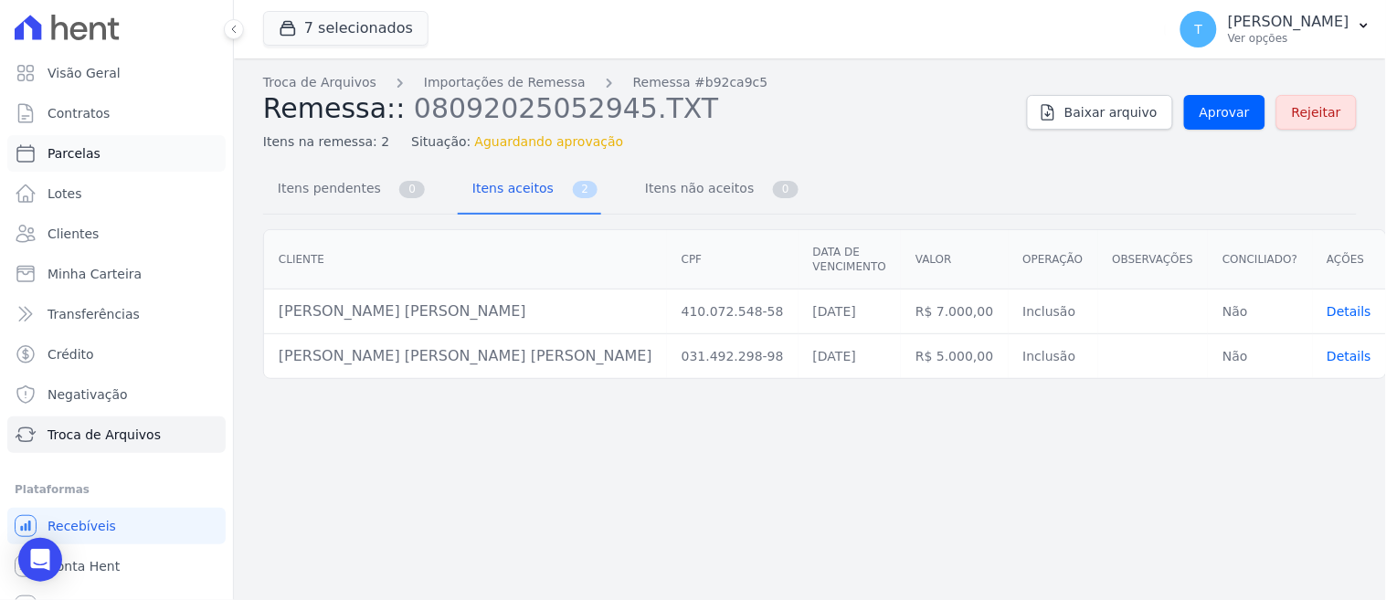
click at [103, 157] on link "Parcelas" at bounding box center [116, 153] width 218 height 37
select select
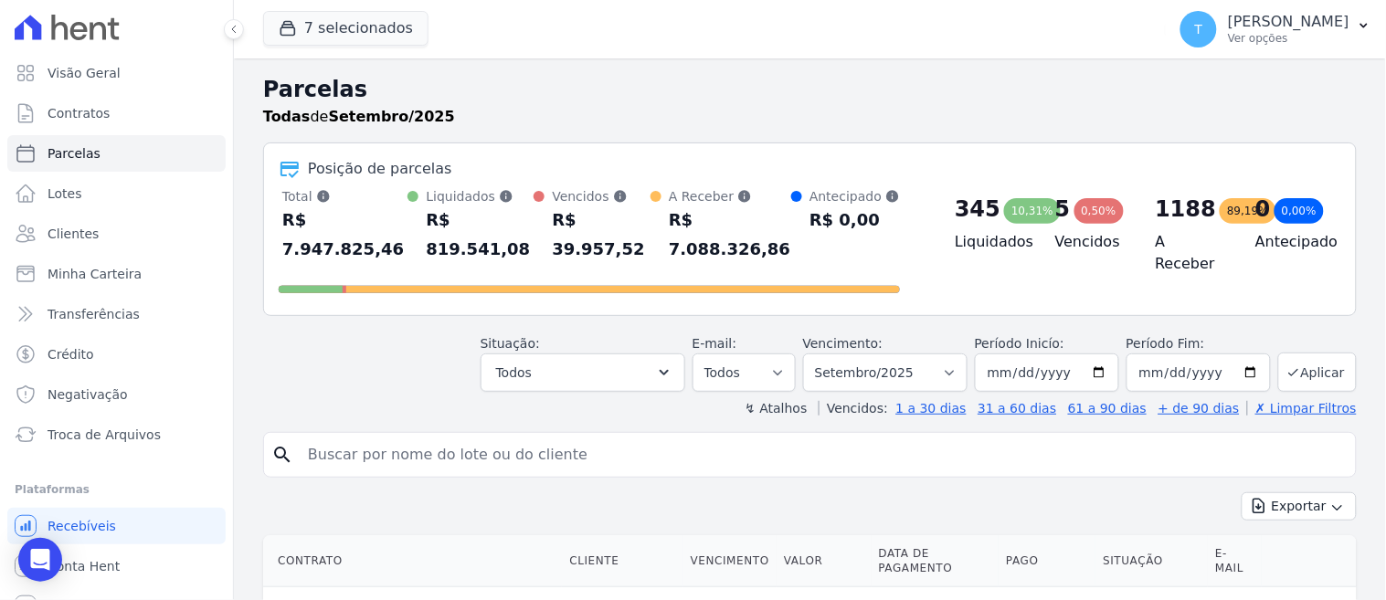
click at [558, 437] on input "search" at bounding box center [822, 455] width 1051 height 37
type input "[PERSON_NAME]"
select select
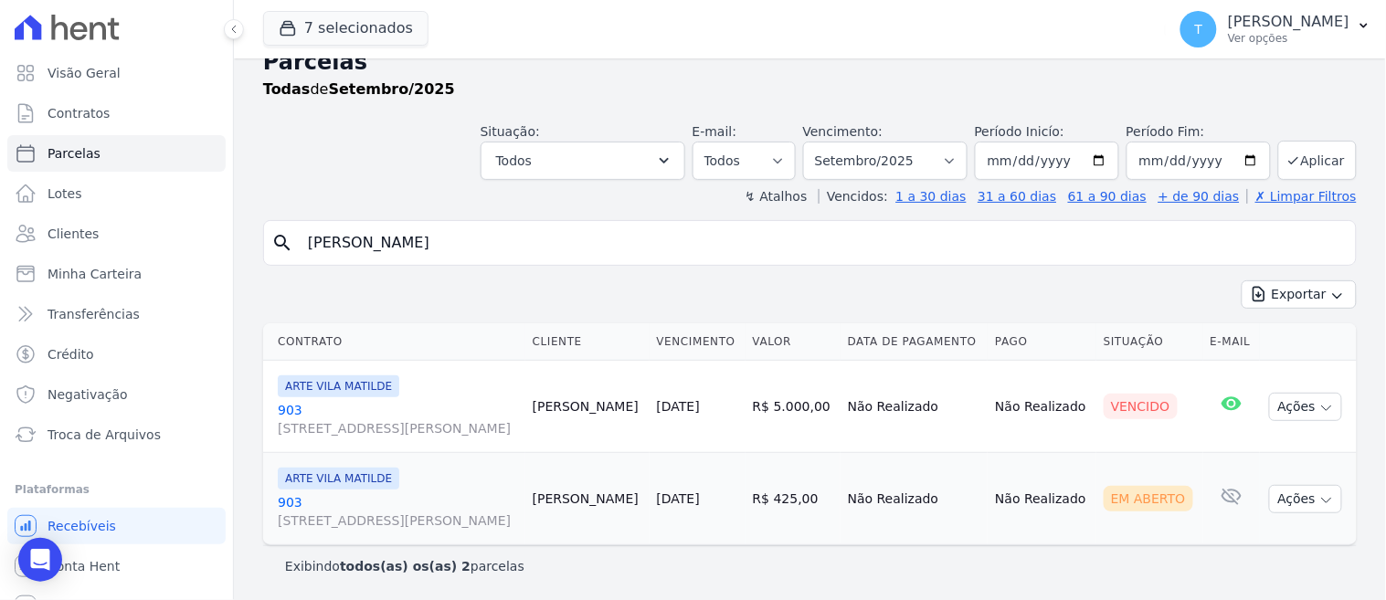
scroll to position [28, 0]
click at [930, 266] on div "search valnei Exportar Exportar PDF Exportar CSV Contrato Cliente Vencimento Va…" at bounding box center [809, 402] width 1093 height 366
click at [1295, 405] on button "Ações" at bounding box center [1305, 406] width 73 height 28
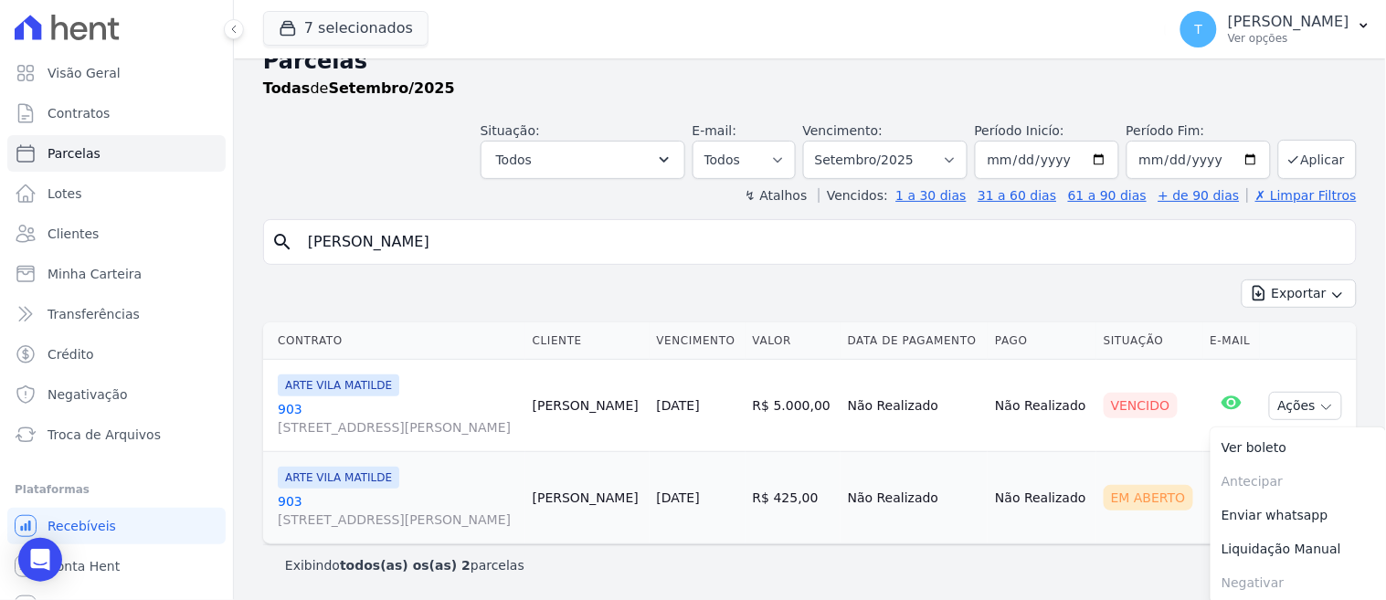
click at [936, 425] on td "Não Realizado" at bounding box center [913, 406] width 147 height 92
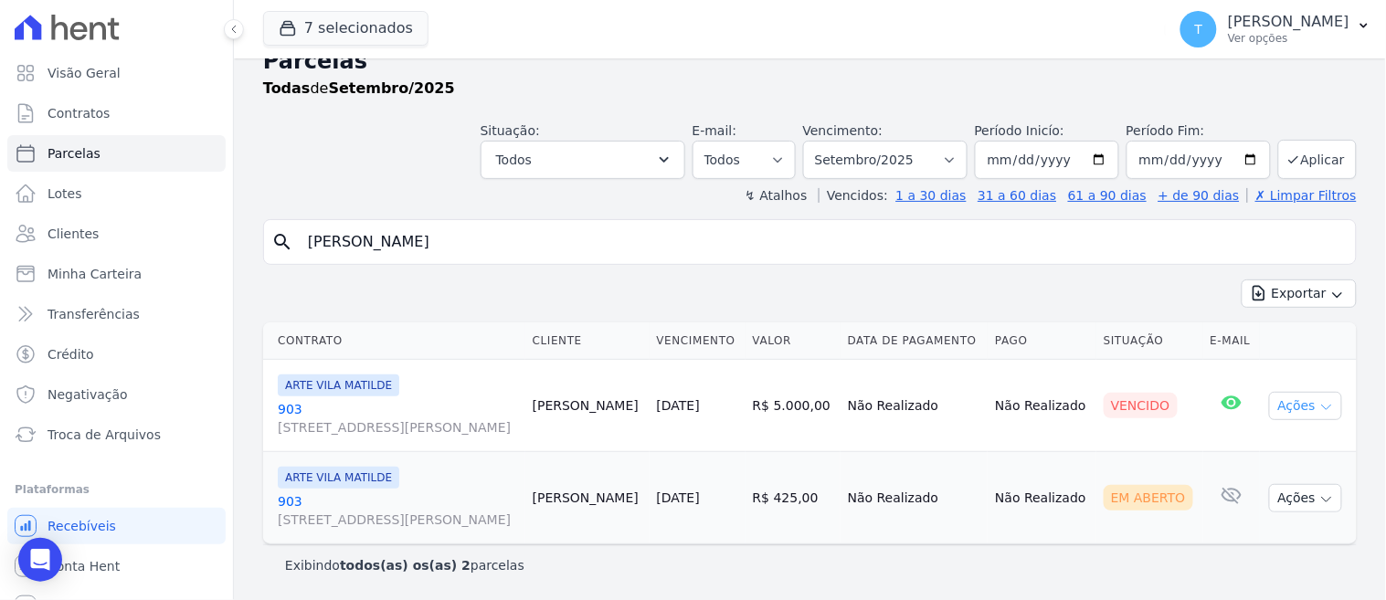
click at [1291, 408] on button "Ações" at bounding box center [1305, 406] width 73 height 28
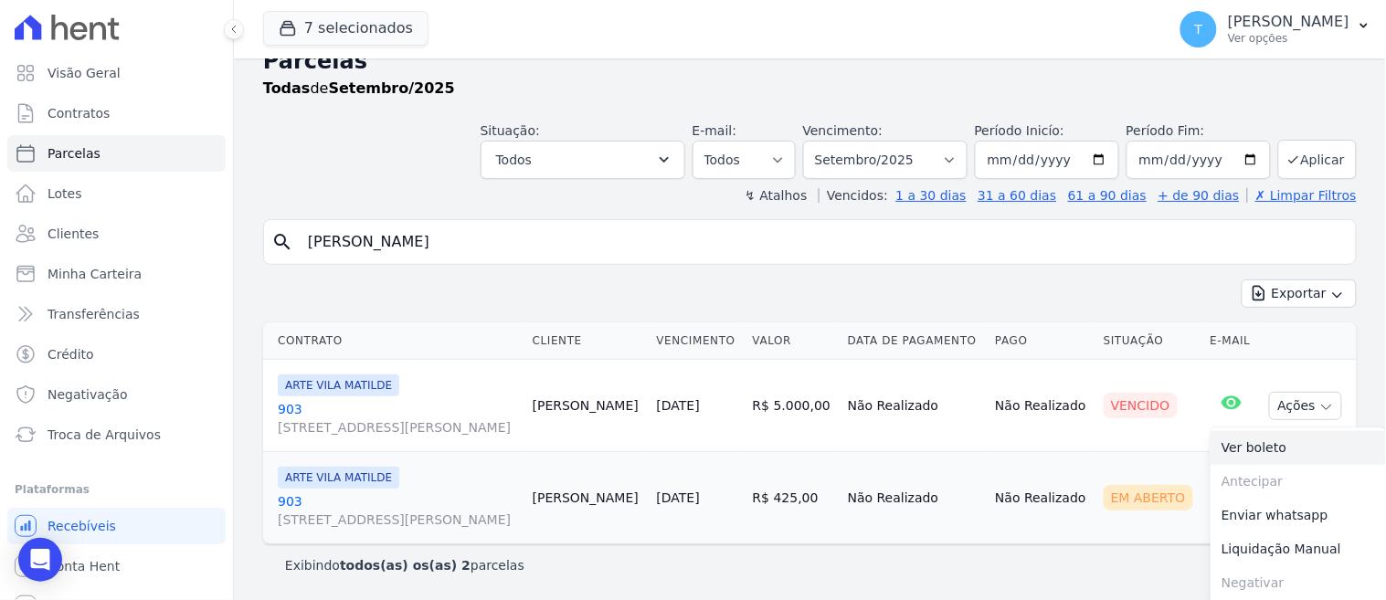
click at [1237, 445] on link "Ver boleto" at bounding box center [1297, 448] width 175 height 34
click at [798, 416] on td "R$ 5.000,00" at bounding box center [792, 406] width 95 height 92
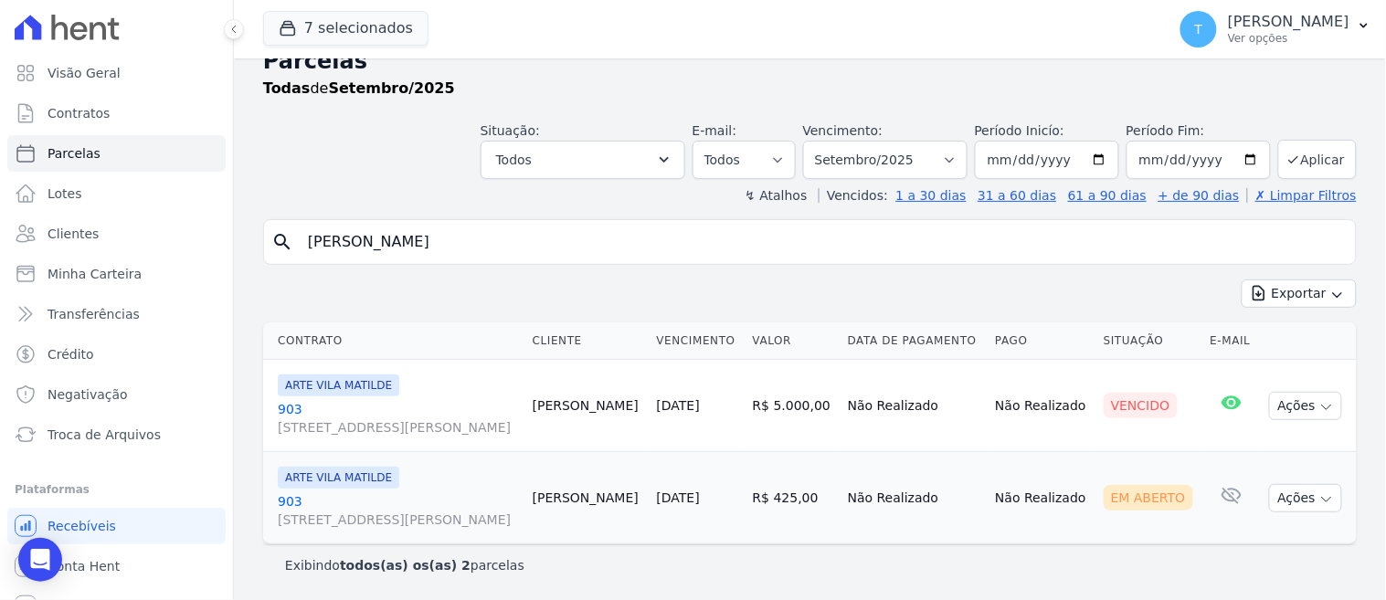
click at [479, 416] on link "903 [STREET_ADDRESS][PERSON_NAME]" at bounding box center [398, 418] width 240 height 37
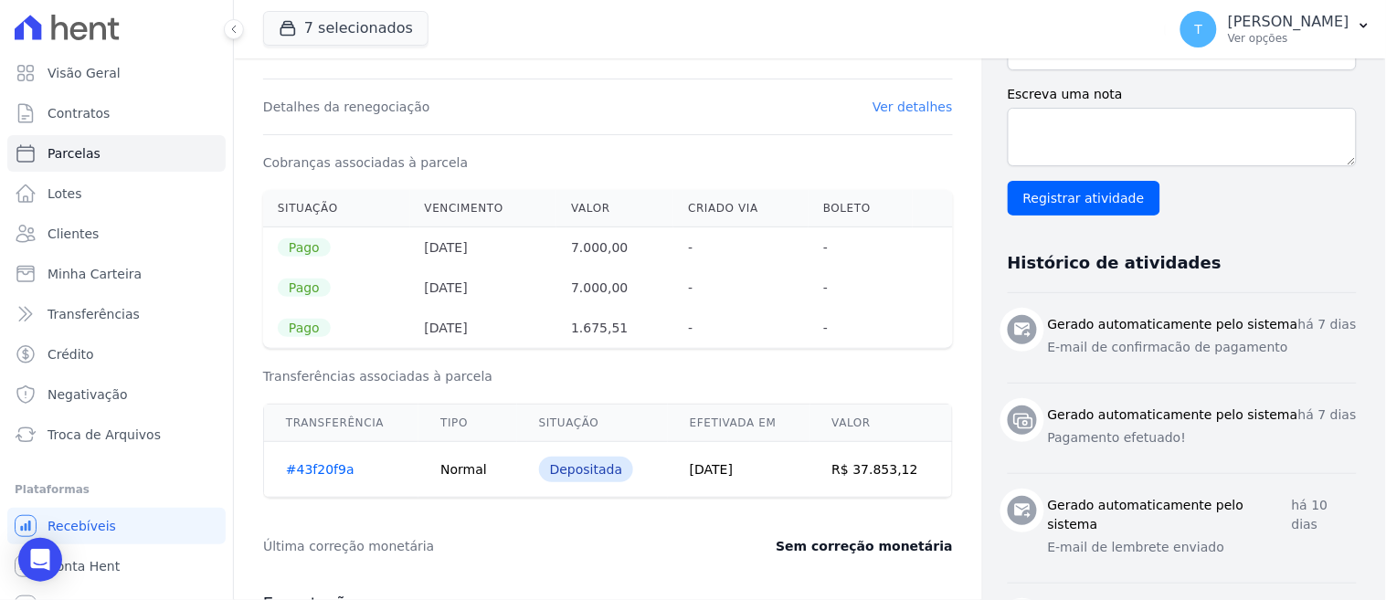
scroll to position [119, 0]
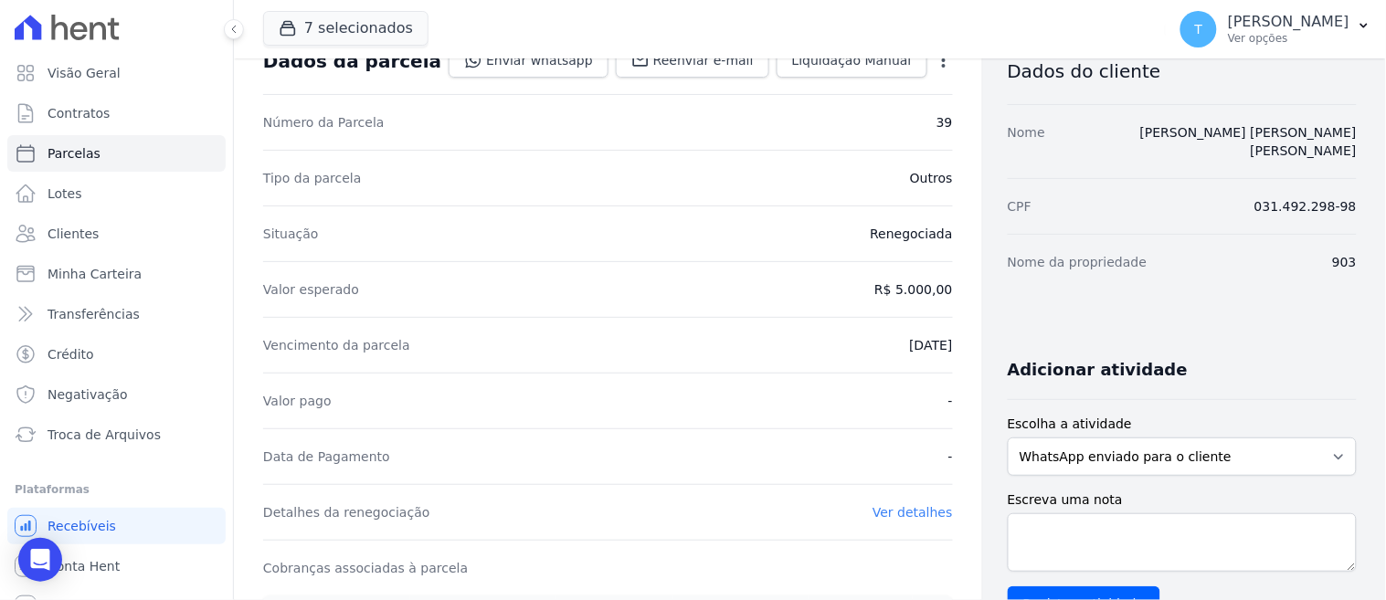
click at [901, 332] on div "Vencimento da parcela 15/09/2025" at bounding box center [608, 345] width 690 height 56
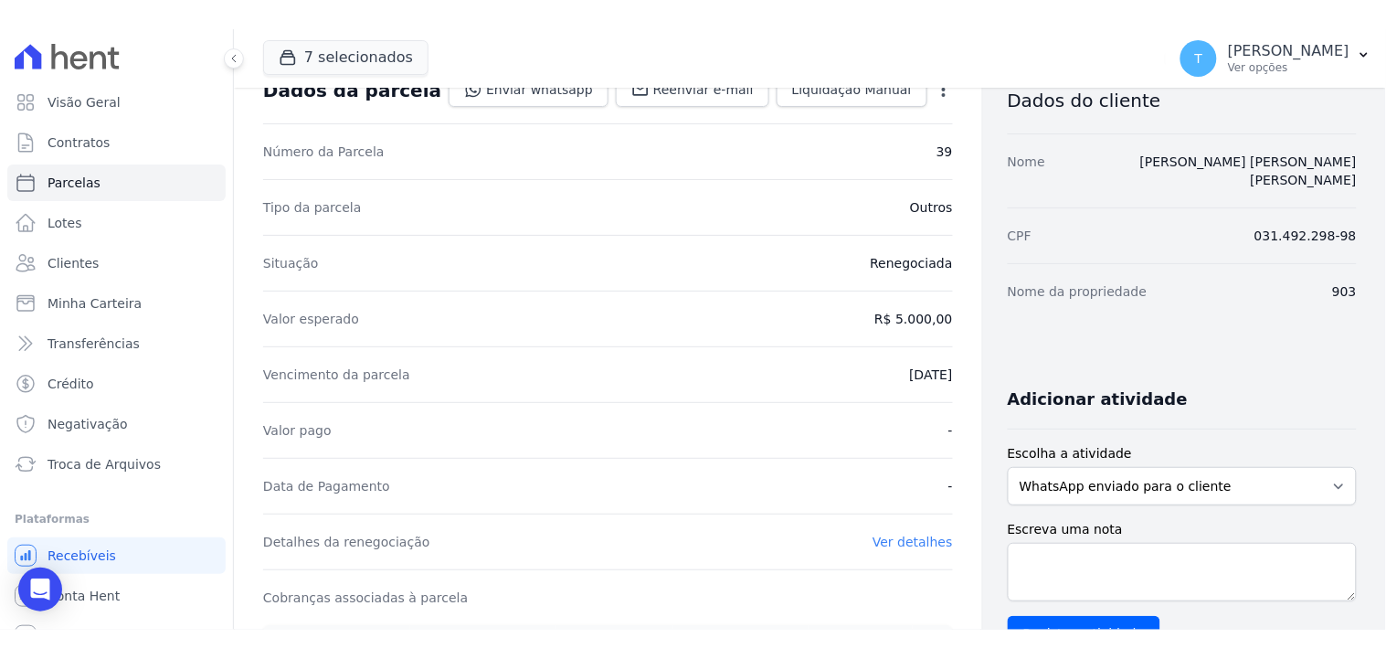
scroll to position [0, 0]
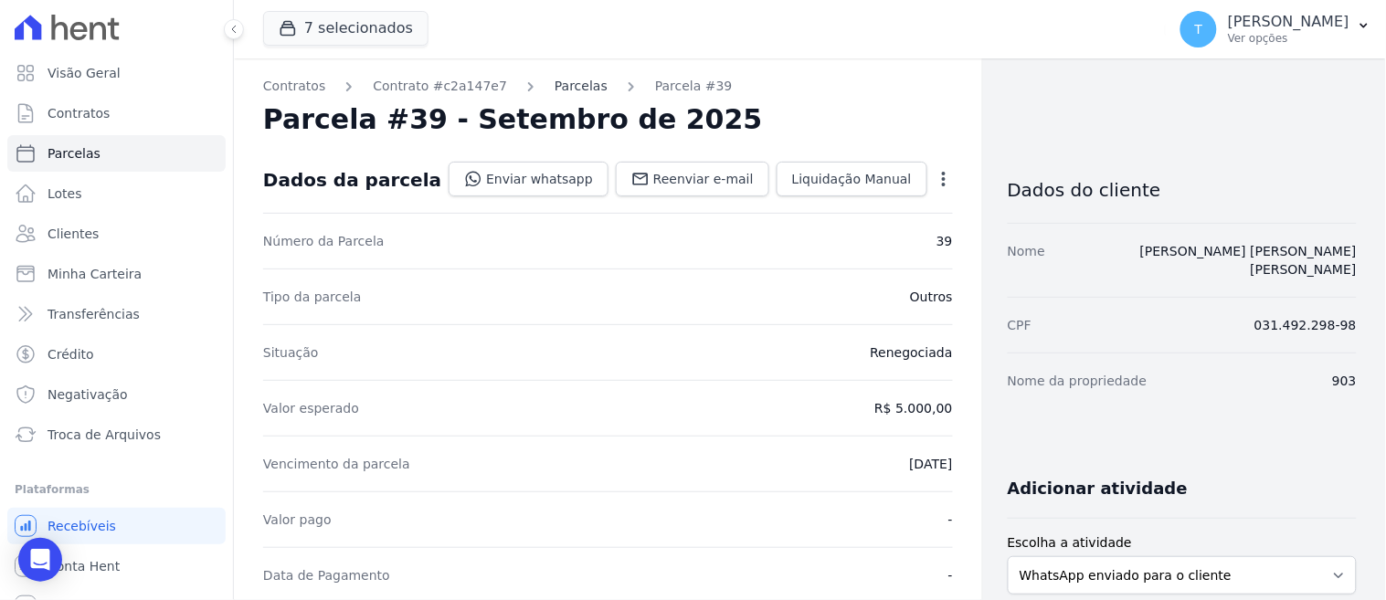
click at [563, 85] on link "Parcelas" at bounding box center [580, 86] width 53 height 19
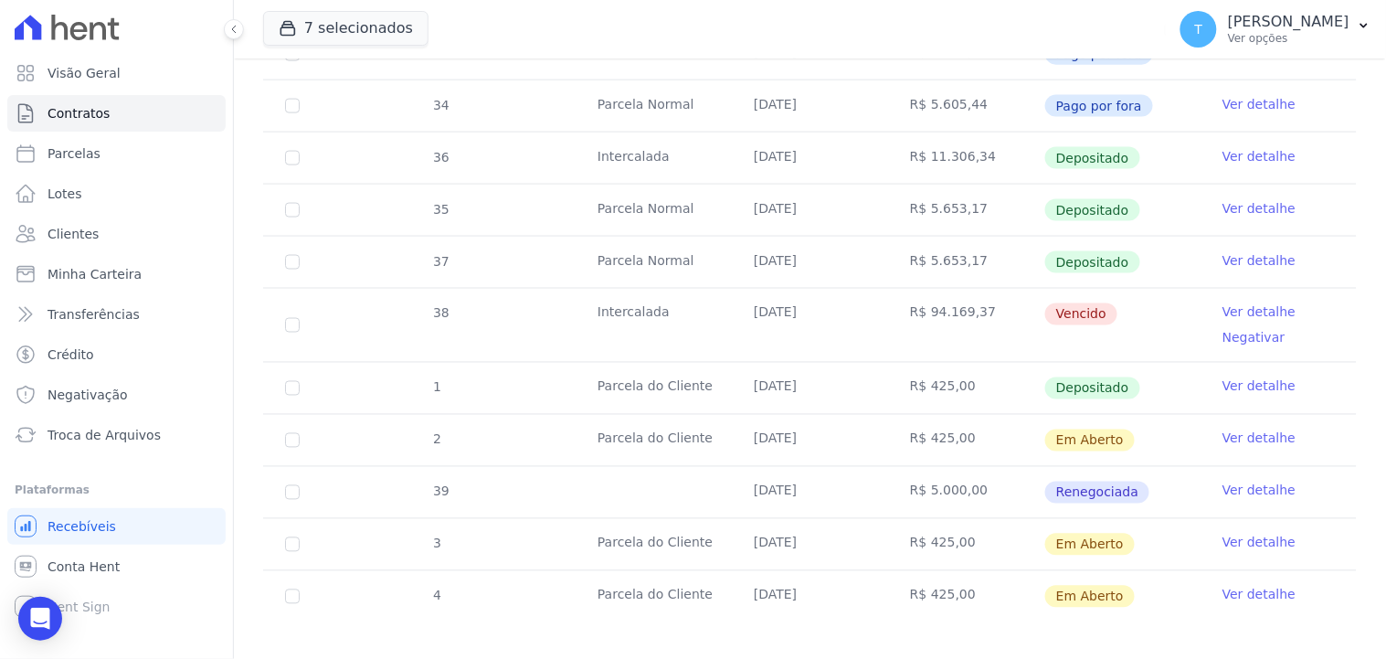
scroll to position [660, 0]
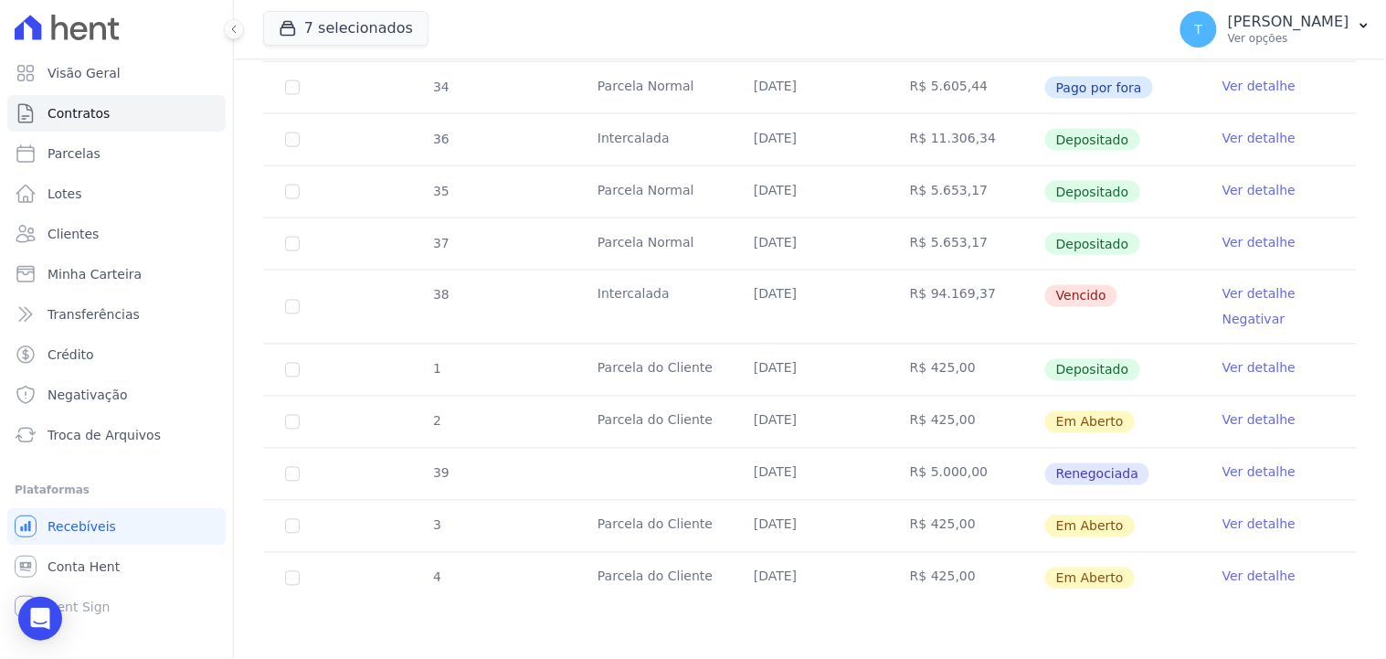
click at [1222, 480] on link "Ver detalhe" at bounding box center [1258, 472] width 73 height 18
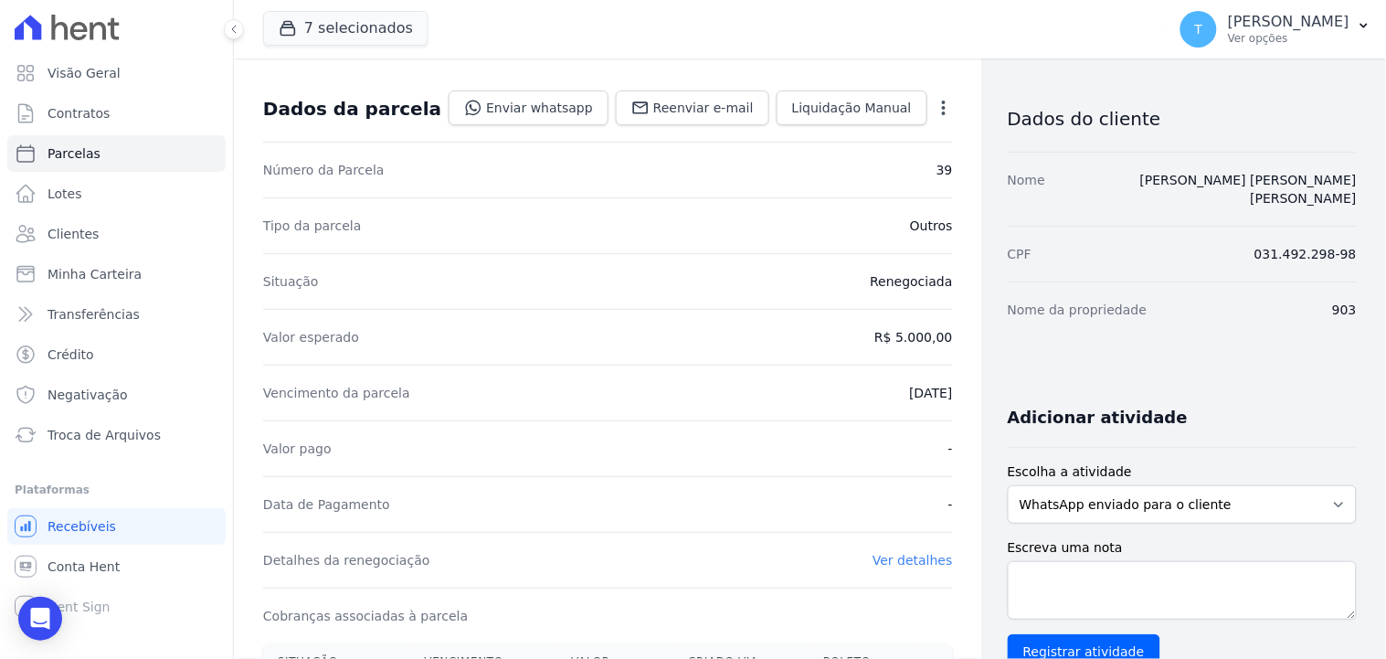
scroll to position [203, 0]
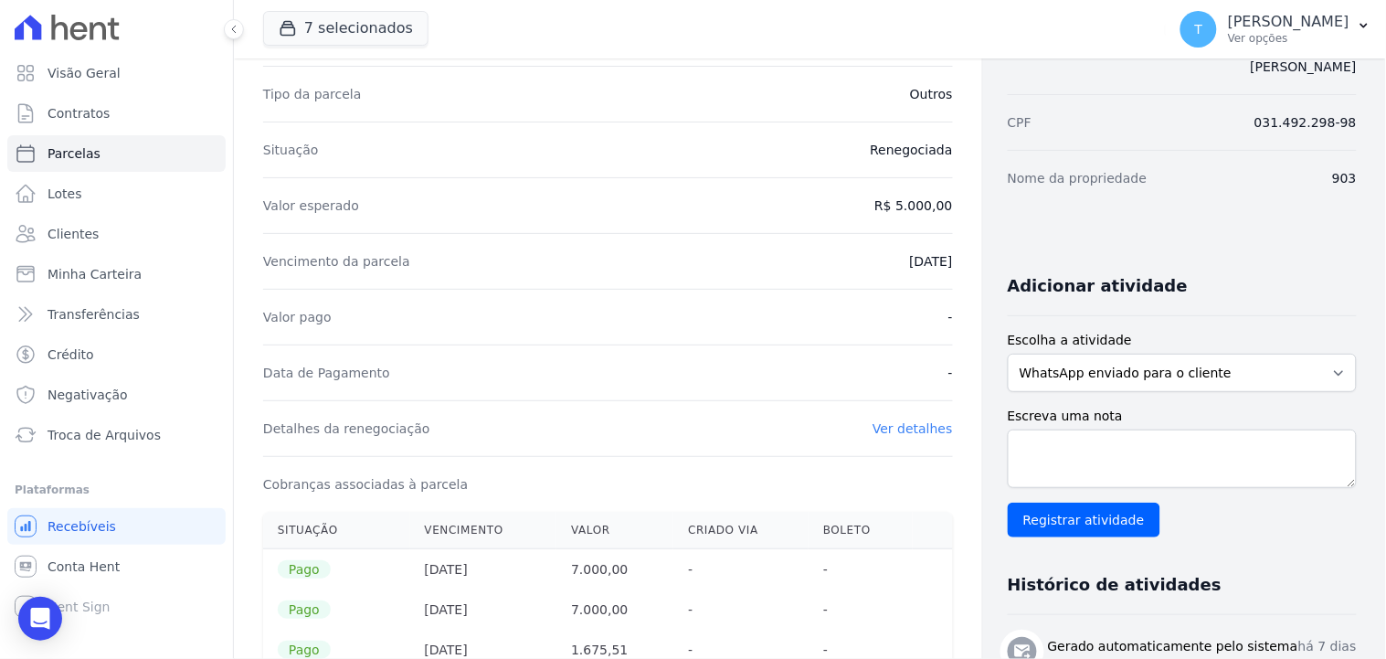
click at [896, 427] on link "Ver detalhes" at bounding box center [912, 428] width 80 height 15
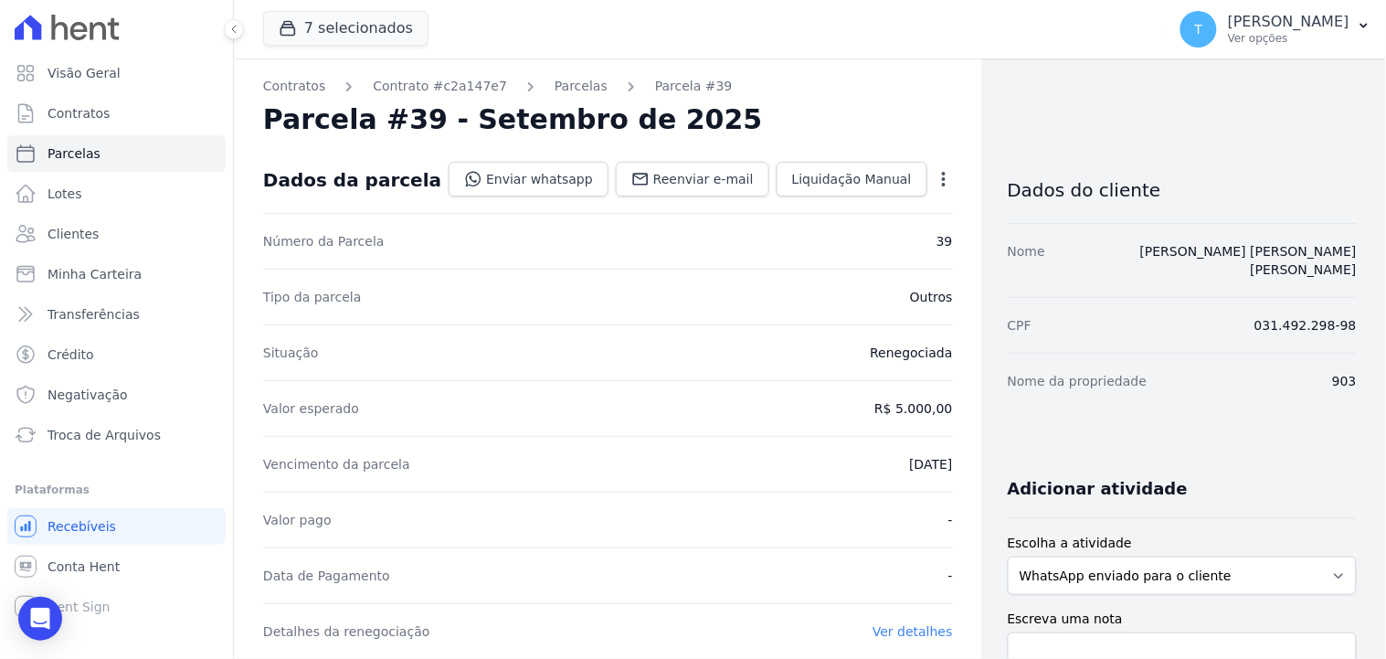
click at [934, 170] on icon "button" at bounding box center [943, 179] width 18 height 18
click at [776, 341] on div "Situação Renegociada" at bounding box center [608, 352] width 690 height 56
click at [934, 184] on icon "button" at bounding box center [943, 179] width 18 height 18
click at [847, 211] on link "Alterar" at bounding box center [865, 203] width 161 height 33
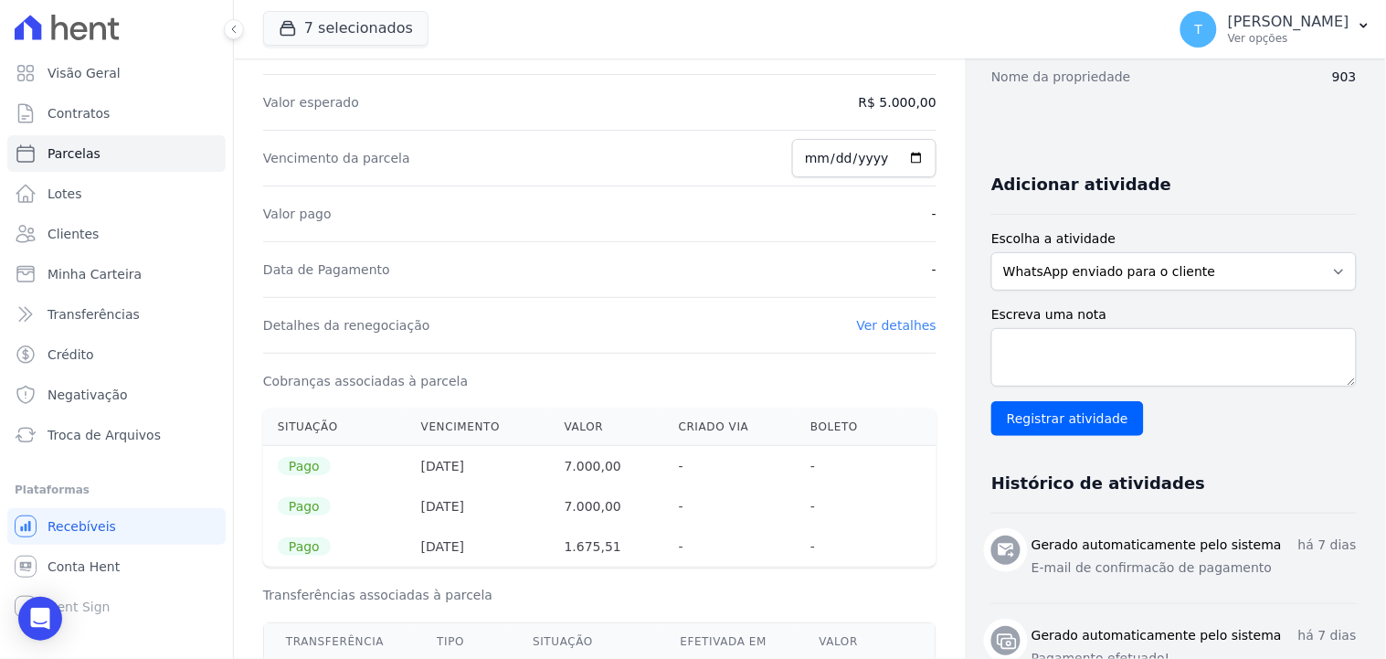
scroll to position [101, 0]
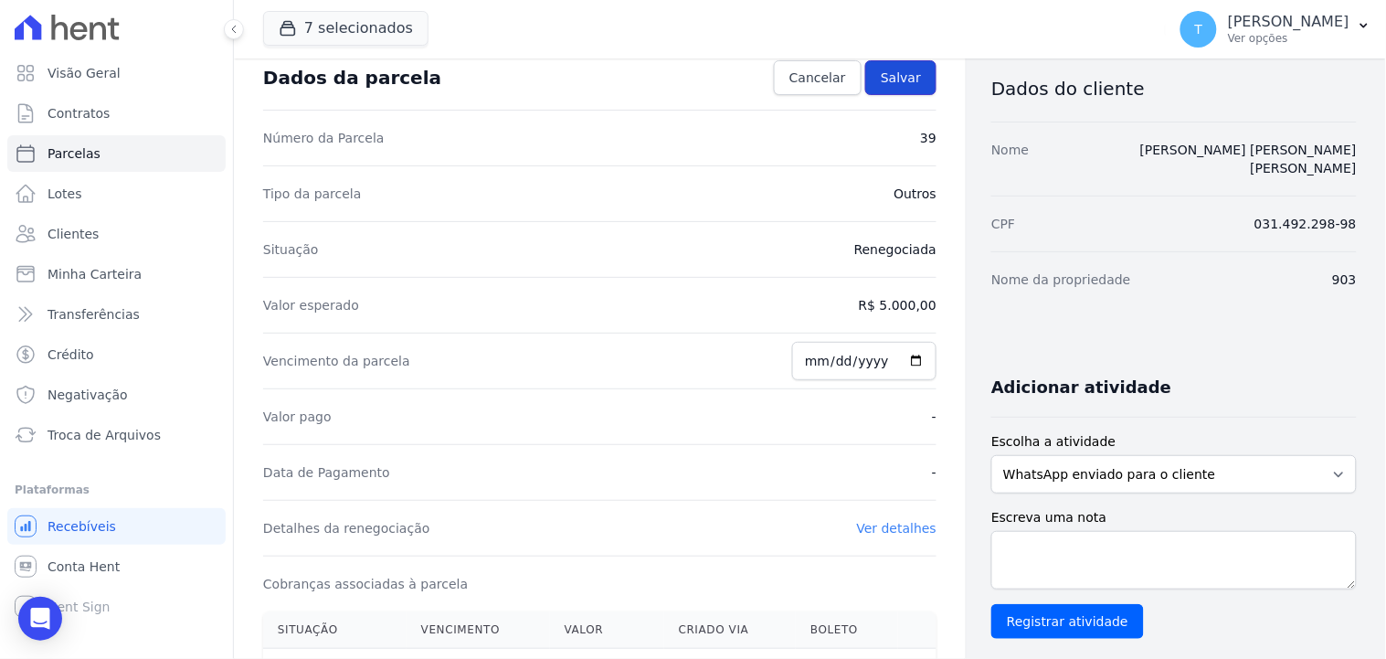
click at [891, 79] on span "Salvar" at bounding box center [900, 78] width 40 height 18
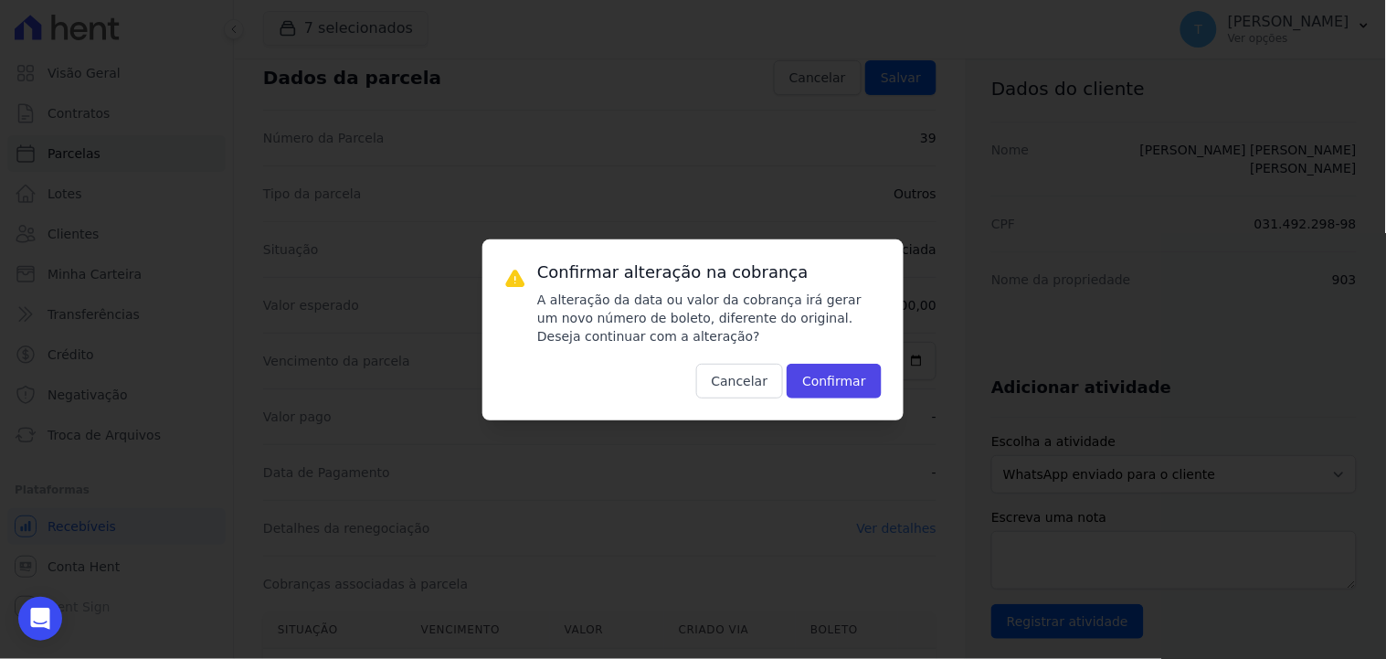
click at [831, 358] on div "Confirmar alteração na cobrança A alteração da data ou valor da cobrança irá ge…" at bounding box center [709, 329] width 344 height 137
click at [834, 389] on button "Confirmar" at bounding box center [833, 381] width 95 height 35
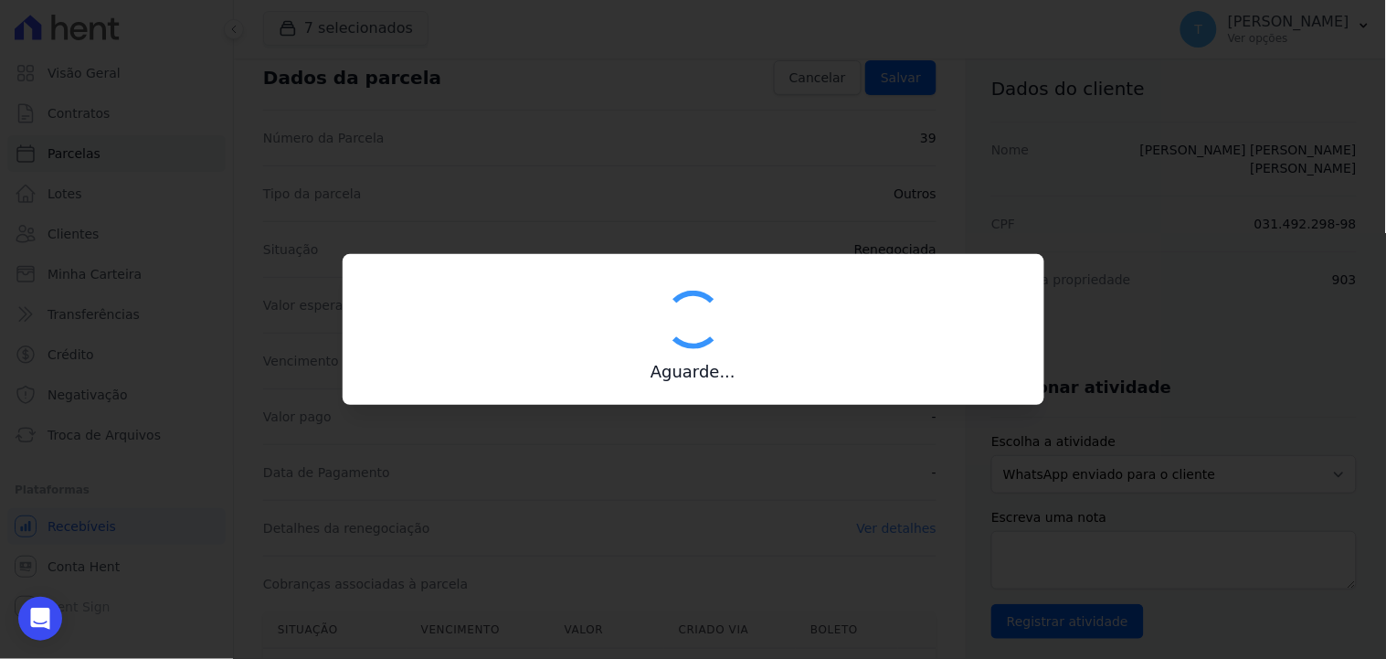
type input "00190000090335103300000653353177811890000167551"
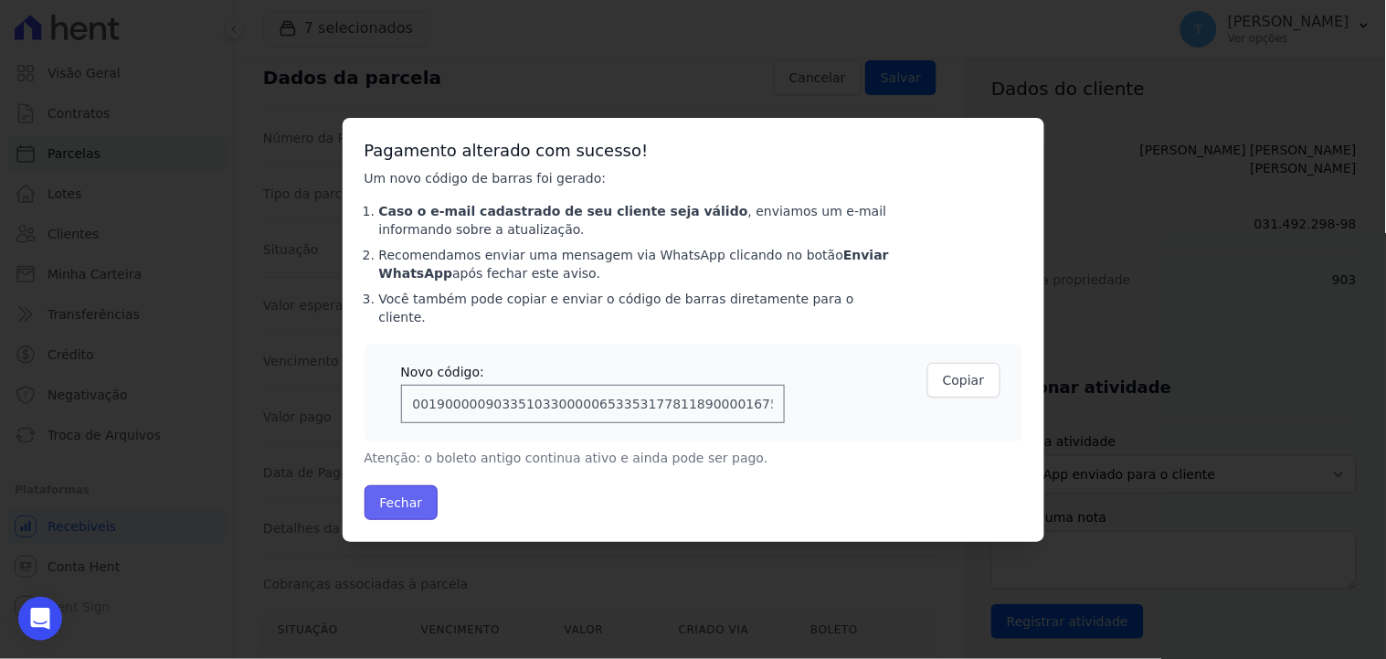
click at [398, 491] on button "Fechar" at bounding box center [401, 502] width 74 height 35
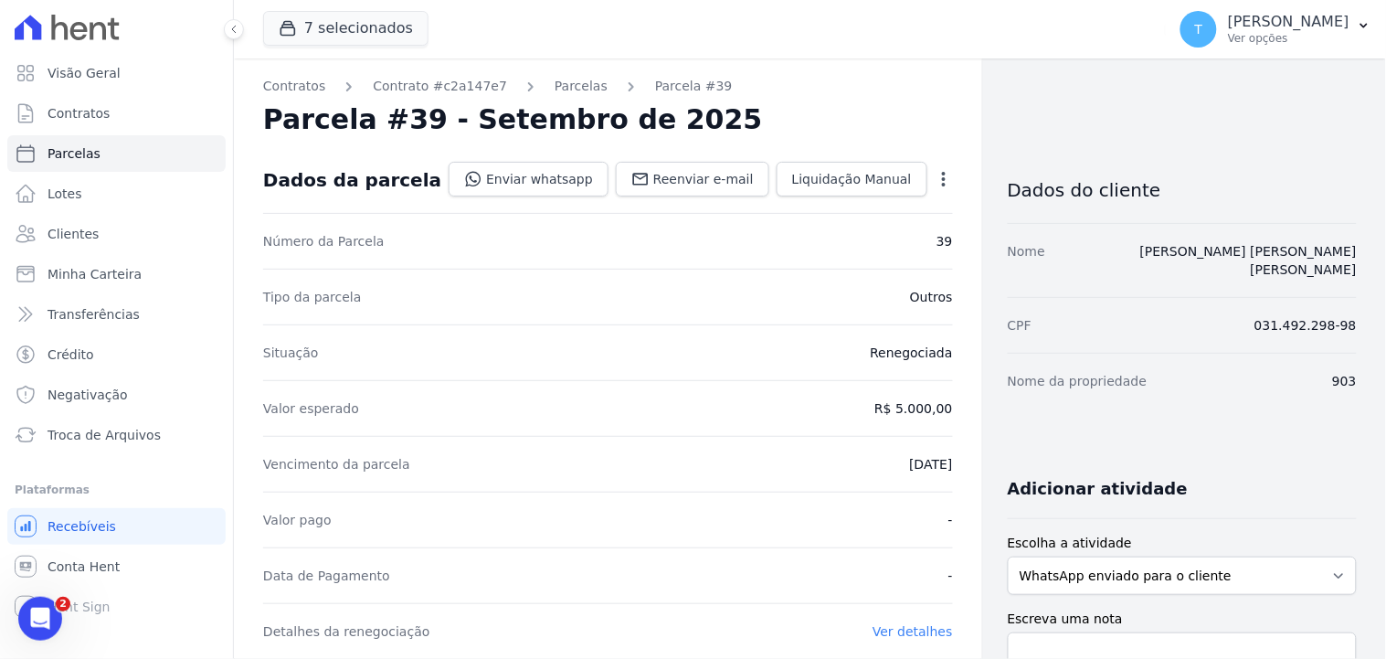
click at [934, 187] on icon "button" at bounding box center [943, 179] width 18 height 18
click at [746, 298] on div "Tipo da parcela Outros" at bounding box center [608, 297] width 690 height 56
click at [554, 93] on link "Parcelas" at bounding box center [580, 86] width 53 height 19
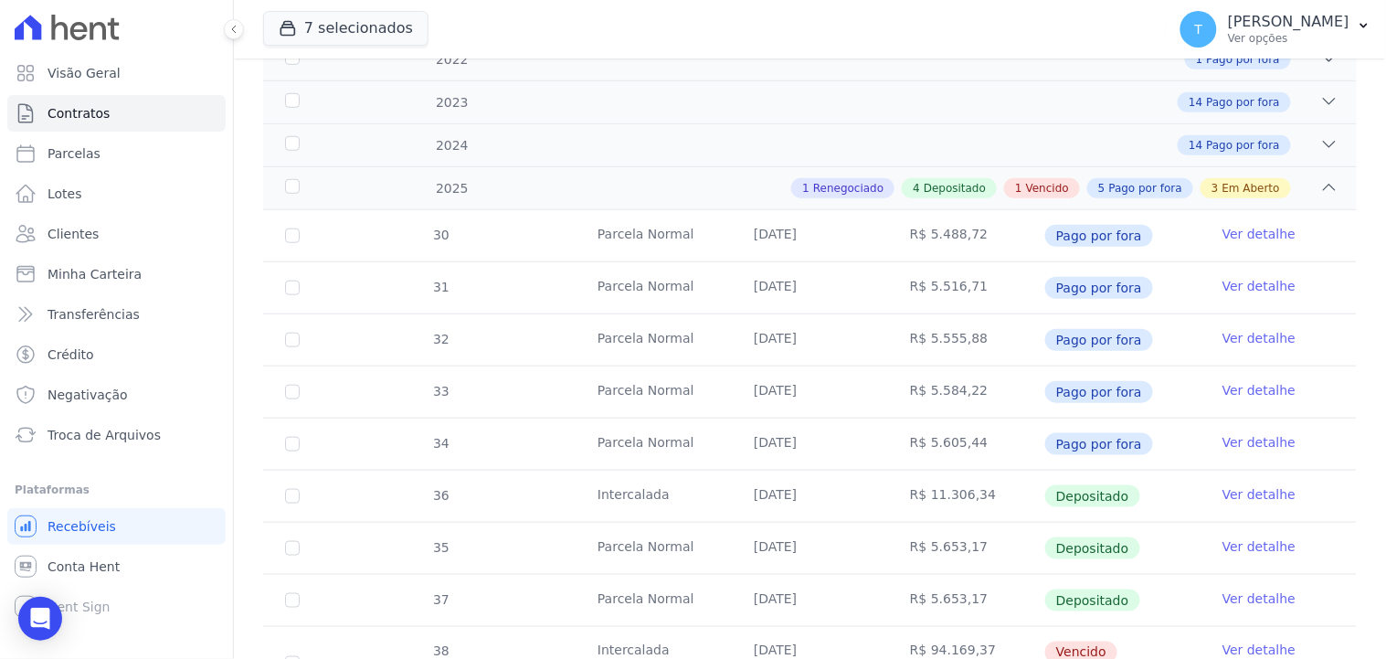
scroll to position [660, 0]
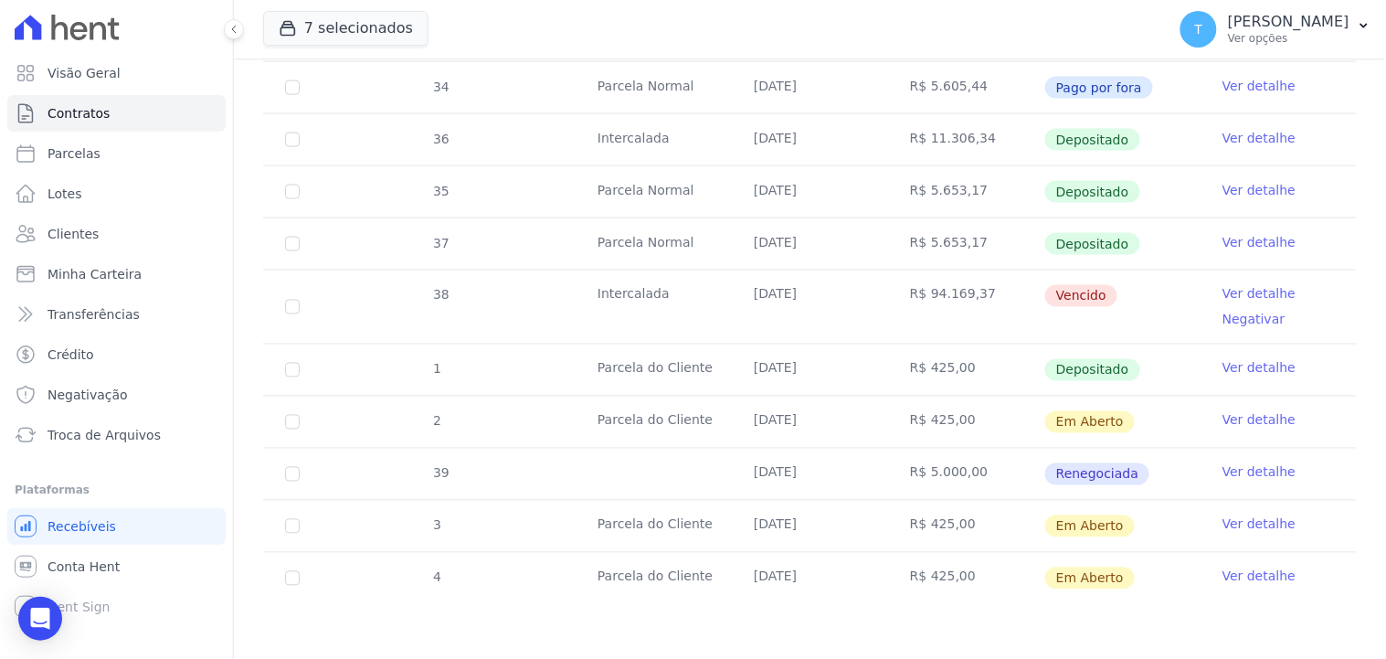
click at [1248, 475] on link "Ver detalhe" at bounding box center [1258, 472] width 73 height 18
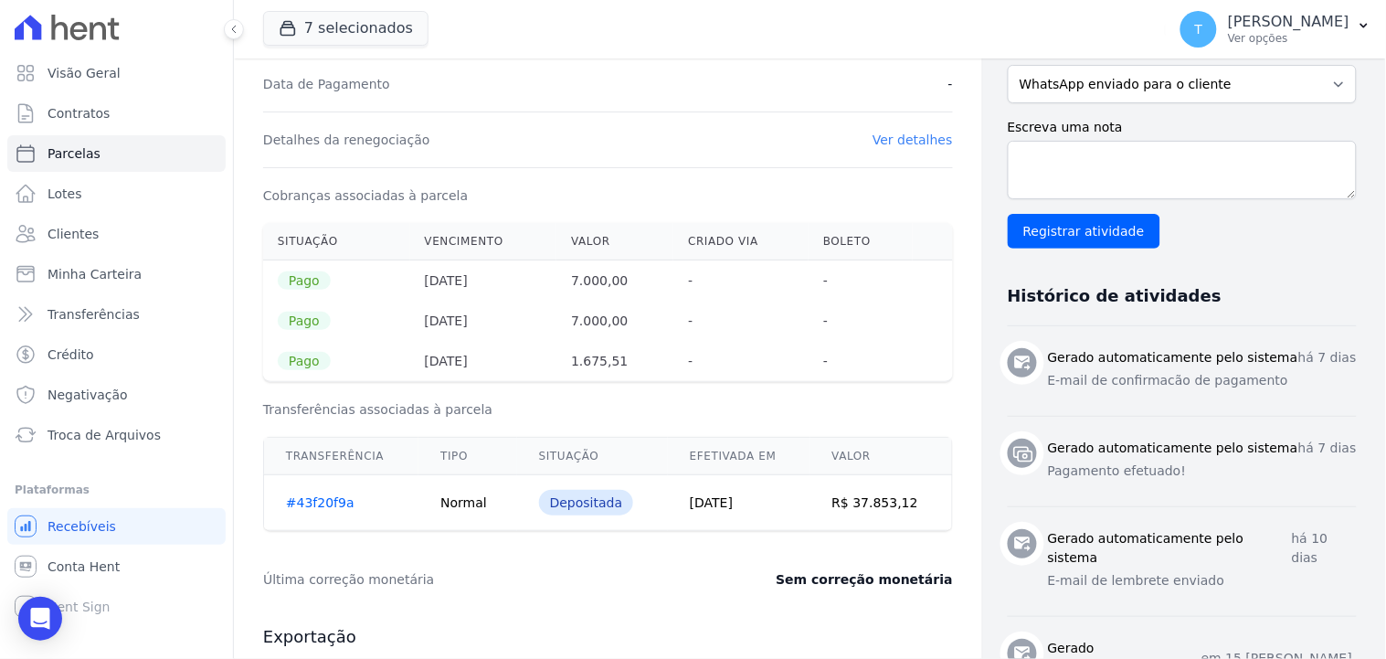
scroll to position [507, 0]
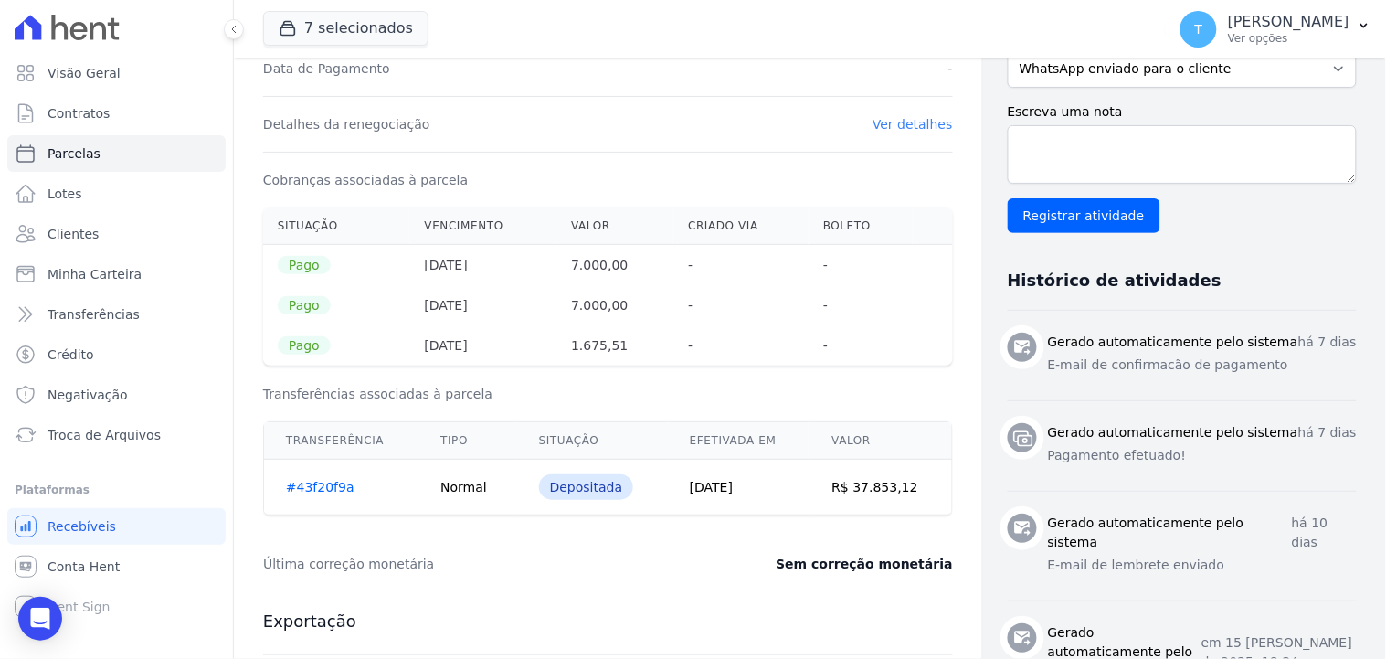
click at [603, 482] on div "Depositada" at bounding box center [586, 487] width 95 height 26
drag, startPoint x: 495, startPoint y: 458, endPoint x: 476, endPoint y: 417, distance: 45.4
click at [494, 458] on table "Transferência Tipo Situação Efetivada em [GEOGRAPHIC_DATA] #43f20f9a Normal Dep…" at bounding box center [608, 468] width 690 height 94
click at [426, 303] on th "[DATE]" at bounding box center [483, 305] width 147 height 40
drag, startPoint x: 351, startPoint y: 248, endPoint x: 290, endPoint y: 258, distance: 61.3
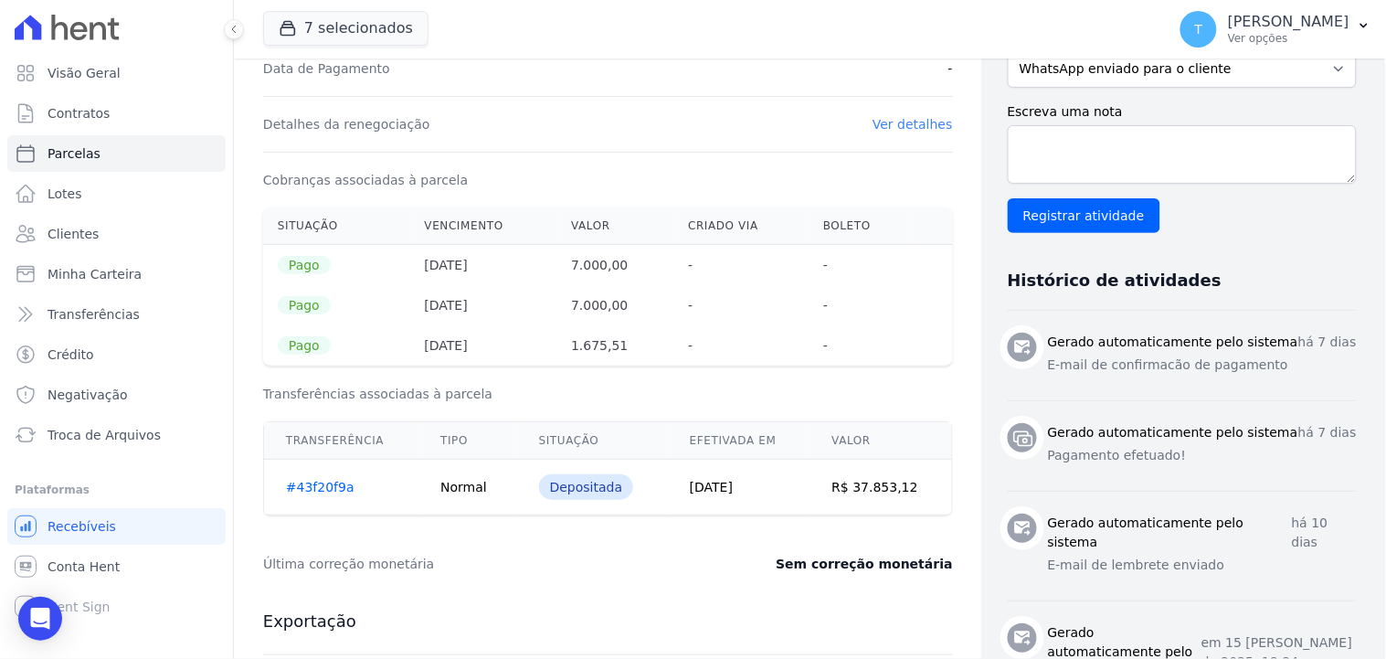
click at [340, 248] on th "Pago" at bounding box center [336, 265] width 147 height 41
drag, startPoint x: 286, startPoint y: 261, endPoint x: 294, endPoint y: 313, distance: 52.7
click at [280, 276] on th "Pago" at bounding box center [336, 265] width 147 height 41
click at [298, 313] on span "Pago" at bounding box center [304, 305] width 53 height 18
drag, startPoint x: 299, startPoint y: 313, endPoint x: 327, endPoint y: 317, distance: 28.5
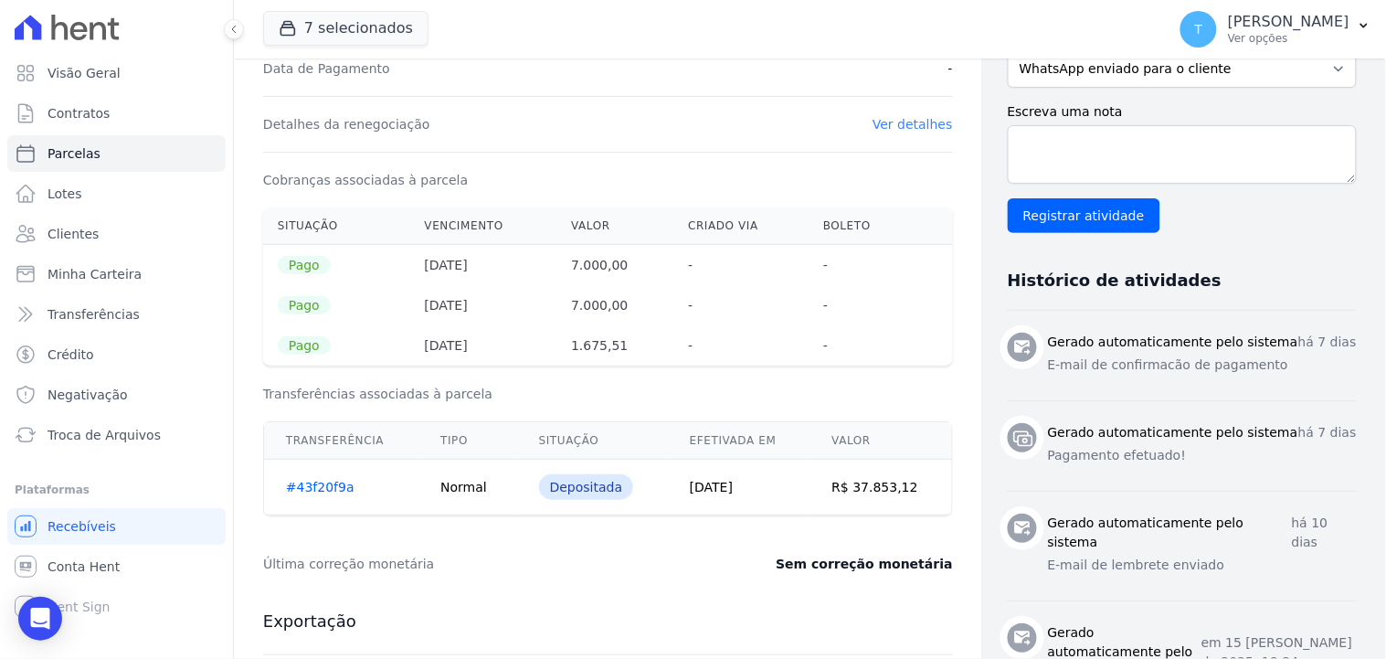
click at [303, 313] on span "Pago" at bounding box center [304, 305] width 53 height 18
click at [349, 187] on dt "Cobranças associadas à parcela" at bounding box center [365, 180] width 205 height 18
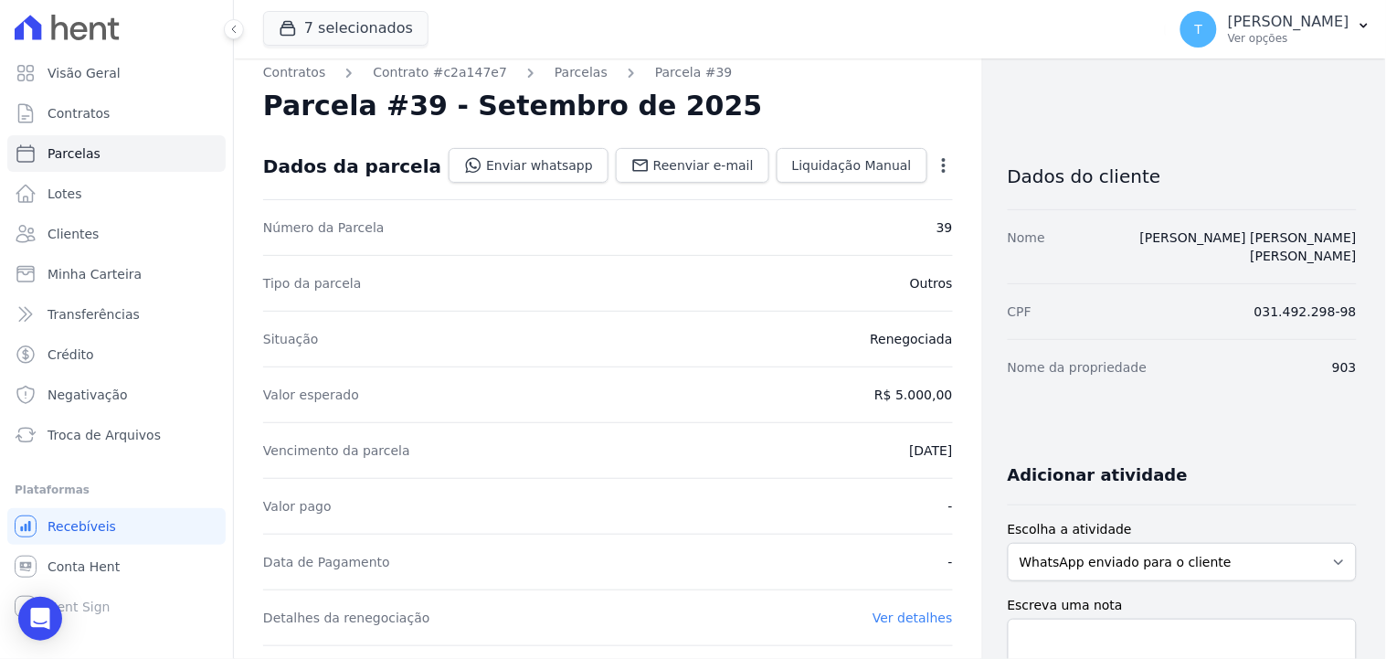
scroll to position [0, 0]
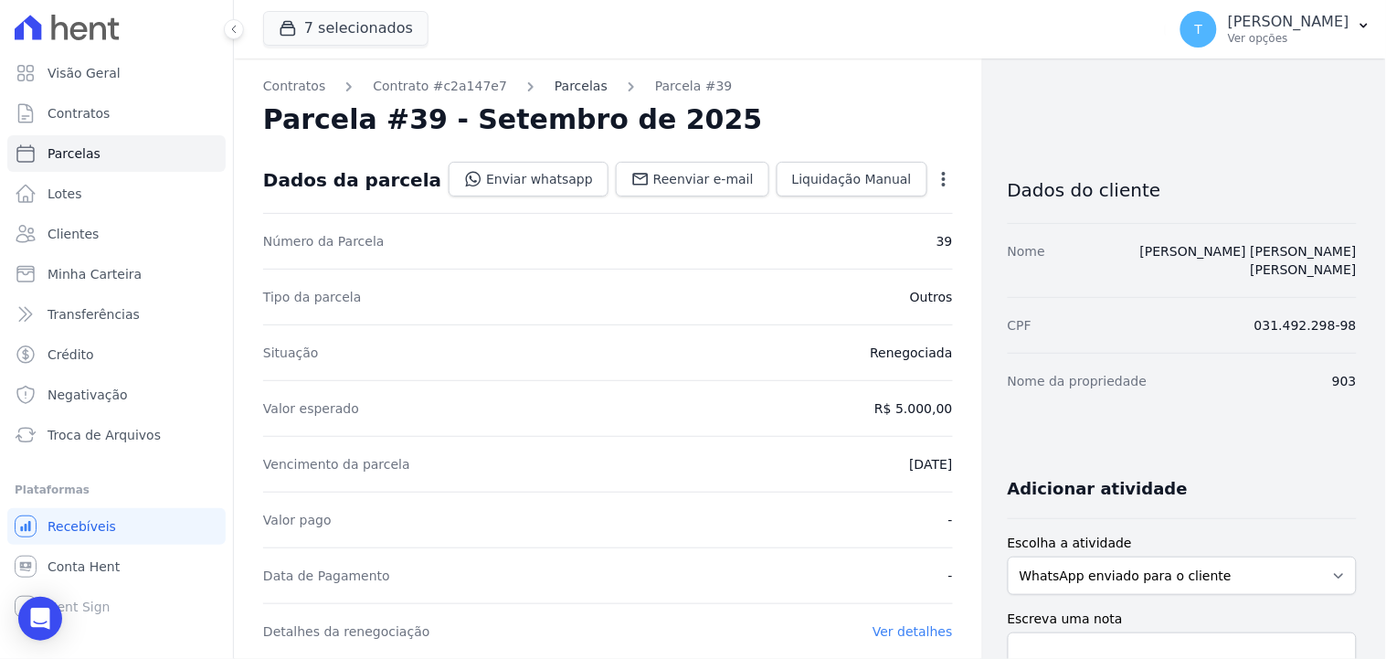
click at [564, 85] on link "Parcelas" at bounding box center [580, 86] width 53 height 19
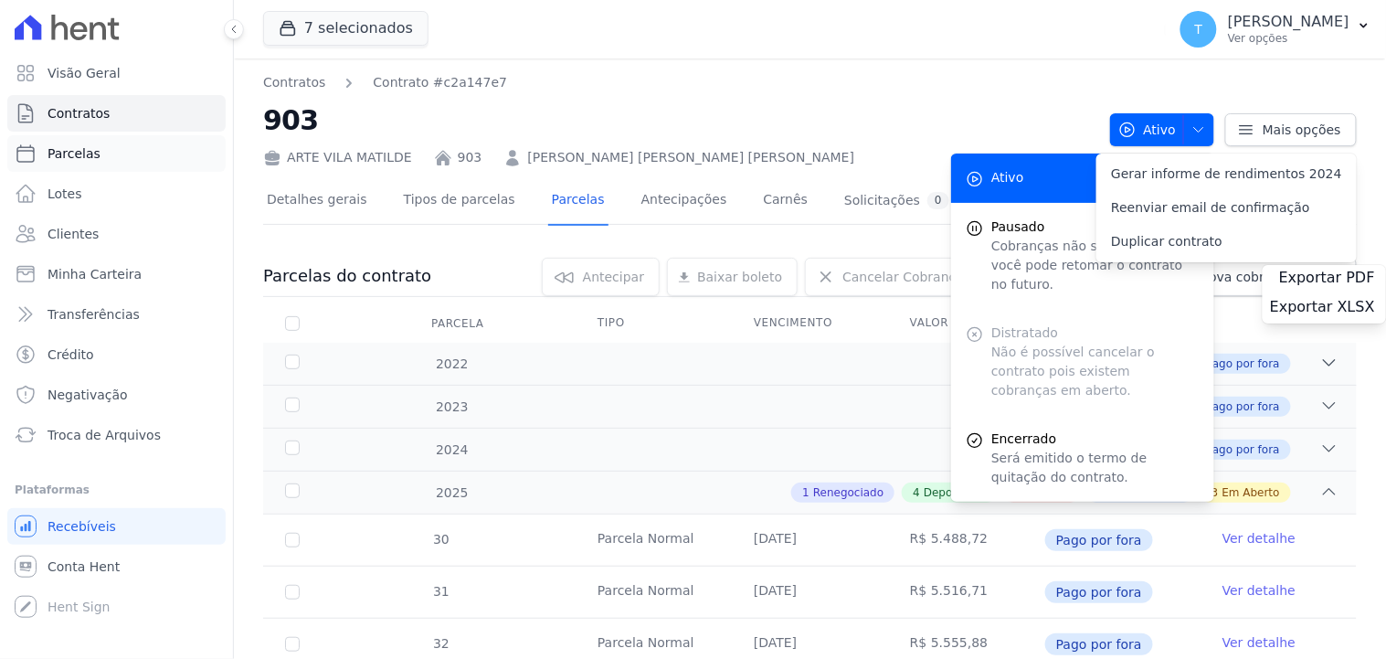
click at [97, 155] on link "Parcelas" at bounding box center [116, 153] width 218 height 37
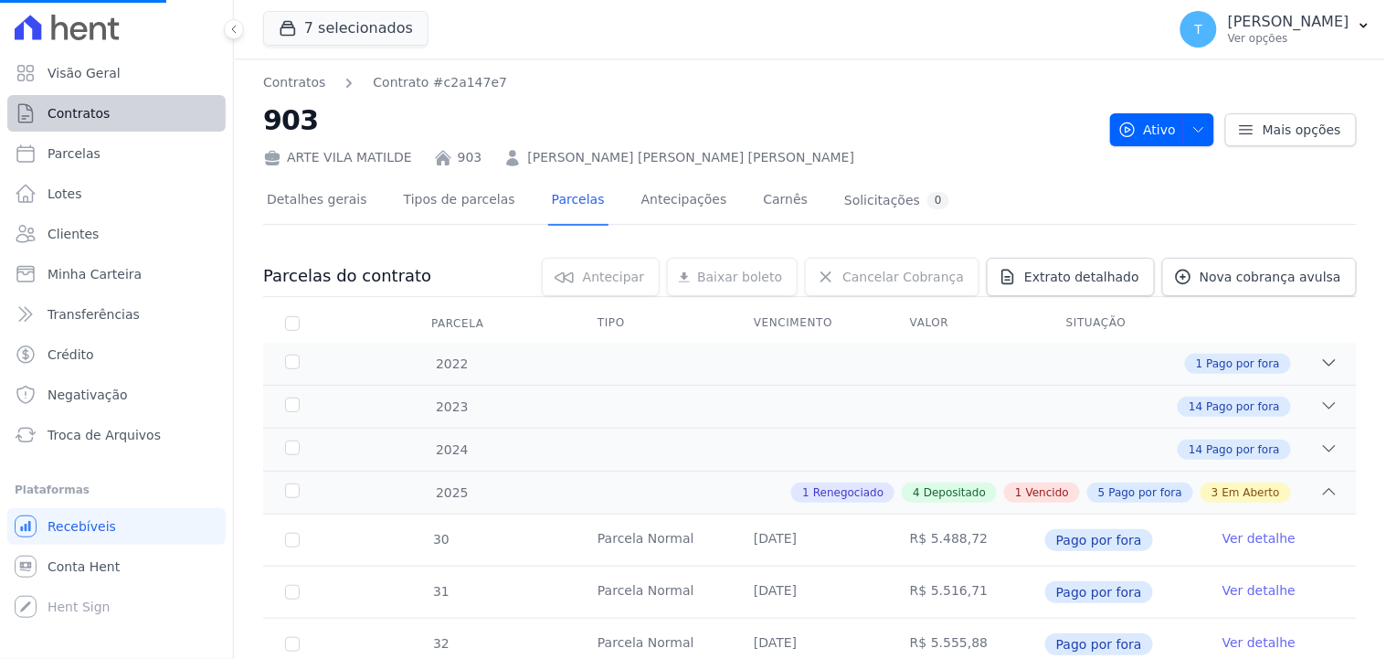
select select
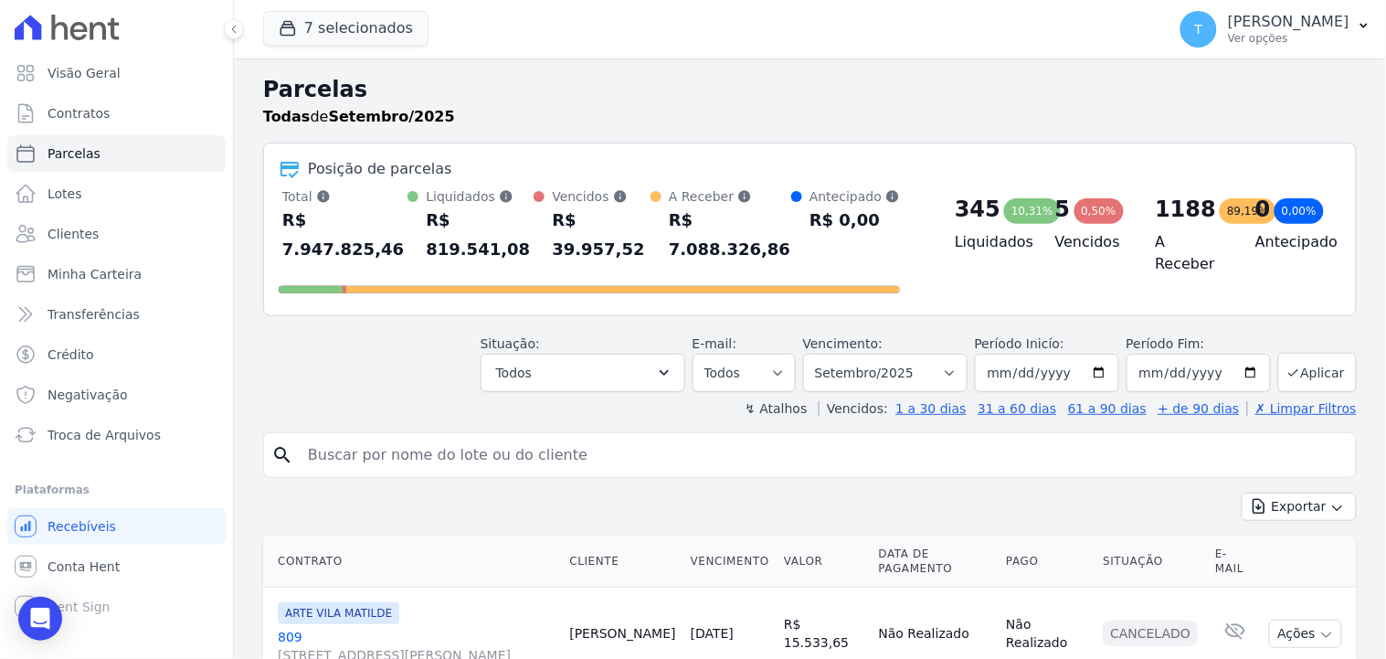
scroll to position [101, 0]
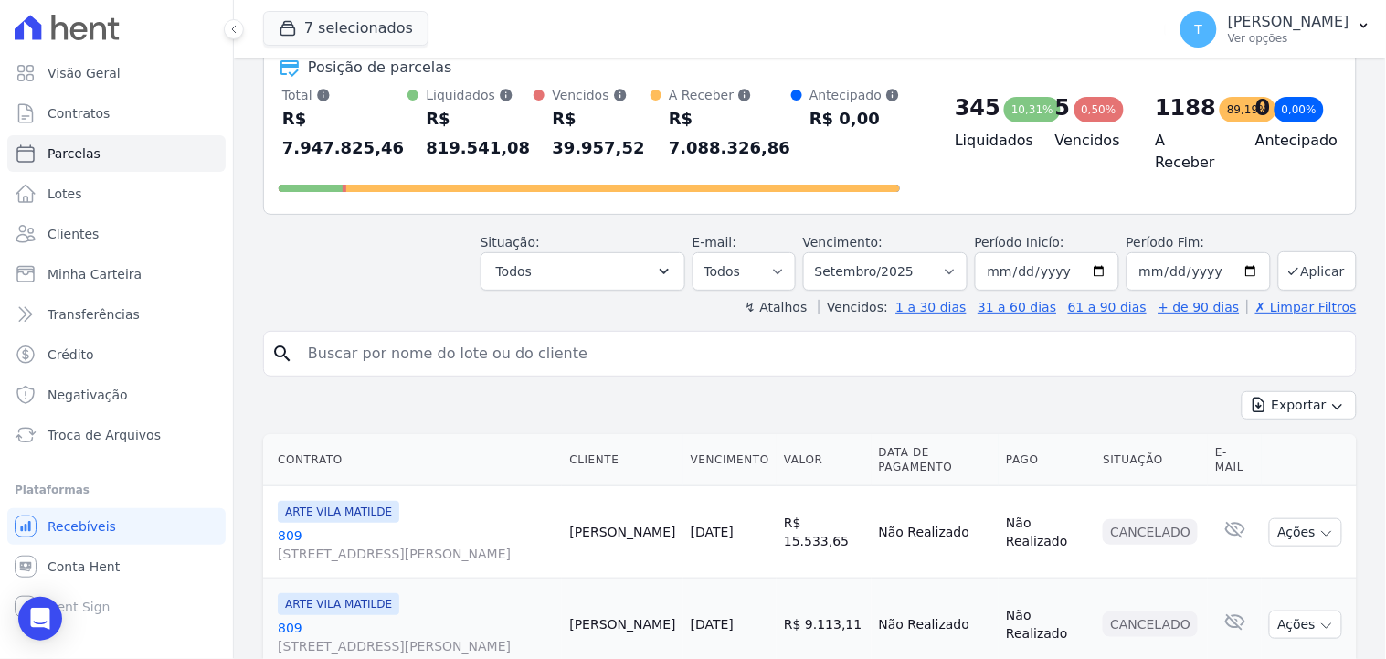
click at [490, 335] on input "search" at bounding box center [822, 353] width 1051 height 37
type input "[PERSON_NAME]"
select select
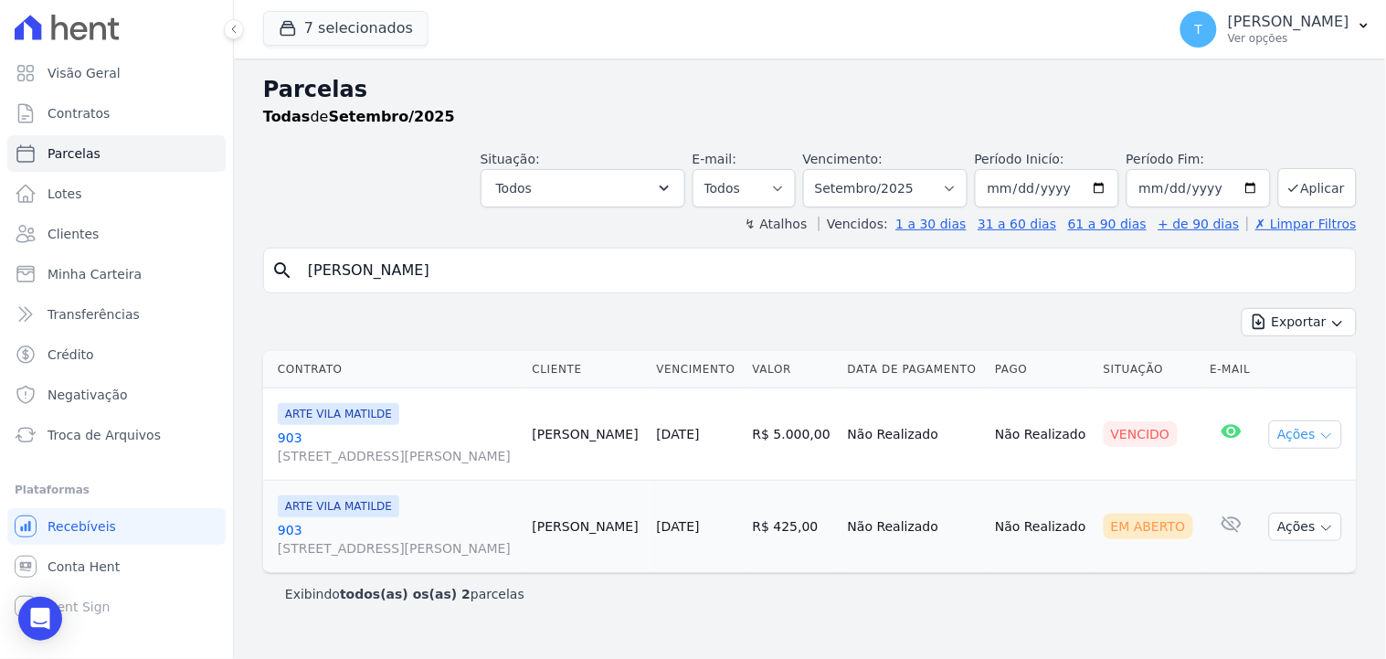
click at [1294, 431] on button "Ações" at bounding box center [1305, 434] width 73 height 28
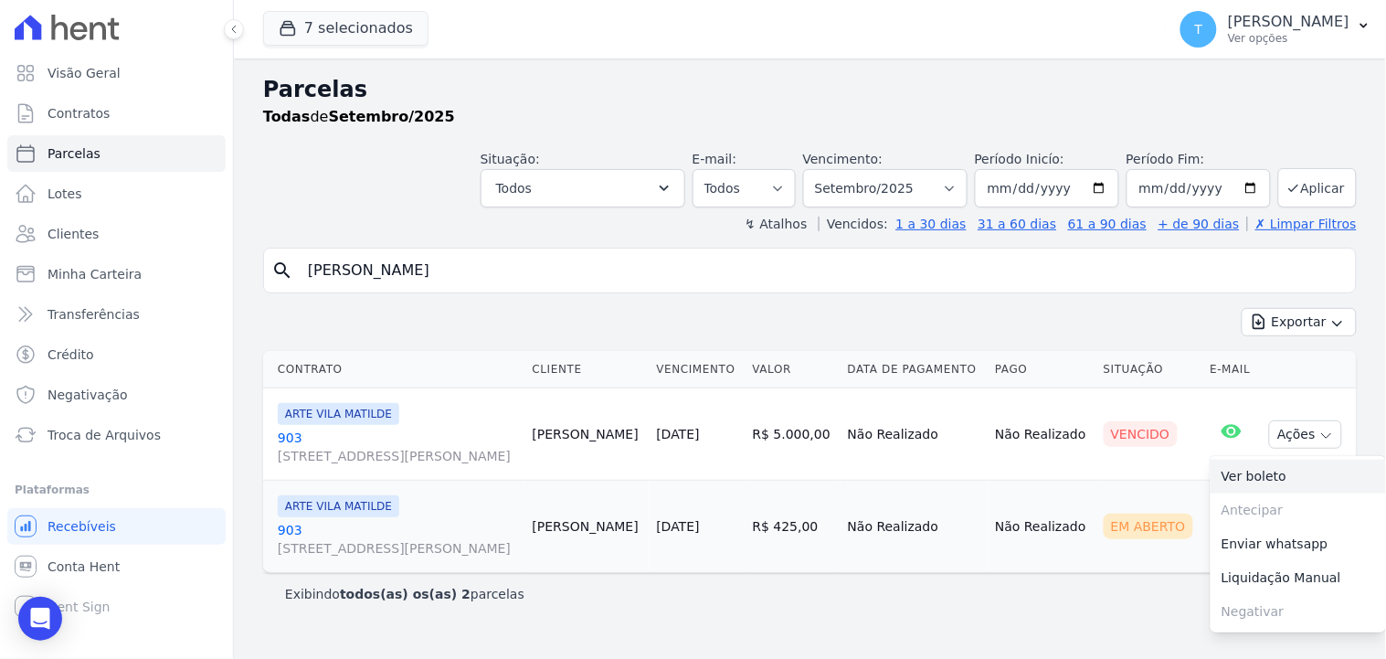
click at [1249, 466] on link "Ver boleto" at bounding box center [1297, 476] width 175 height 34
click at [892, 438] on td "Não Realizado" at bounding box center [913, 434] width 147 height 92
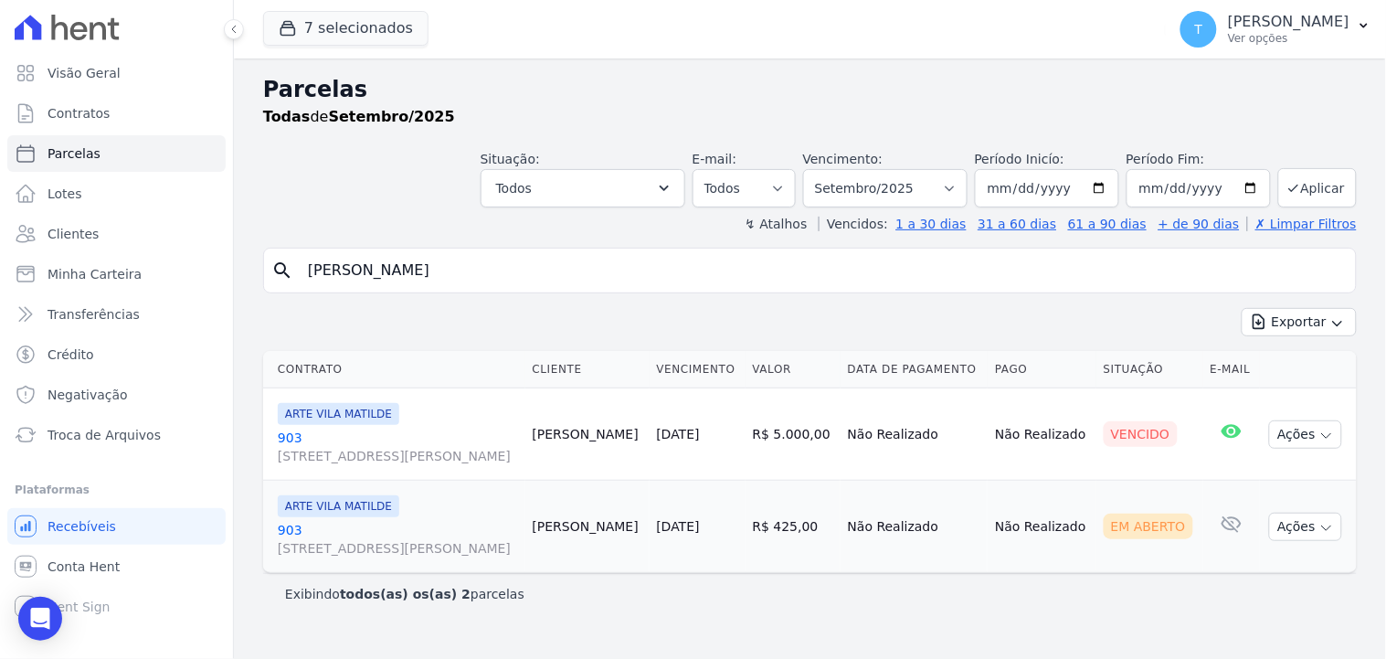
click at [448, 424] on div "ARTE VILA MATILDE" at bounding box center [398, 414] width 240 height 22
click at [422, 451] on span "[STREET_ADDRESS][PERSON_NAME]" at bounding box center [398, 456] width 240 height 18
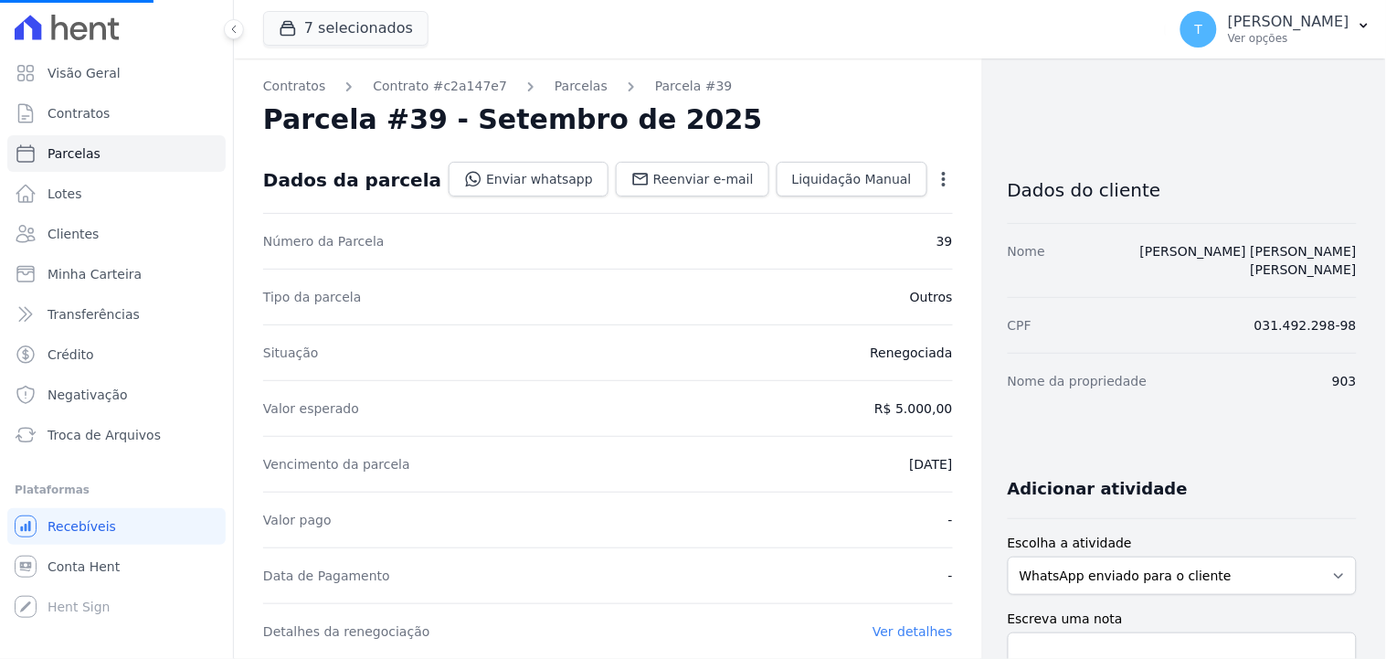
click at [934, 181] on icon "button" at bounding box center [943, 179] width 18 height 18
click at [816, 239] on link "Cancelar Cobrança" at bounding box center [865, 236] width 161 height 33
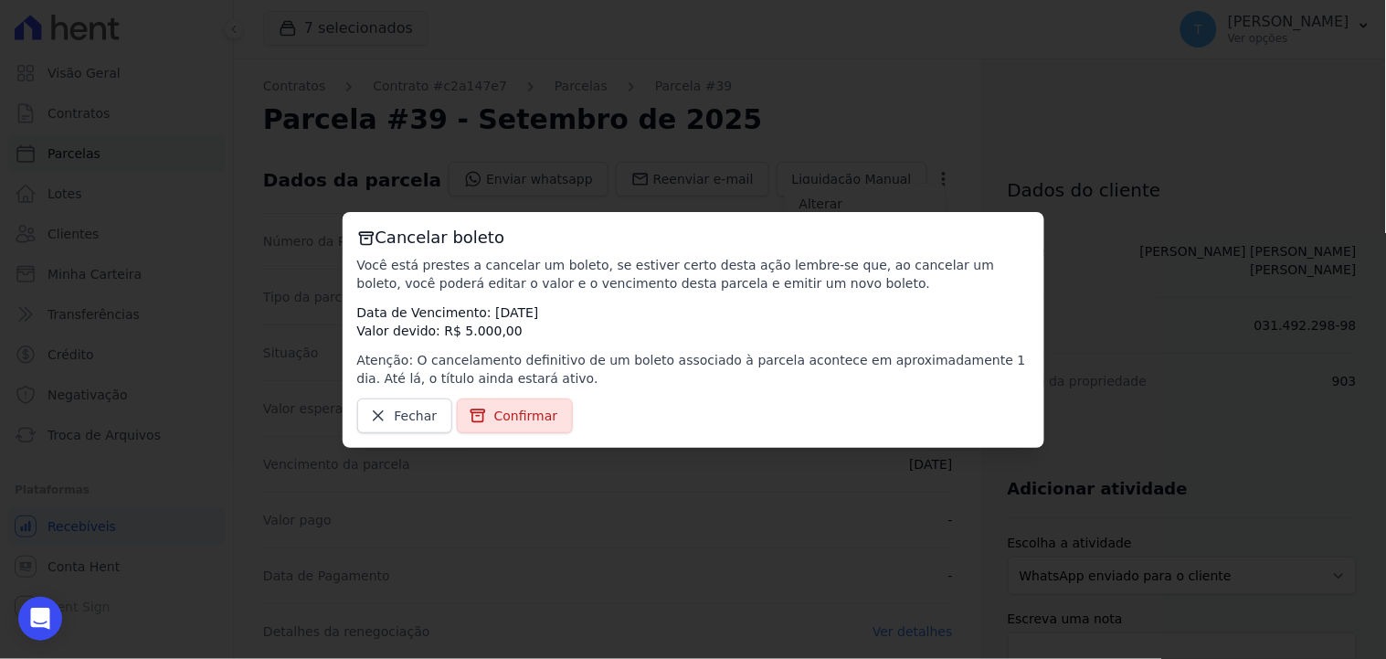
click at [503, 416] on span "Confirmar" at bounding box center [526, 415] width 64 height 18
